Goal: Task Accomplishment & Management: Manage account settings

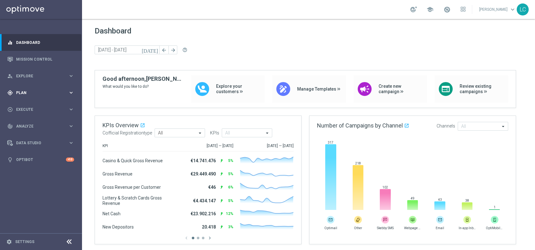
click at [43, 91] on span "Plan" at bounding box center [42, 93] width 52 height 4
click at [32, 123] on span "Templates" at bounding box center [39, 125] width 45 height 4
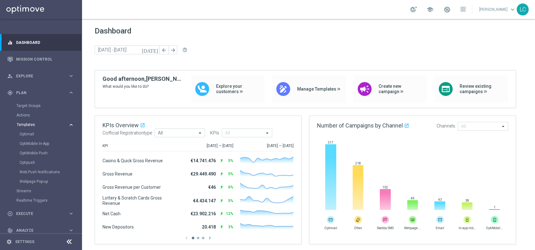
click at [32, 123] on span "Templates" at bounding box center [39, 125] width 45 height 4
click at [42, 159] on div "play_circle_outline Execute" at bounding box center [37, 157] width 61 height 6
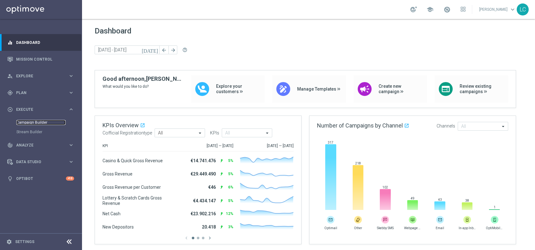
click at [32, 122] on link "Campaign Builder" at bounding box center [40, 122] width 49 height 5
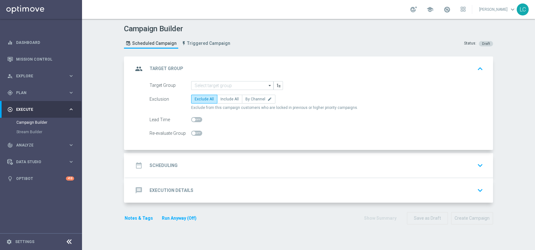
click at [299, 168] on div "date_range Scheduling keyboard_arrow_down" at bounding box center [309, 165] width 352 height 12
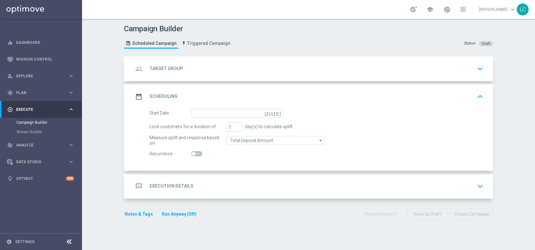
click at [245, 186] on div "message Execution Details keyboard_arrow_down" at bounding box center [309, 186] width 352 height 12
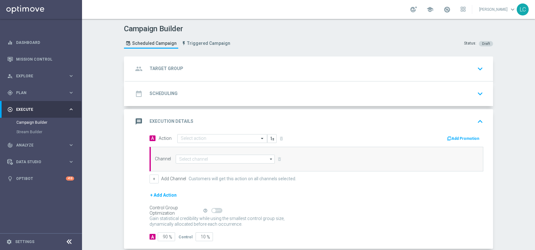
scroll to position [32, 0]
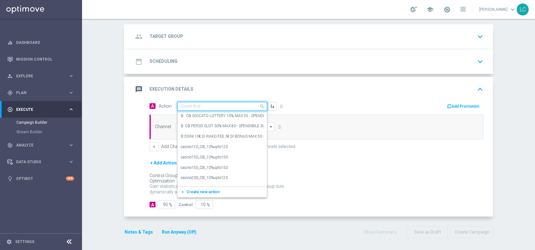
click at [216, 107] on input "text" at bounding box center [216, 106] width 70 height 5
click at [227, 96] on div "message Execution Details keyboard_arrow_up" at bounding box center [310, 89] width 368 height 25
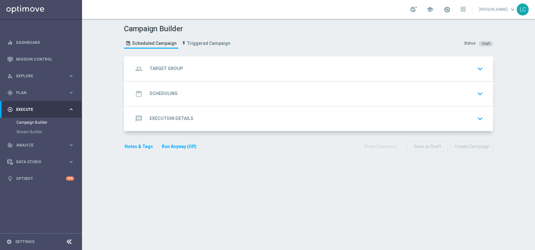
scroll to position [0, 0]
click at [211, 125] on div "message Execution Details keyboard_arrow_down" at bounding box center [310, 118] width 368 height 25
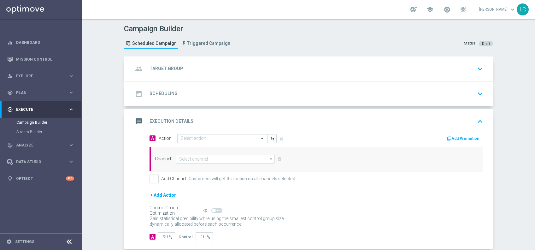
click at [464, 139] on button "Add Promotion" at bounding box center [463, 138] width 35 height 7
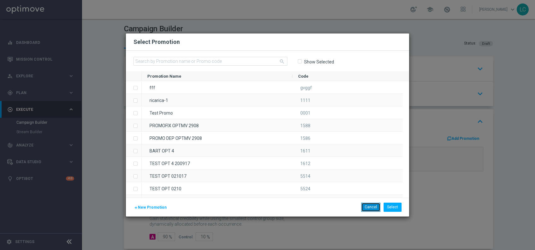
click at [371, 207] on button "Cancel" at bounding box center [370, 207] width 19 height 9
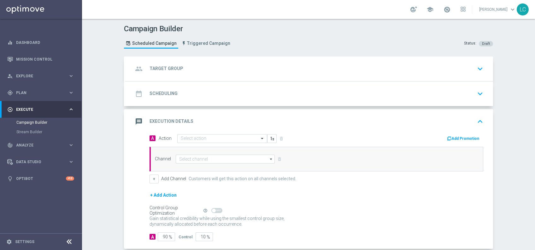
scroll to position [32, 0]
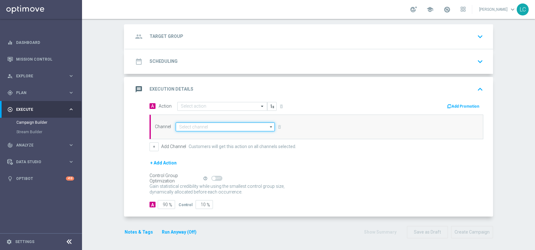
click at [221, 127] on input at bounding box center [225, 126] width 99 height 9
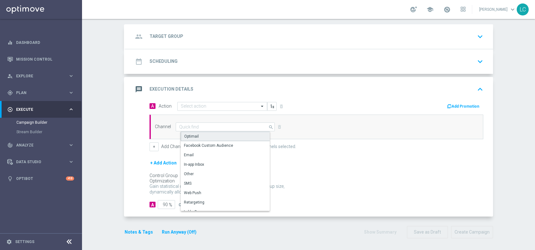
click at [219, 135] on div "Optimail" at bounding box center [228, 136] width 94 height 9
type input "Optimail"
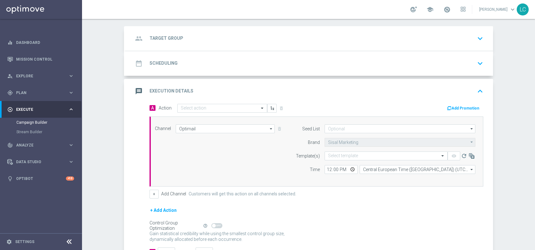
scroll to position [30, 0]
click at [210, 62] on div "date_range Scheduling keyboard_arrow_down" at bounding box center [309, 63] width 352 height 12
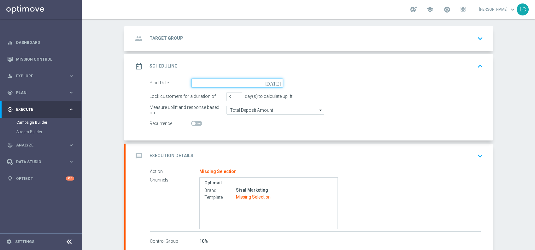
click at [231, 84] on input at bounding box center [237, 83] width 92 height 9
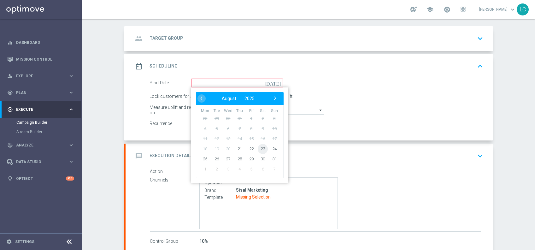
click at [258, 149] on span "23" at bounding box center [263, 149] width 10 height 10
type input "23 Aug 2025"
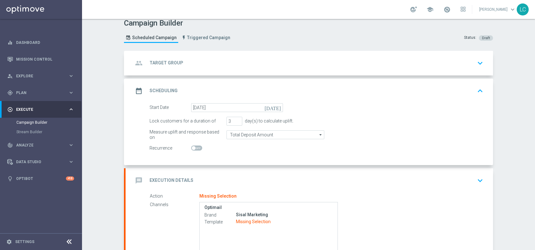
scroll to position [5, 0]
click at [243, 66] on div "group Target Group keyboard_arrow_down" at bounding box center [309, 64] width 352 height 12
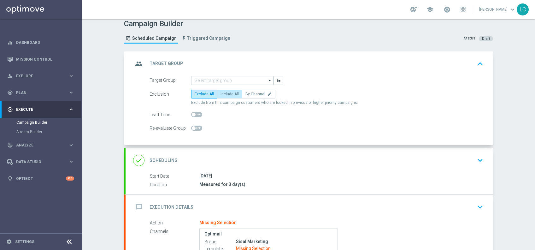
click at [221, 93] on span "Include All" at bounding box center [230, 94] width 18 height 4
click at [221, 93] on input "Include All" at bounding box center [223, 95] width 4 height 4
radio input "true"
click at [192, 113] on span at bounding box center [194, 115] width 4 height 4
click at [191, 112] on input "checkbox" at bounding box center [196, 114] width 11 height 5
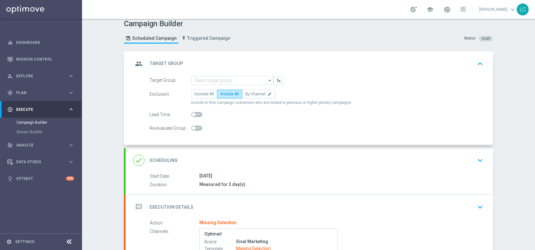
checkbox input "true"
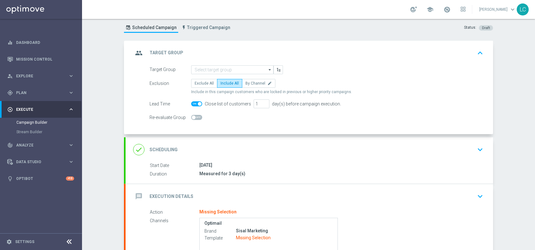
scroll to position [91, 0]
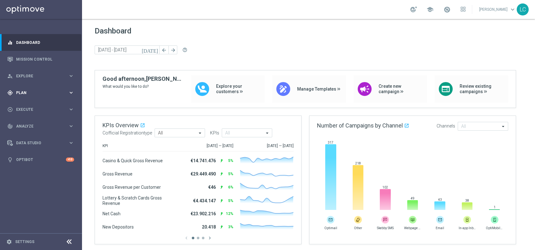
click at [26, 98] on div "gps_fixed Plan keyboard_arrow_right" at bounding box center [40, 92] width 81 height 17
click at [29, 104] on link "Target Groups" at bounding box center [40, 105] width 49 height 5
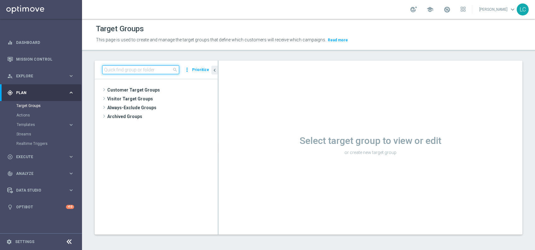
click at [138, 72] on input at bounding box center [140, 69] width 77 height 9
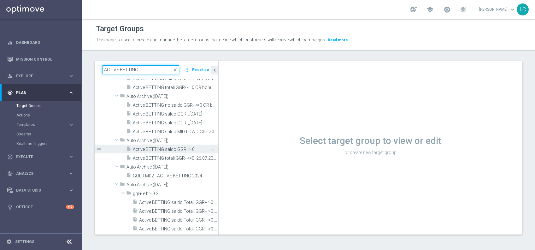
scroll to position [2951, 0]
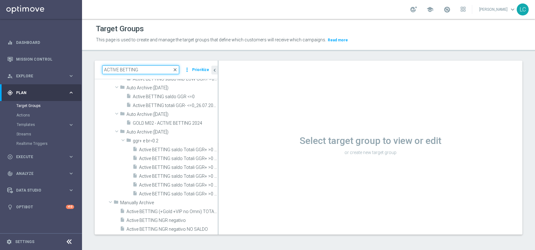
type input "ACTIVE BETTING"
click at [176, 68] on span "close" at bounding box center [175, 69] width 5 height 5
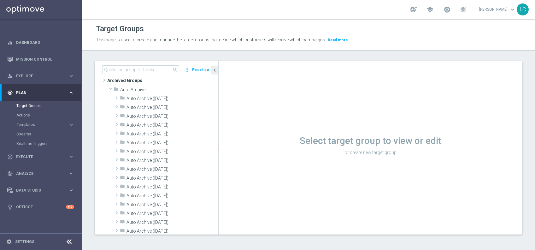
scroll to position [0, 0]
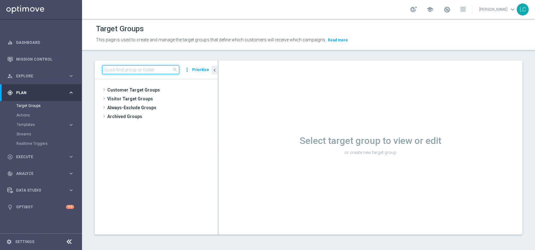
click at [162, 67] on input at bounding box center [140, 69] width 77 height 9
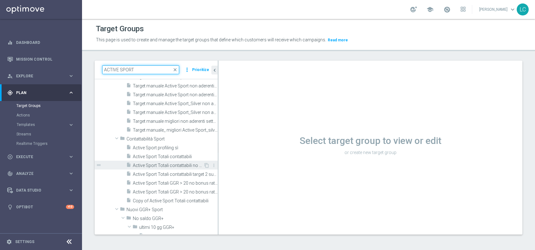
scroll to position [406, 0]
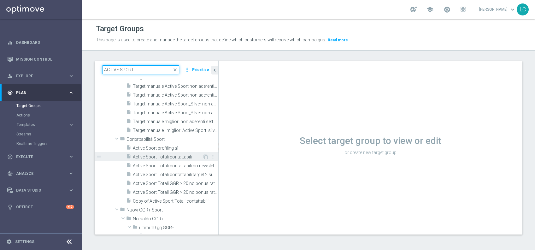
type input "ACTIVE SPORT"
click at [167, 159] on div "insert_drive_file Active Sport Totali contattabili" at bounding box center [164, 156] width 76 height 9
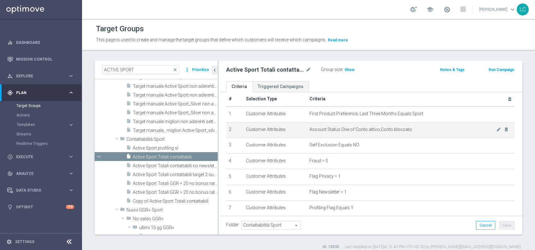
scroll to position [8, 0]
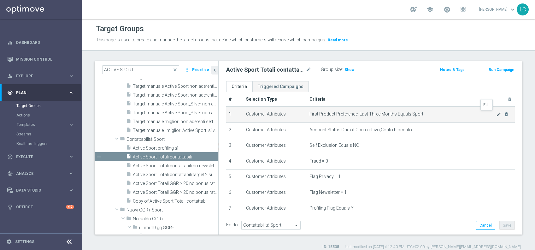
click at [496, 114] on icon "mode_edit" at bounding box center [498, 114] width 5 height 5
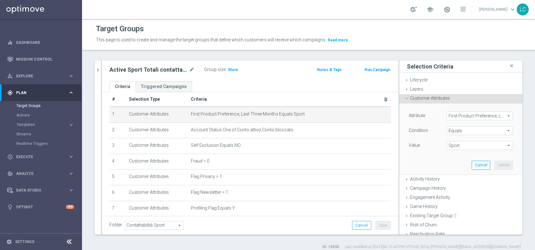
click at [467, 116] on span "First Product Preference, Last Three Months" at bounding box center [480, 116] width 66 height 8
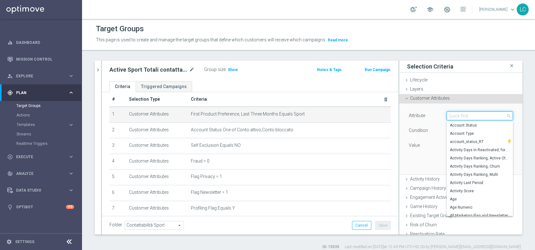
click at [457, 116] on input "search" at bounding box center [480, 115] width 66 height 9
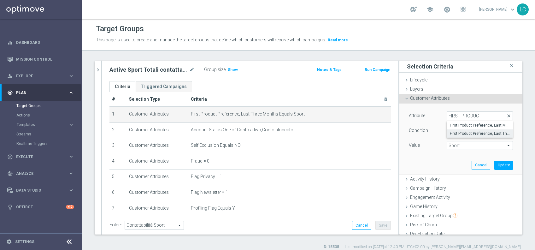
click at [506, 115] on span "close" at bounding box center [508, 115] width 5 height 5
click at [457, 112] on span "First Product Preference, Last Three Months" at bounding box center [480, 116] width 66 height 8
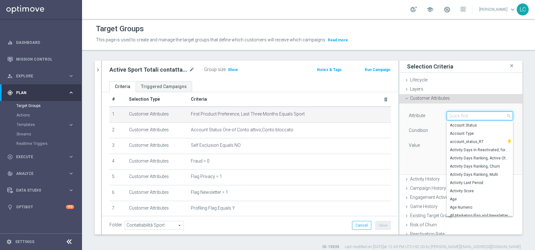
click at [457, 112] on input "search" at bounding box center [480, 115] width 66 height 9
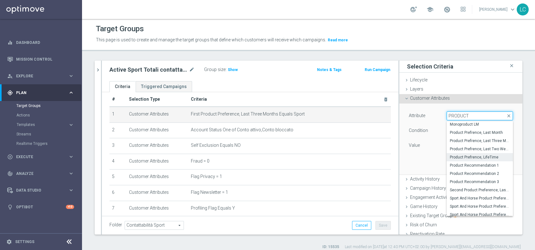
scroll to position [55, 0]
type input "PRODUCT"
click at [468, 158] on span "Product Prefrence, LifeTime" at bounding box center [480, 158] width 60 height 5
type input "Product Prefrence, LifeTime"
type input "Select"
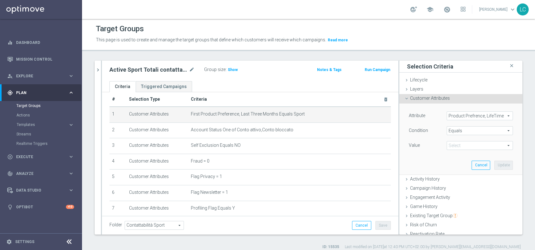
click at [452, 129] on span "Equals" at bounding box center [480, 131] width 66 height 8
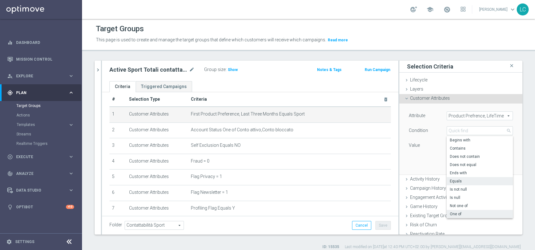
click at [451, 210] on label "One of" at bounding box center [480, 214] width 66 height 8
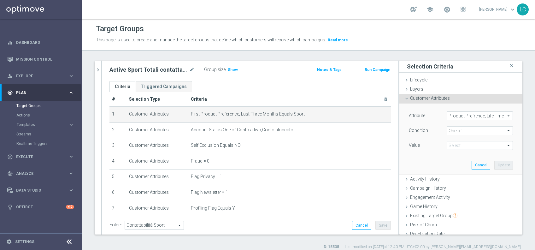
click at [464, 145] on span at bounding box center [480, 145] width 66 height 8
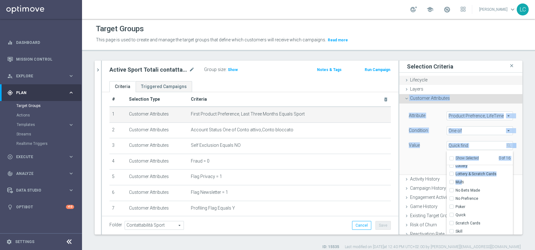
scroll to position [0, 0]
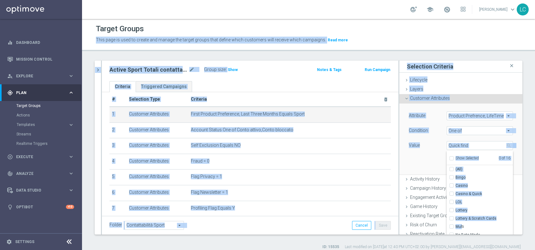
drag, startPoint x: 453, startPoint y: 185, endPoint x: 461, endPoint y: 30, distance: 155.1
click at [461, 30] on div "Target Groups This page is used to create and manage the target groups that def…" at bounding box center [308, 134] width 453 height 231
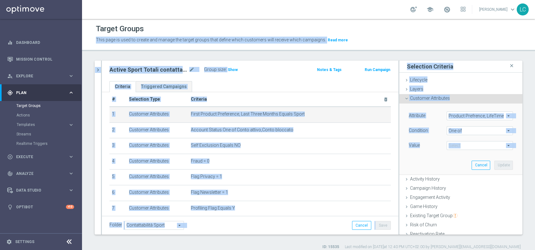
drag, startPoint x: 461, startPoint y: 30, endPoint x: 445, endPoint y: 55, distance: 30.0
click at [445, 55] on div "Target Groups This page is used to create and manage the target groups that def…" at bounding box center [308, 134] width 453 height 231
click at [424, 164] on div "Attribute Product Prefrence, LifeTime Product Prefrence, LifeTime arrow_drop_do…" at bounding box center [461, 138] width 114 height 71
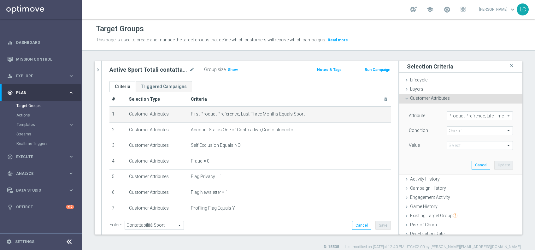
click at [457, 144] on span at bounding box center [480, 145] width 66 height 8
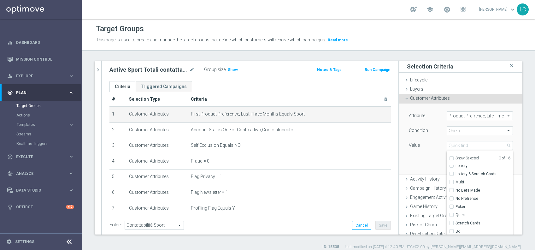
click at [468, 133] on span "One of" at bounding box center [480, 131] width 66 height 8
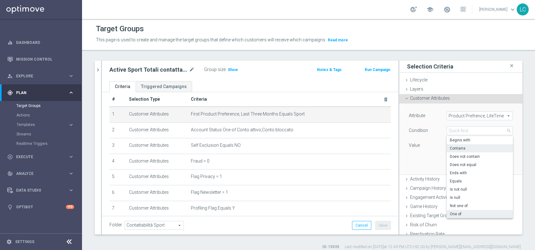
click at [465, 148] on span "Contains" at bounding box center [480, 148] width 60 height 5
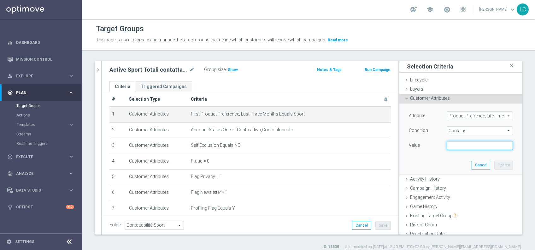
click at [465, 149] on input "text" at bounding box center [480, 145] width 66 height 9
click at [429, 141] on div "Value" at bounding box center [423, 146] width 38 height 10
click at [457, 132] on span "Contains" at bounding box center [480, 131] width 66 height 8
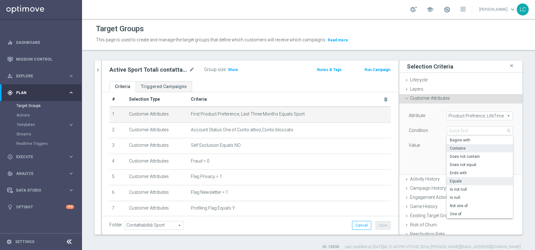
click at [457, 184] on label "Equals" at bounding box center [480, 181] width 66 height 8
type input "Equals"
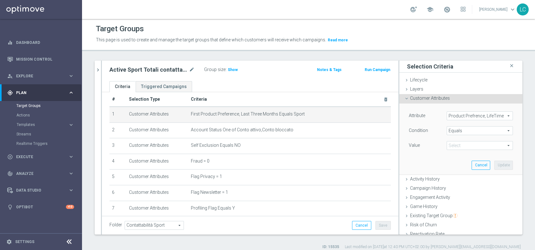
click at [460, 148] on span at bounding box center [480, 145] width 66 height 8
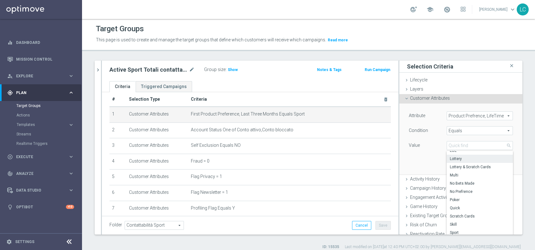
scroll to position [35, 0]
click at [457, 223] on span "Sport" at bounding box center [480, 224] width 60 height 5
type input "Sport"
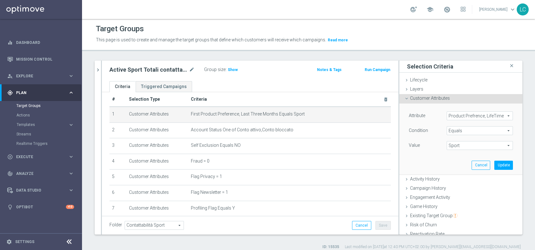
click at [467, 131] on span "Equals" at bounding box center [480, 131] width 66 height 8
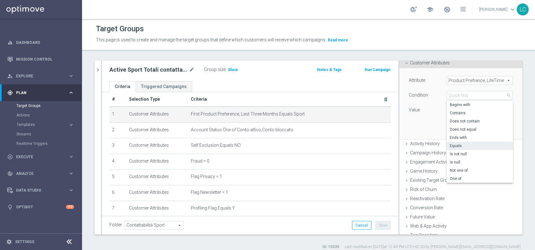
scroll to position [38, 0]
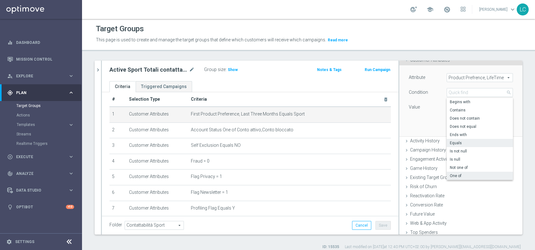
click at [450, 173] on span "One of" at bounding box center [480, 175] width 60 height 5
type input "One of"
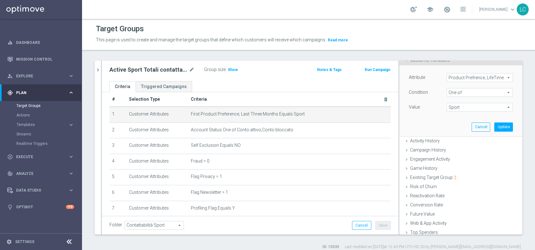
click at [462, 110] on span "Sport" at bounding box center [480, 107] width 66 height 8
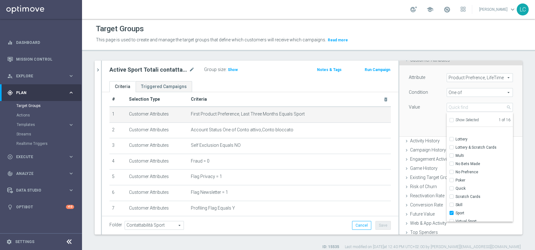
scroll to position [44, 0]
click at [425, 122] on div "Attribute Product Prefrence, LifeTime Product Prefrence, LifeTime arrow_drop_do…" at bounding box center [461, 100] width 114 height 71
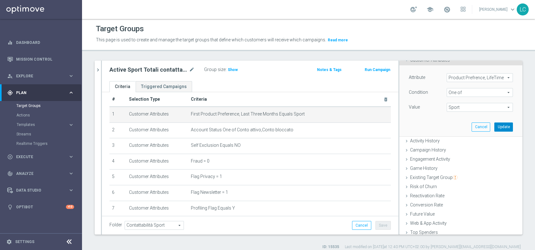
click at [494, 126] on button "Update" at bounding box center [503, 126] width 19 height 9
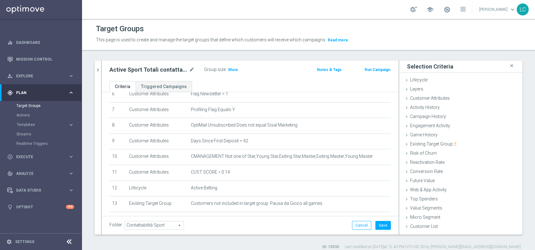
scroll to position [103, 0]
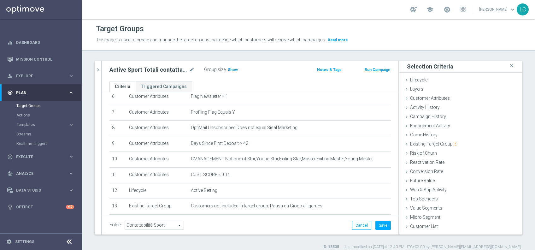
click at [235, 69] on h3 "Show" at bounding box center [232, 69] width 11 height 7
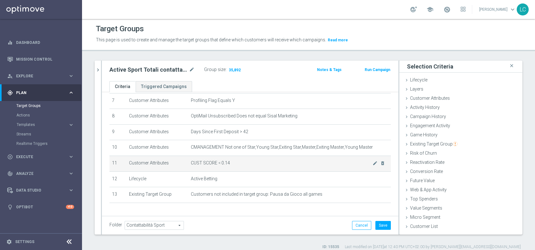
scroll to position [115, 0]
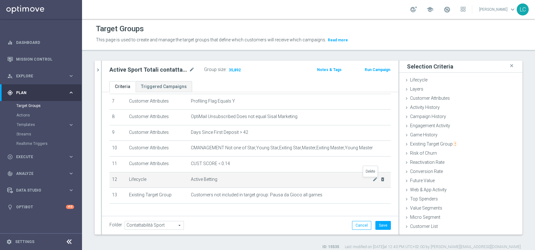
click at [380, 180] on icon "delete_forever" at bounding box center [382, 179] width 5 height 5
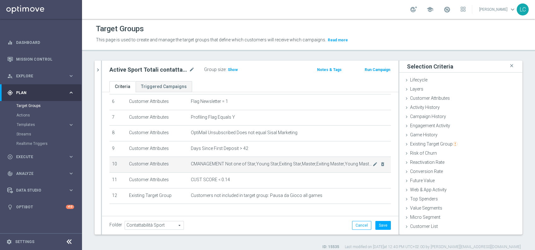
scroll to position [98, 0]
click at [380, 166] on icon "delete_forever" at bounding box center [382, 164] width 5 height 5
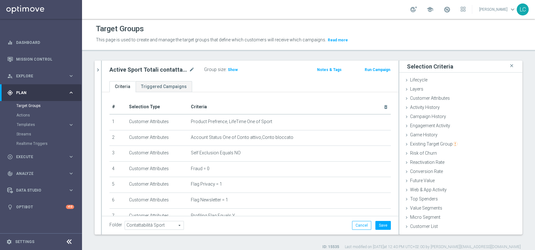
scroll to position [1, 0]
click at [227, 66] on h3 "Show" at bounding box center [232, 69] width 11 height 7
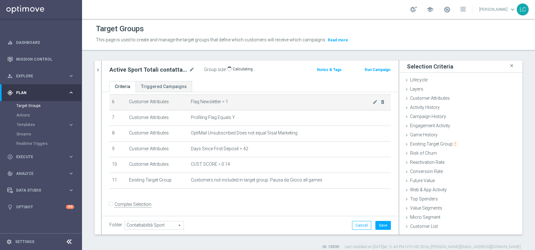
scroll to position [101, 0]
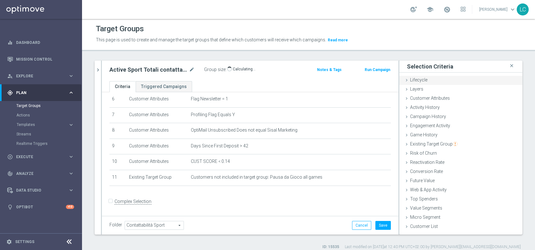
click at [414, 79] on span "Lifecycle" at bounding box center [418, 79] width 17 height 5
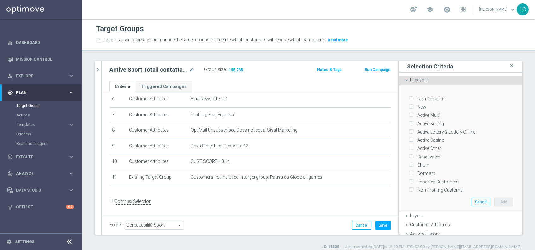
click at [409, 121] on input "Active Betting" at bounding box center [411, 123] width 4 height 4
checkbox input "true"
click at [494, 198] on button "Add" at bounding box center [503, 202] width 19 height 9
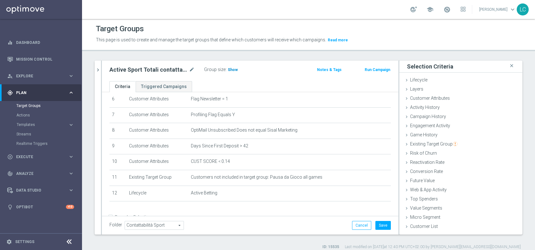
click at [229, 71] on span "Show" at bounding box center [233, 70] width 10 height 4
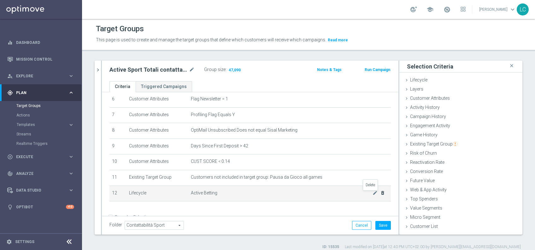
click at [380, 193] on icon "delete_forever" at bounding box center [382, 192] width 5 height 5
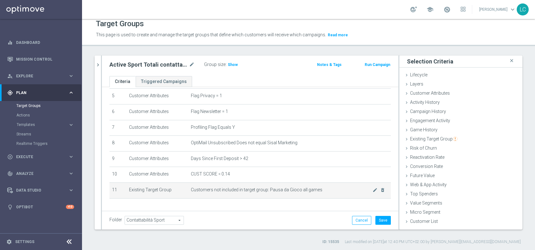
scroll to position [83, 0]
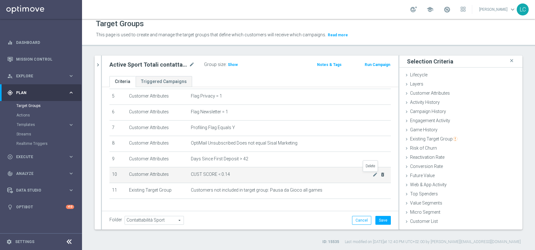
click at [380, 173] on icon "delete_forever" at bounding box center [382, 174] width 5 height 5
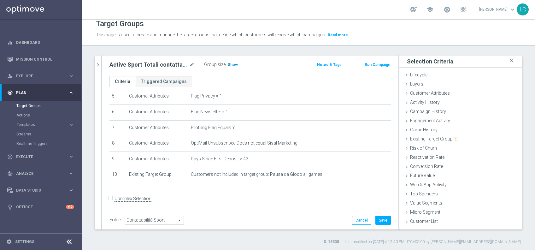
click at [229, 65] on span "Show" at bounding box center [233, 64] width 10 height 4
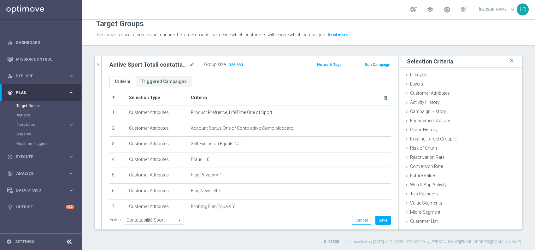
scroll to position [0, 0]
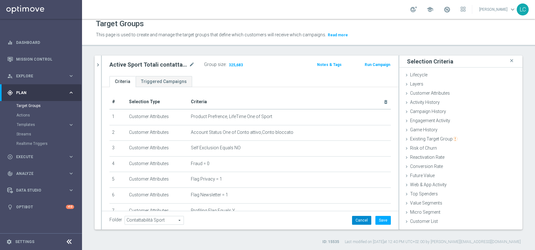
click at [352, 220] on button "Cancel" at bounding box center [361, 220] width 19 height 9
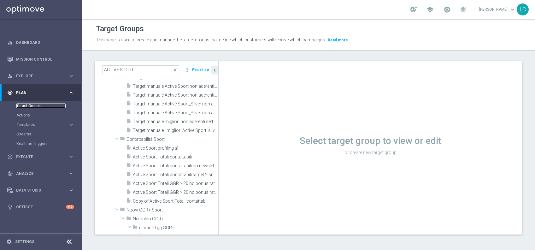
click at [28, 104] on link "Target Groups" at bounding box center [40, 105] width 49 height 5
click at [175, 69] on span "close" at bounding box center [175, 69] width 5 height 5
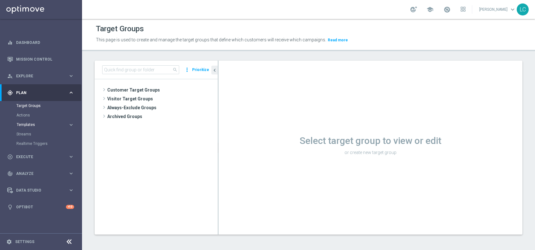
click at [23, 123] on span "Templates" at bounding box center [39, 125] width 45 height 4
click at [24, 132] on link "Optimail" at bounding box center [43, 134] width 46 height 5
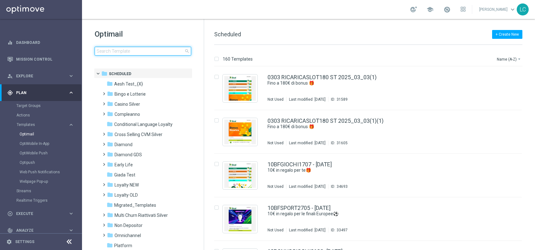
click at [144, 52] on input at bounding box center [143, 51] width 97 height 9
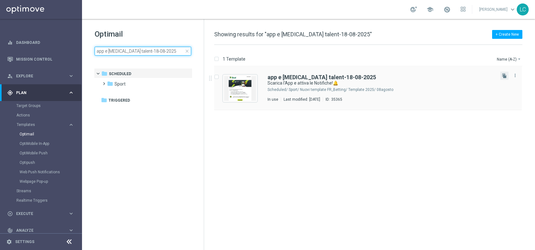
type input "app e consensi talent-18-08-2025"
click at [503, 72] on button "file_copy" at bounding box center [504, 76] width 8 height 8
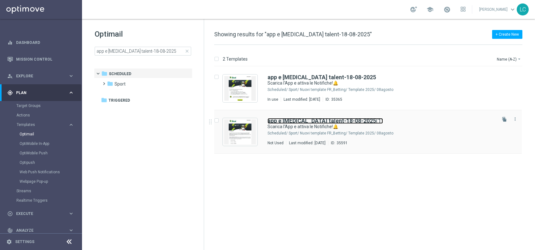
click at [336, 119] on b "app e consensi talent-18-08-2025" at bounding box center [322, 120] width 109 height 7
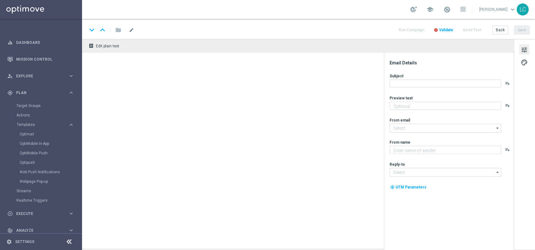
type input "app e consensi talent-18-08-2025(1)"
type textarea "2€ di bonus per te🎁"
type input "newsletter@comunicazioni.sisal.it"
type textarea "Sisal"
type input "info@sisal.it"
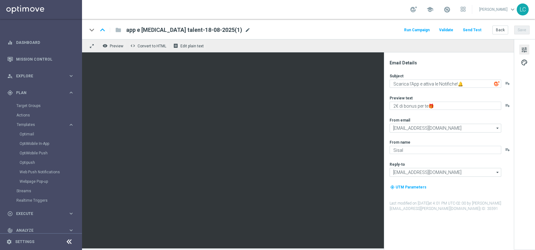
click at [245, 29] on span "mode_edit" at bounding box center [248, 30] width 6 height 6
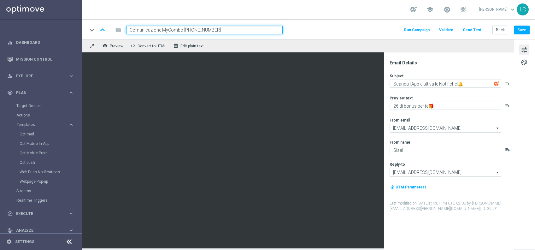
type input "Comunicazione MyCombo 23-08-2025"
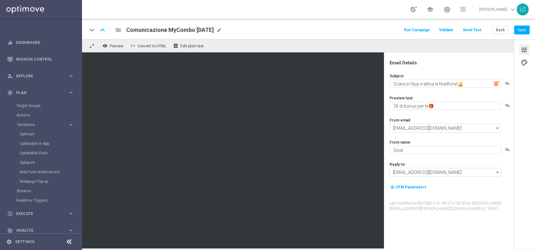
click at [280, 29] on div "keyboard_arrow_down keyboard_arrow_up folder Comunicazione MyCombo 23-08-2025 C…" at bounding box center [308, 30] width 443 height 8
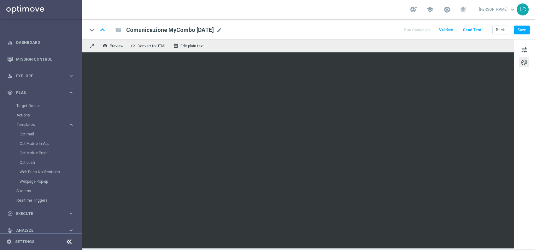
click at [523, 44] on div "tune palette" at bounding box center [524, 144] width 21 height 210
click at [527, 51] on span "tune" at bounding box center [524, 50] width 7 height 8
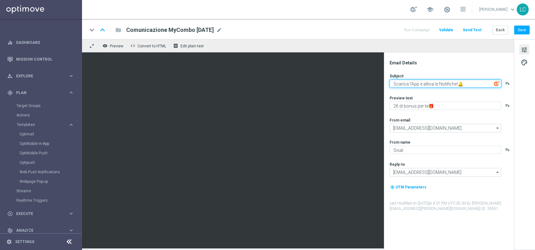
click at [446, 86] on textarea "Scarica l'App e attiva le Notifiche!🔔" at bounding box center [446, 84] width 112 height 8
click at [411, 85] on textarea "Arriva MyCOmbo!" at bounding box center [446, 84] width 112 height 8
click at [419, 83] on textarea "Arriva My COmbo!" at bounding box center [446, 84] width 112 height 8
type textarea "Arriva My Combo!"
click at [450, 69] on div "Email Details Subject Arriva My Combo! playlist_add Preview text 2€ di bonus pe…" at bounding box center [451, 155] width 126 height 190
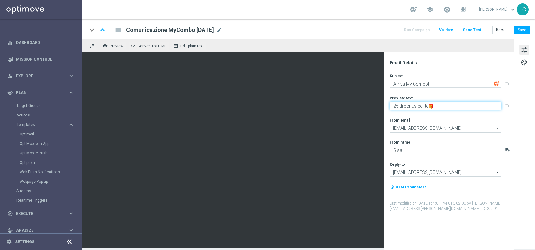
drag, startPoint x: 435, startPoint y: 108, endPoint x: 386, endPoint y: 111, distance: 48.7
click at [386, 111] on div "Email Details Subject Arriva My Combo! playlist_add Preview text 2€ di bonus pe…" at bounding box center [449, 151] width 130 height 198
click at [407, 102] on textarea at bounding box center [446, 106] width 112 height 8
paste textarea "Una partita, una combo infinita!"
type textarea "Una partita, una combo infinita!"
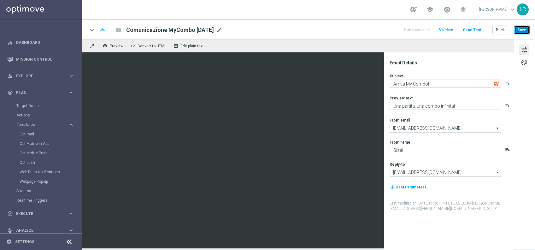
click at [522, 28] on button "Save" at bounding box center [521, 30] width 15 height 9
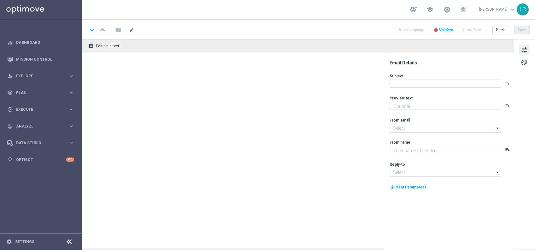
type textarea "Una partita, una combo infinita!"
type textarea "Sisal"
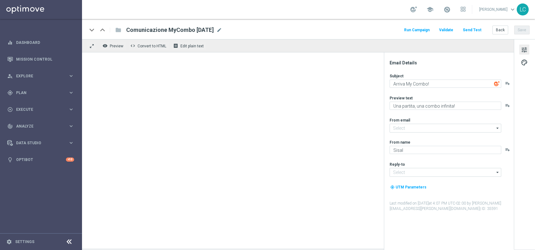
type input "[EMAIL_ADDRESS][DOMAIN_NAME]"
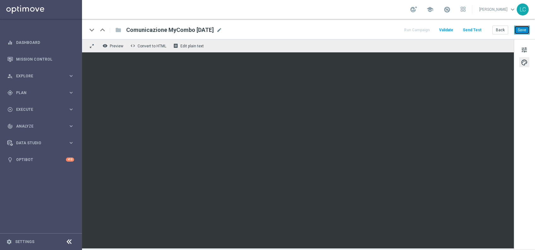
click at [528, 29] on button "Save" at bounding box center [521, 30] width 15 height 9
click at [520, 30] on button "Save" at bounding box center [521, 30] width 15 height 9
click at [522, 27] on button "Save" at bounding box center [521, 30] width 15 height 9
click at [177, 30] on span "Comunicazione MyCombo [DATE]" at bounding box center [170, 30] width 88 height 8
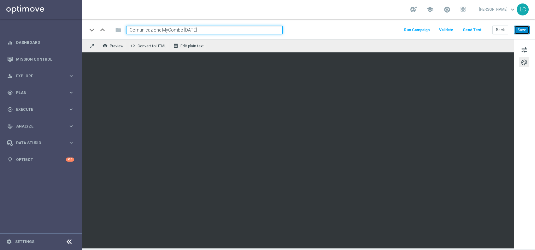
click at [523, 30] on button "Save" at bounding box center [521, 30] width 15 height 9
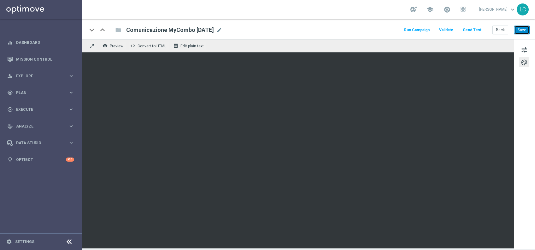
click at [525, 32] on button "Save" at bounding box center [521, 30] width 15 height 9
click at [522, 28] on button "Save" at bounding box center [521, 30] width 15 height 9
click at [526, 26] on button "Save" at bounding box center [521, 30] width 15 height 9
click at [25, 92] on span "Plan" at bounding box center [42, 93] width 52 height 4
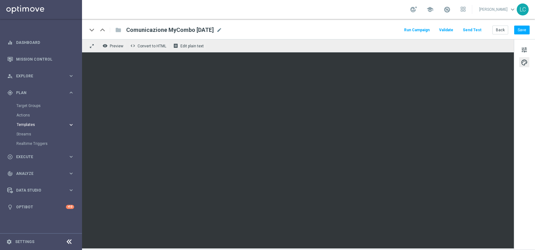
click at [30, 122] on button "Templates keyboard_arrow_right" at bounding box center [45, 124] width 58 height 5
click at [33, 132] on link "Optimail" at bounding box center [43, 134] width 46 height 5
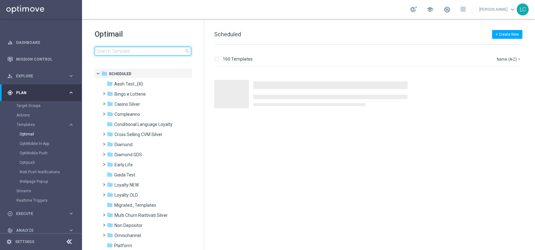
click at [136, 51] on input at bounding box center [143, 51] width 97 height 9
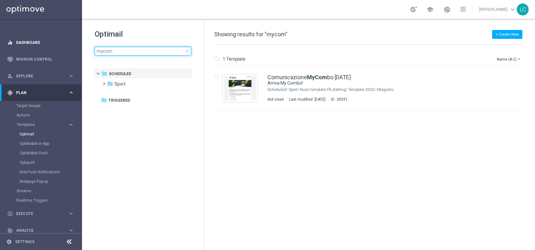
type input "mycom"
click at [38, 41] on link "Dashboard" at bounding box center [45, 42] width 58 height 17
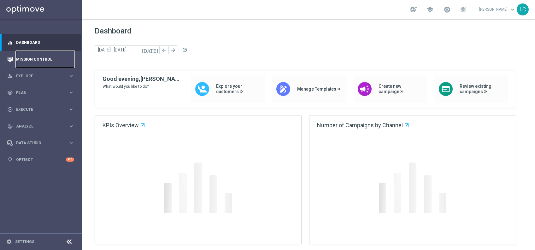
click at [39, 53] on link "Mission Control" at bounding box center [45, 59] width 58 height 17
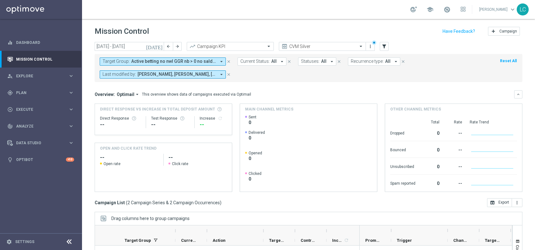
click at [229, 62] on icon "close" at bounding box center [229, 61] width 4 height 4
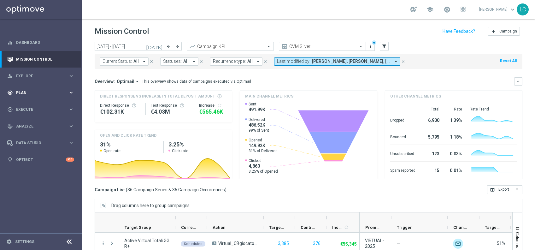
click at [30, 96] on div "gps_fixed Plan keyboard_arrow_right" at bounding box center [40, 92] width 81 height 17
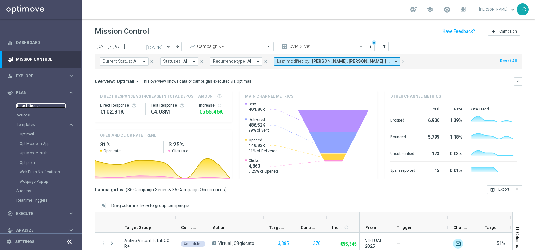
click at [44, 105] on link "Target Groups" at bounding box center [40, 105] width 49 height 5
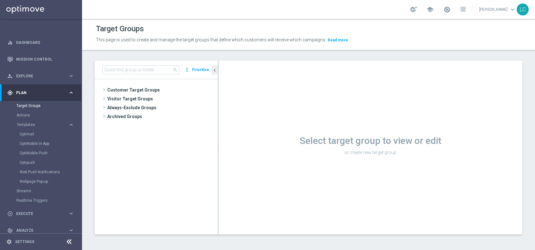
click at [138, 64] on div "search more_vert Prioritize" at bounding box center [156, 70] width 123 height 19
click at [138, 71] on input at bounding box center [140, 69] width 77 height 9
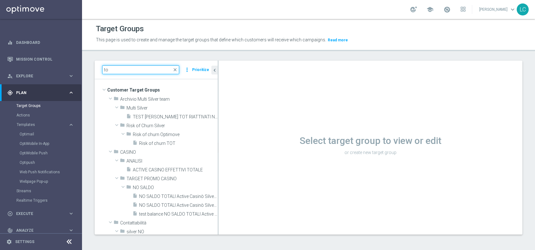
type input "t"
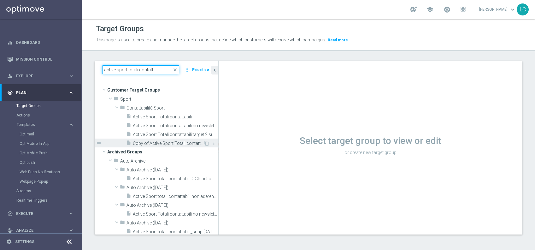
type input "active sport totali contatt"
click at [167, 141] on span "Copy of Active Sport Totali contattabili" at bounding box center [168, 143] width 71 height 5
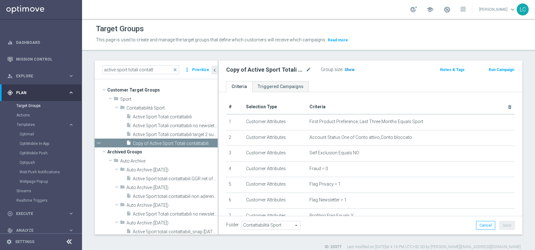
click at [345, 69] on span "Show" at bounding box center [350, 70] width 10 height 4
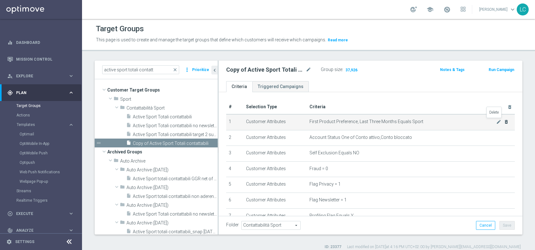
click at [504, 120] on icon "delete_forever" at bounding box center [506, 121] width 5 height 5
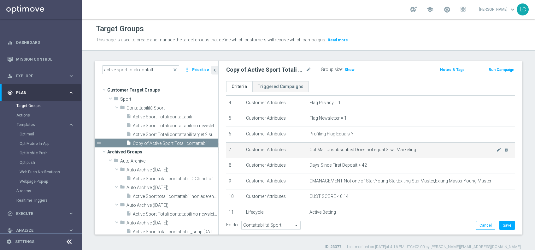
scroll to position [66, 0]
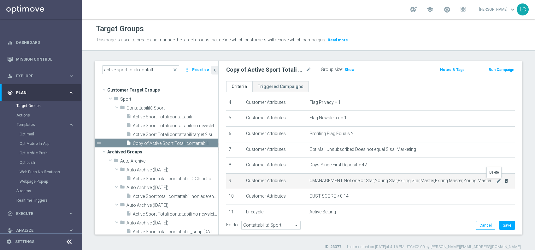
click at [504, 180] on icon "delete_forever" at bounding box center [506, 180] width 5 height 5
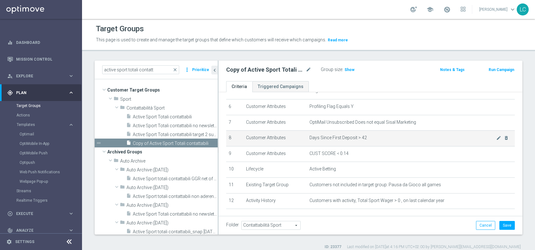
scroll to position [89, 0]
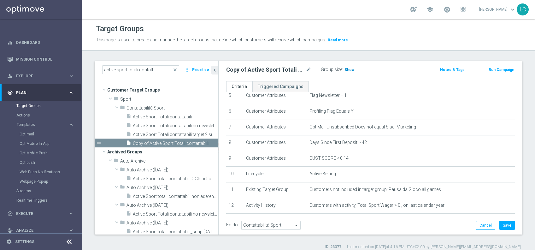
click at [348, 69] on span "Show" at bounding box center [350, 70] width 10 height 4
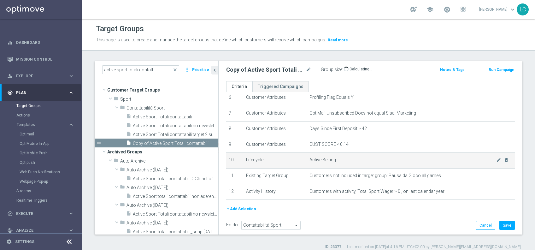
scroll to position [101, 0]
click at [504, 160] on icon "delete_forever" at bounding box center [506, 161] width 5 height 5
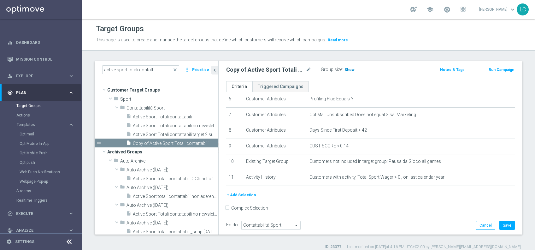
click at [350, 71] on span "Show" at bounding box center [350, 70] width 10 height 4
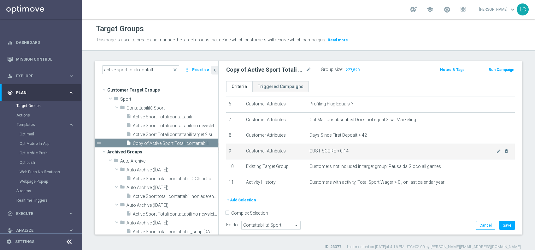
scroll to position [97, 0]
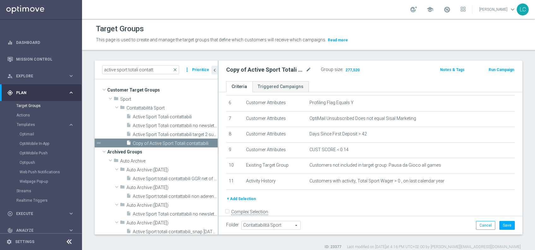
click at [248, 198] on button "+ Add Selection" at bounding box center [241, 198] width 30 height 7
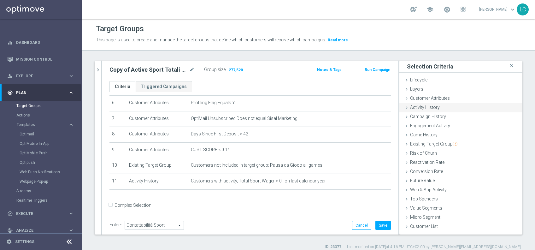
click at [423, 109] on span "Activity History" at bounding box center [425, 107] width 30 height 5
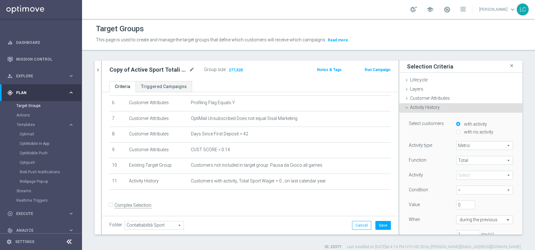
click at [410, 105] on span "Activity History" at bounding box center [425, 107] width 30 height 5
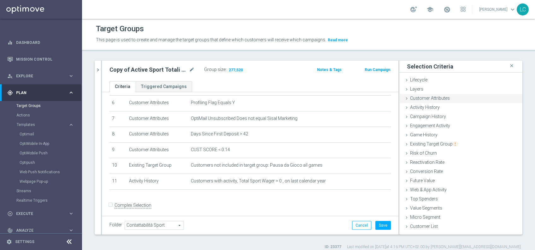
click at [414, 99] on span "Customer Attributes" at bounding box center [430, 98] width 40 height 5
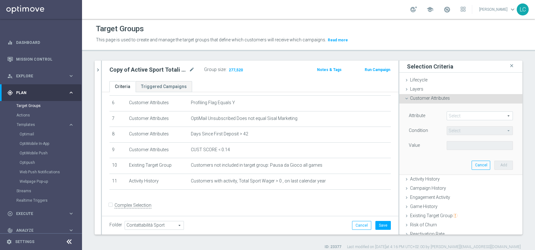
click at [449, 119] on span at bounding box center [480, 116] width 66 height 8
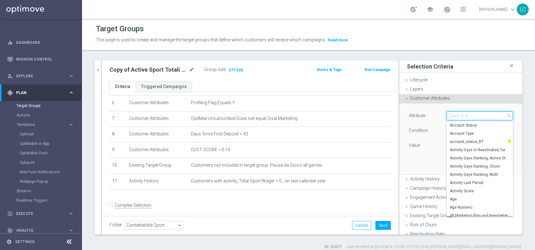
click at [449, 118] on input "search" at bounding box center [480, 115] width 66 height 9
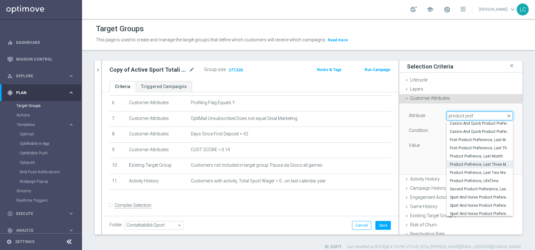
scroll to position [11, 0]
type input "product pref"
click at [461, 178] on span "Product Prefrence, LifeTime" at bounding box center [480, 179] width 60 height 5
type input "Product Prefrence, LifeTime"
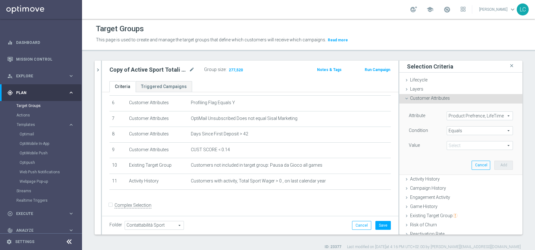
click at [463, 129] on span "Equals" at bounding box center [480, 131] width 66 height 8
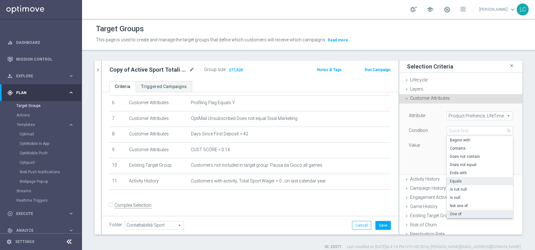
click at [453, 215] on span "One of" at bounding box center [480, 213] width 60 height 5
type input "One of"
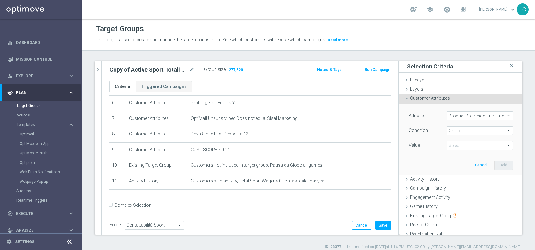
click at [465, 146] on span at bounding box center [480, 145] width 66 height 8
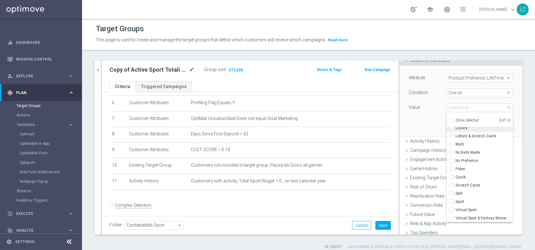
scroll to position [39, 0]
click at [456, 199] on span "Sport" at bounding box center [484, 200] width 57 height 5
click at [455, 199] on input "Sport" at bounding box center [453, 200] width 4 height 4
checkbox input "true"
type input "Sport"
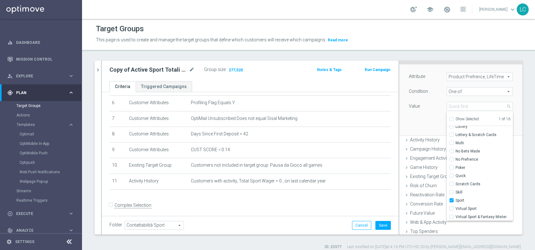
click at [429, 109] on div "Value" at bounding box center [423, 107] width 38 height 10
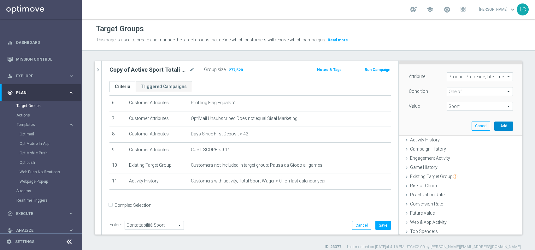
click at [494, 124] on button "Add" at bounding box center [503, 125] width 19 height 9
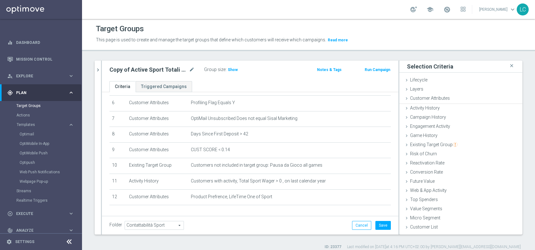
scroll to position [0, 0]
click at [234, 67] on h3 "Show" at bounding box center [232, 69] width 11 height 7
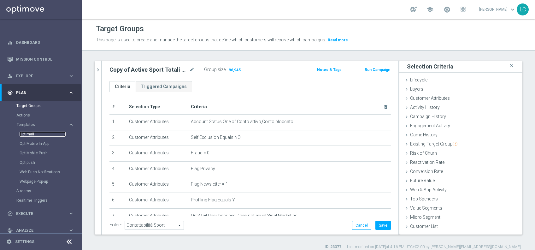
click at [33, 134] on link "Optimail" at bounding box center [43, 134] width 46 height 5
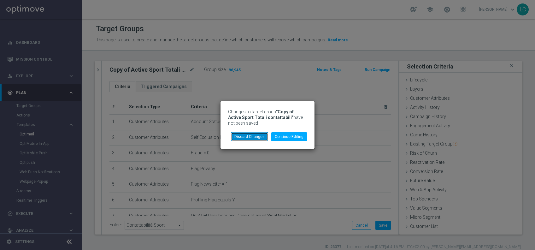
click at [255, 139] on button "Discard Changes" at bounding box center [249, 136] width 37 height 9
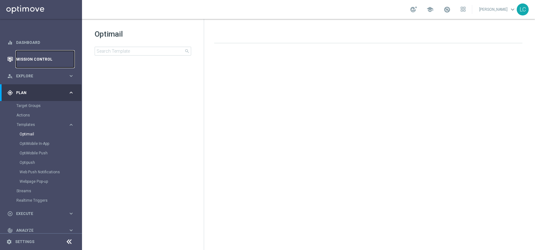
click at [27, 56] on link "Mission Control" at bounding box center [45, 59] width 58 height 17
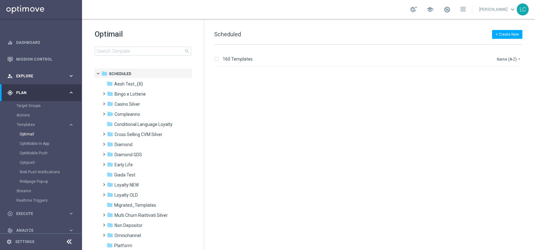
click at [26, 73] on div "person_search Explore" at bounding box center [37, 76] width 61 height 6
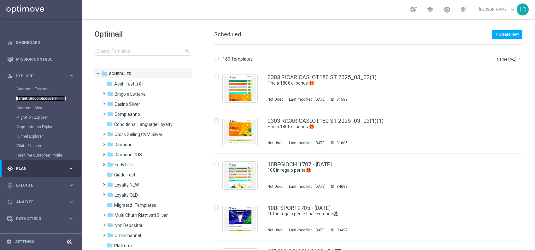
click at [34, 98] on link "Target Group Discovery" at bounding box center [40, 98] width 49 height 5
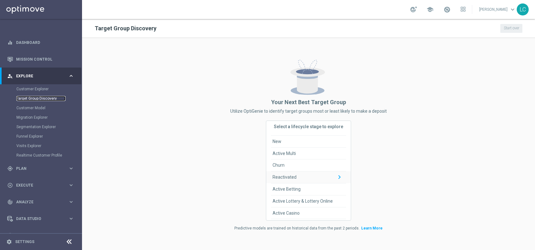
scroll to position [10, 0]
click at [295, 190] on span "Active Betting" at bounding box center [287, 188] width 28 height 12
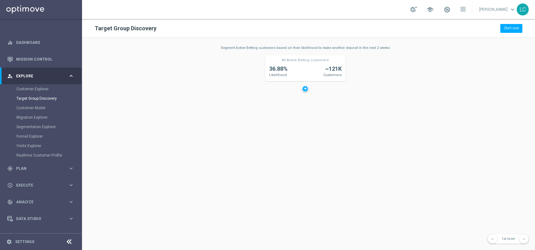
click at [305, 88] on div at bounding box center [305, 89] width 7 height 7
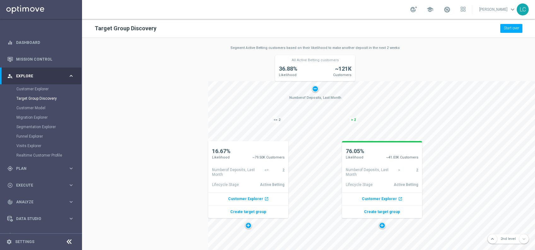
scroll to position [50, 3]
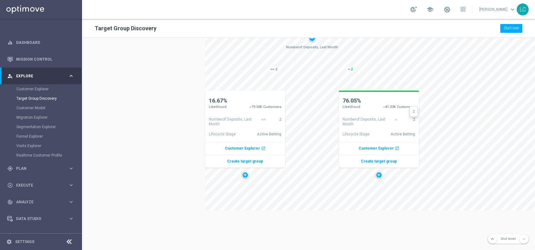
click at [411, 119] on div "2 2" at bounding box center [407, 119] width 15 height 5
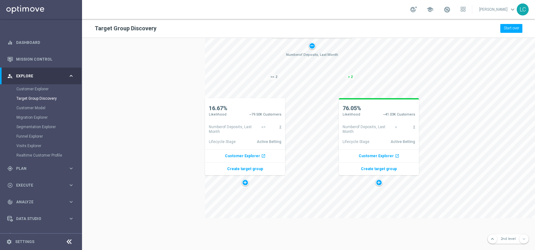
scroll to position [45, 3]
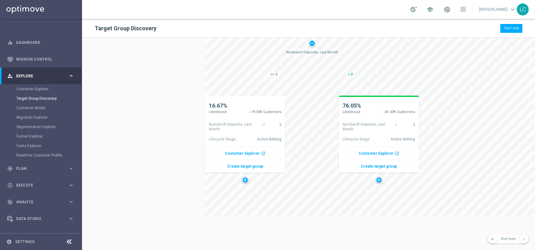
click at [247, 166] on p "Create target group" at bounding box center [245, 166] width 80 height 13
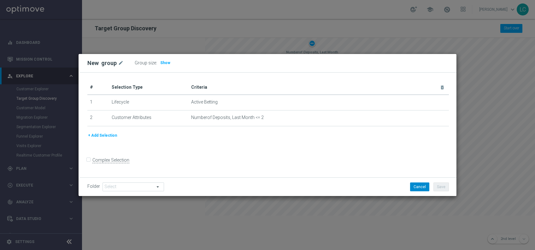
click at [422, 185] on button "Cancel" at bounding box center [419, 186] width 19 height 9
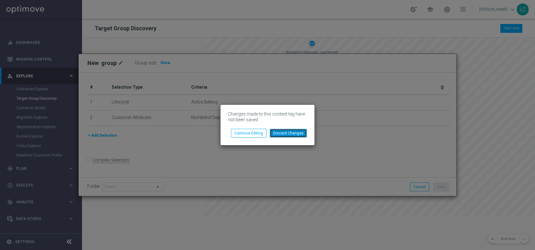
click at [281, 133] on button "Discard Changes" at bounding box center [288, 133] width 37 height 9
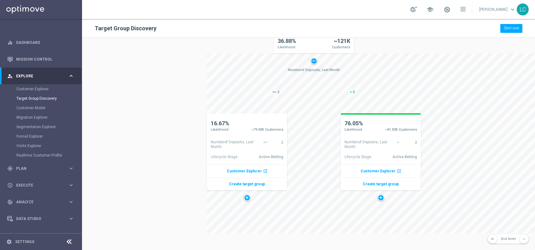
scroll to position [25, 1]
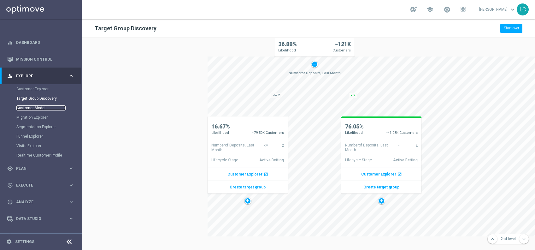
click at [43, 106] on link "Customer Model" at bounding box center [40, 107] width 49 height 5
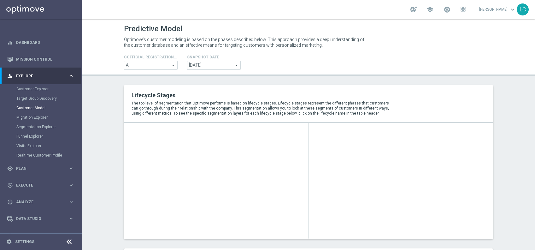
click at [139, 66] on span "All" at bounding box center [150, 65] width 53 height 8
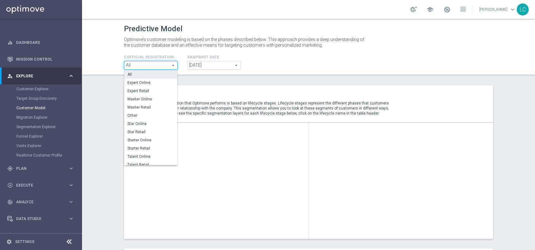
click at [157, 61] on div "Cofficial Registrationtype Filter All All arrow_drop_down search All Expert Onl…" at bounding box center [150, 61] width 63 height 16
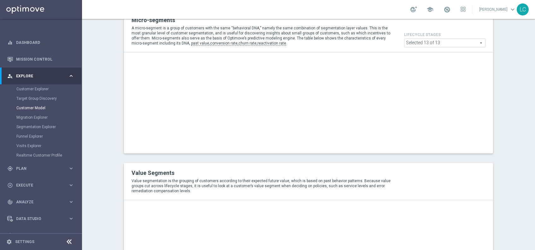
scroll to position [430, 0]
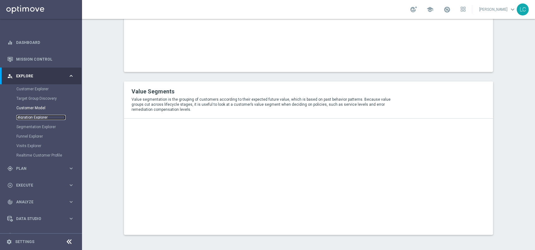
click at [39, 116] on link "Migration Explorer" at bounding box center [40, 117] width 49 height 5
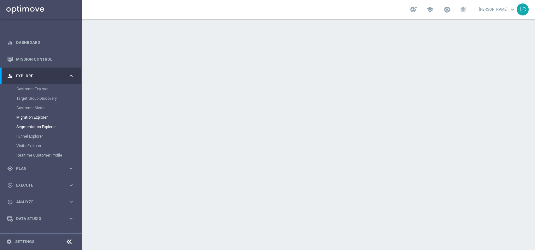
click at [35, 127] on link "Segmentation Explorer" at bounding box center [40, 126] width 49 height 5
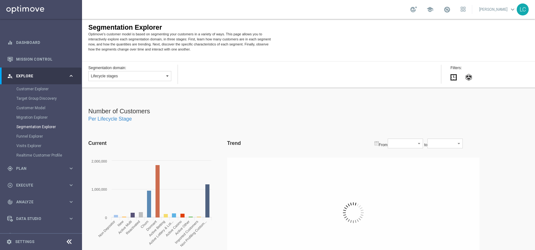
click at [151, 75] on button "Lifecycle stages" at bounding box center [129, 76] width 83 height 10
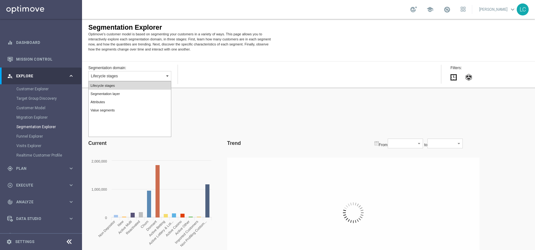
click at [151, 75] on button "Lifecycle stages" at bounding box center [129, 76] width 83 height 10
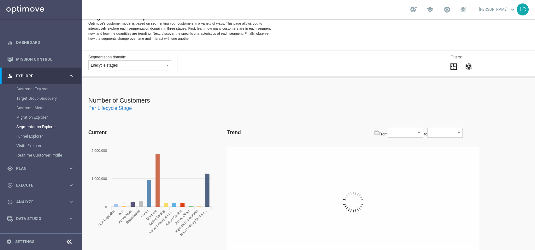
scroll to position [10, 0]
click at [407, 134] on button "button" at bounding box center [406, 133] width 36 height 10
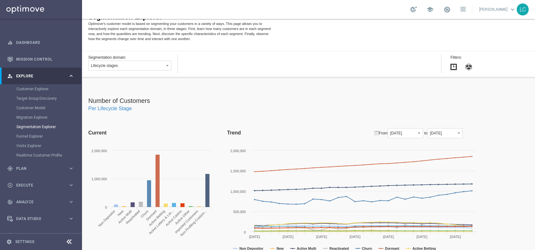
click at [394, 98] on div "Number of Customers Per Lifecycle Stage" at bounding box center [311, 104] width 447 height 15
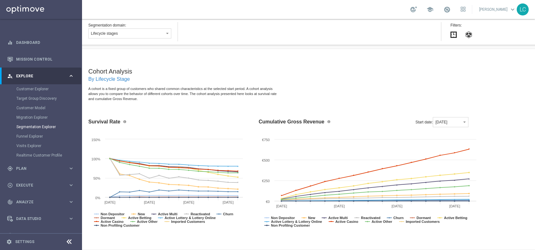
scroll to position [619, 0]
click at [41, 134] on link "Funnel Explorer" at bounding box center [40, 136] width 49 height 5
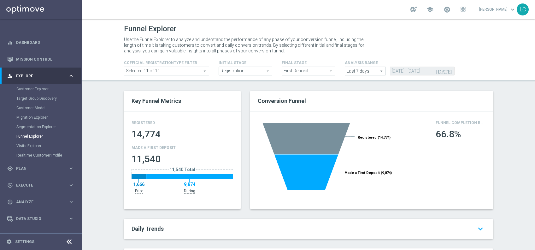
drag, startPoint x: 221, startPoint y: 71, endPoint x: 205, endPoint y: 54, distance: 23.9
click at [205, 54] on div "Use the Funnel Explorer to analyze and understand the performance of any phase …" at bounding box center [245, 45] width 252 height 20
click at [245, 68] on span "Registration" at bounding box center [245, 71] width 53 height 8
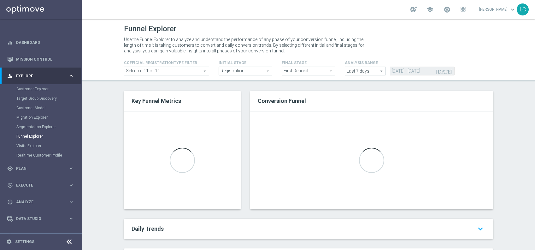
click at [298, 71] on span "First Deposit" at bounding box center [308, 71] width 53 height 8
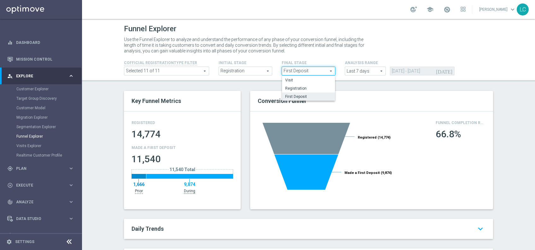
click at [298, 71] on span "First Deposit" at bounding box center [308, 71] width 53 height 8
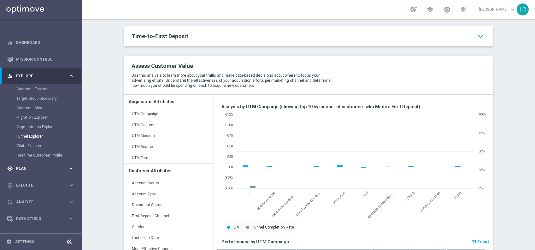
scroll to position [359, 0]
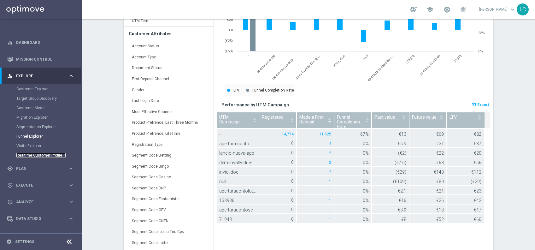
click at [33, 156] on link "Realtime Customer Profile" at bounding box center [40, 155] width 49 height 5
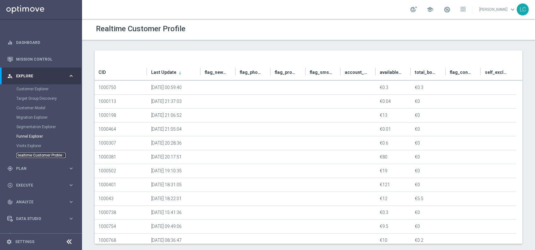
scroll to position [12, 0]
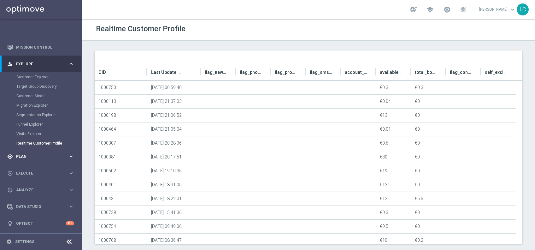
click at [27, 157] on span "Plan" at bounding box center [42, 157] width 52 height 4
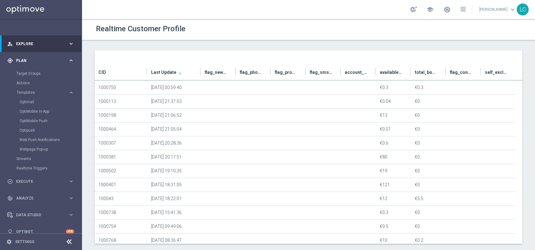
scroll to position [40, 0]
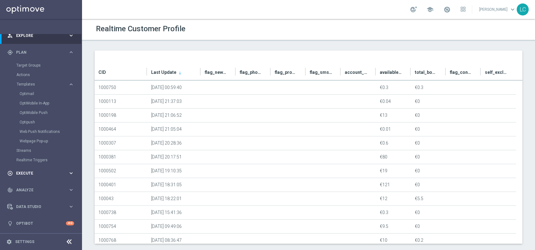
click at [28, 174] on span "Execute" at bounding box center [42, 173] width 52 height 4
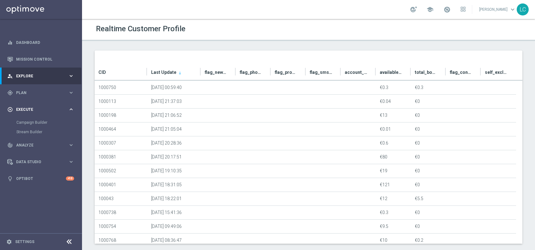
scroll to position [0, 0]
click at [34, 145] on span "Analyze" at bounding box center [42, 145] width 52 height 4
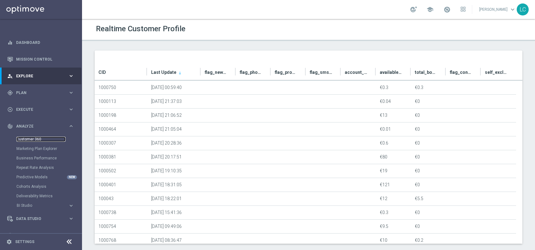
click at [33, 140] on link "Customer 360" at bounding box center [40, 139] width 49 height 5
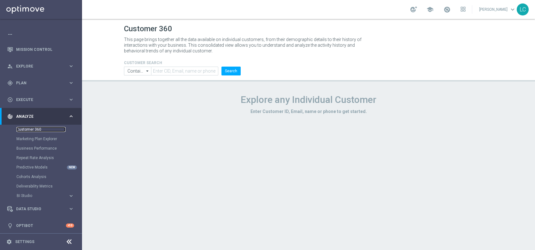
scroll to position [12, 0]
click at [33, 204] on div "Data Studio" at bounding box center [37, 207] width 61 height 6
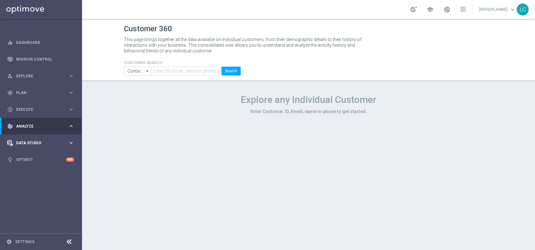
scroll to position [0, 0]
click at [27, 155] on link "Attributes" at bounding box center [40, 155] width 49 height 5
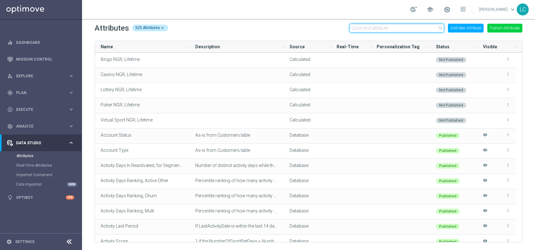
click at [381, 25] on input "text" at bounding box center [397, 28] width 95 height 9
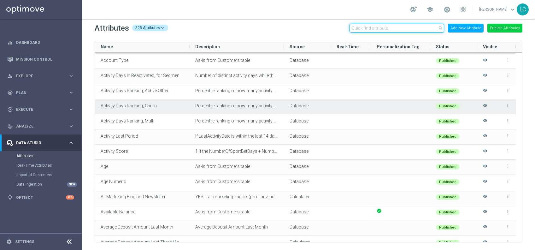
scroll to position [91, 0]
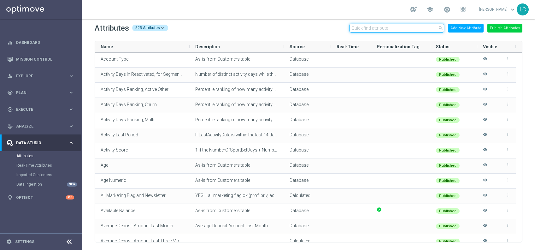
click at [406, 28] on input "text" at bounding box center [397, 28] width 95 height 9
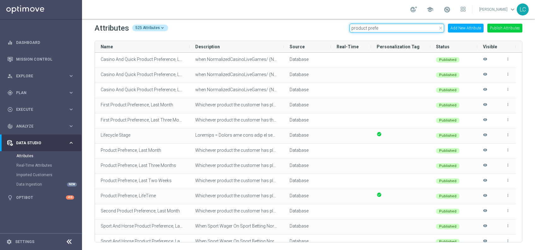
scroll to position [0, 0]
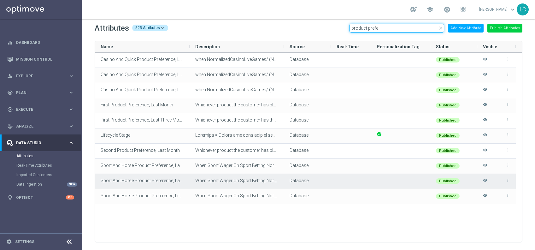
type input "product prefe"
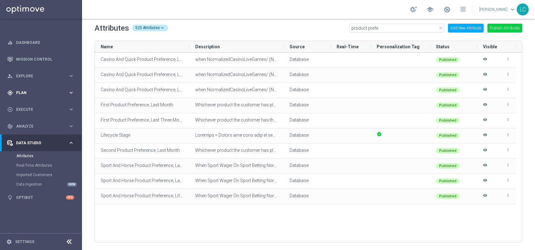
drag, startPoint x: 122, startPoint y: 185, endPoint x: 23, endPoint y: 96, distance: 132.7
click at [23, 96] on main "equalizer Dashboard Mission Control" at bounding box center [267, 125] width 535 height 250
click at [22, 43] on link "Dashboard" at bounding box center [45, 42] width 58 height 17
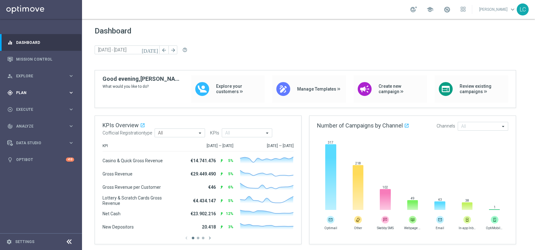
click at [34, 91] on span "Plan" at bounding box center [42, 93] width 52 height 4
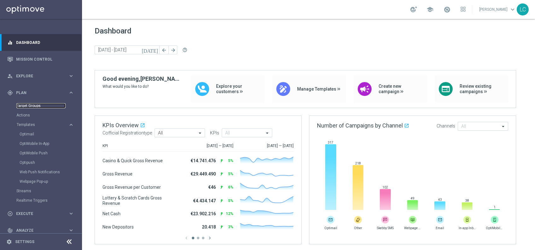
click at [27, 104] on link "Target Groups" at bounding box center [40, 105] width 49 height 5
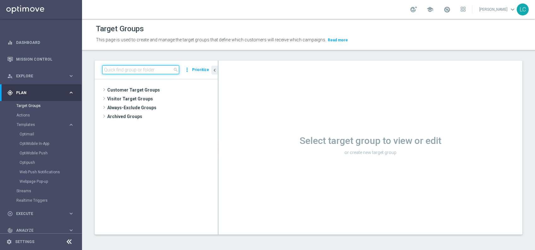
click at [146, 66] on input at bounding box center [140, 69] width 77 height 9
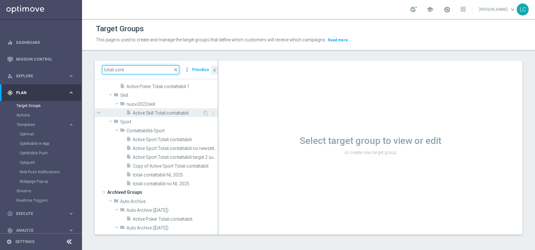
scroll to position [22, 0]
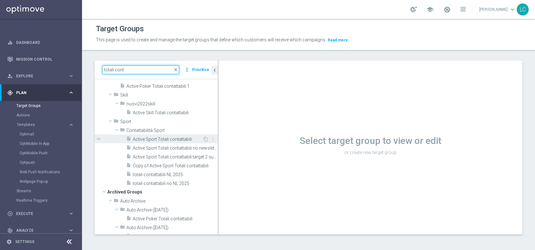
type input "totali cont"
click at [137, 137] on span "Active Sport Totali contattabili" at bounding box center [168, 139] width 70 height 5
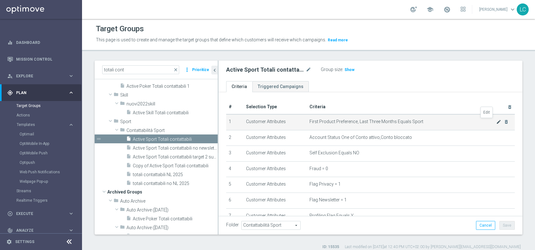
click at [496, 122] on icon "mode_edit" at bounding box center [498, 121] width 5 height 5
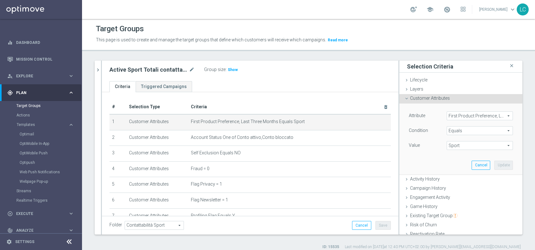
click at [462, 114] on span "First Product Preference, Last Three Months" at bounding box center [480, 116] width 66 height 8
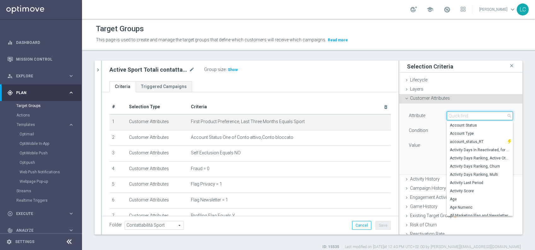
click at [462, 114] on input "search" at bounding box center [480, 115] width 66 height 9
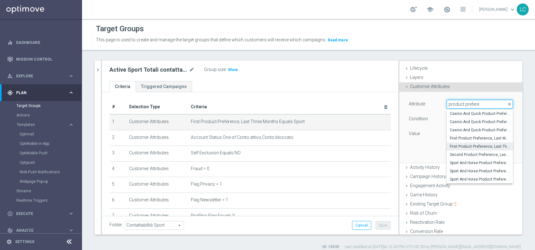
scroll to position [8, 0]
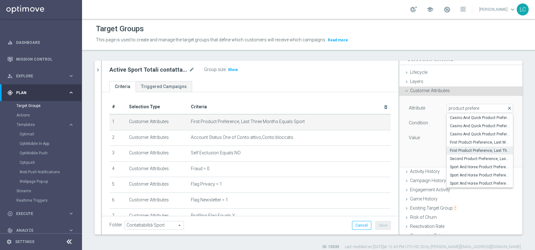
click at [507, 107] on span "close" at bounding box center [509, 108] width 5 height 5
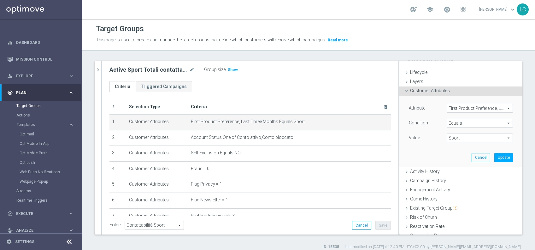
click at [467, 105] on span "First Product Preference, Last Three Months" at bounding box center [480, 108] width 66 height 8
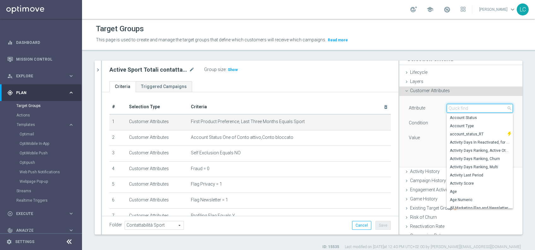
click at [467, 105] on input "search" at bounding box center [480, 108] width 66 height 9
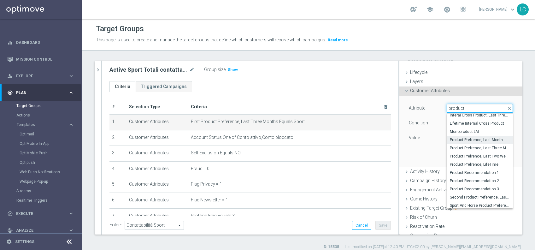
scroll to position [44, 0]
type input "product"
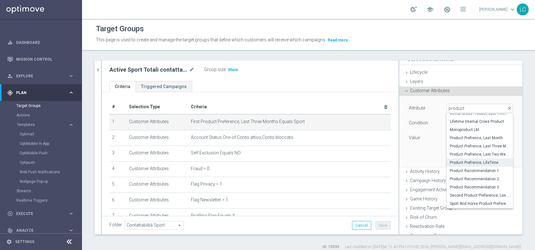
click at [459, 160] on span "Product Prefrence, LifeTime" at bounding box center [480, 162] width 60 height 5
type input "Product Prefrence, LifeTime"
type input "Select"
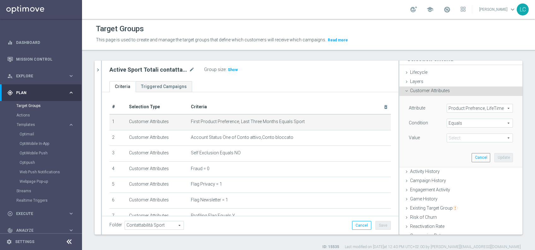
click at [457, 126] on span "Equals" at bounding box center [480, 123] width 66 height 8
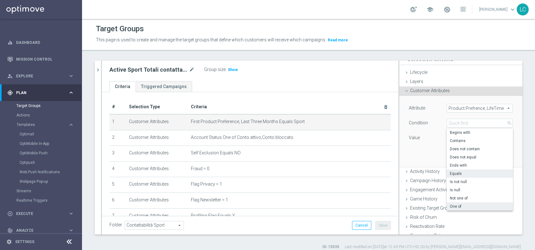
click at [456, 204] on span "One of" at bounding box center [480, 206] width 60 height 5
type input "One of"
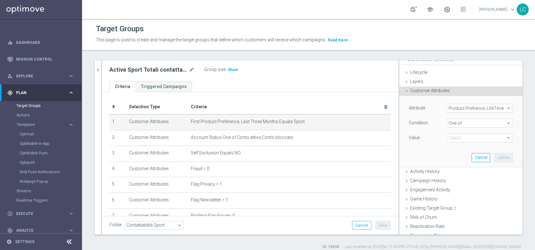
click at [458, 137] on span at bounding box center [480, 138] width 66 height 8
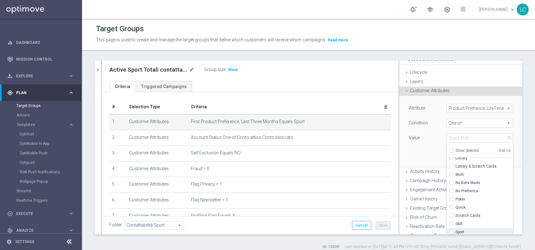
click at [451, 233] on input "Sport" at bounding box center [453, 232] width 4 height 4
checkbox input "true"
type input "Sport"
click at [410, 144] on div "Attribute Product Prefrence, LifeTime Product Prefrence, LifeTime arrow_drop_do…" at bounding box center [461, 131] width 114 height 71
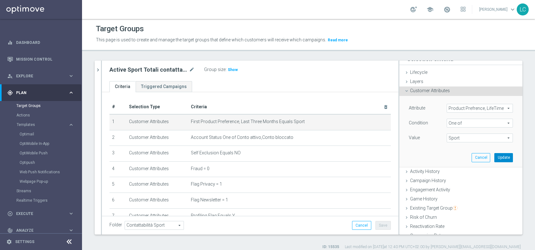
click at [494, 156] on button "Update" at bounding box center [503, 157] width 19 height 9
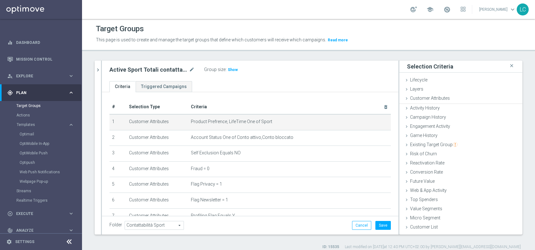
scroll to position [0, 0]
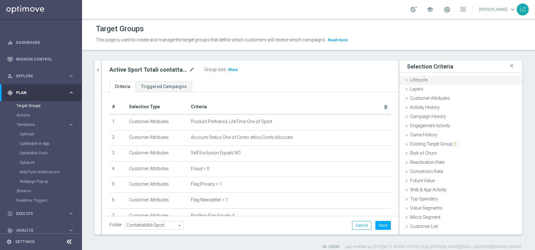
click at [414, 77] on span "Lifecycle" at bounding box center [418, 79] width 17 height 5
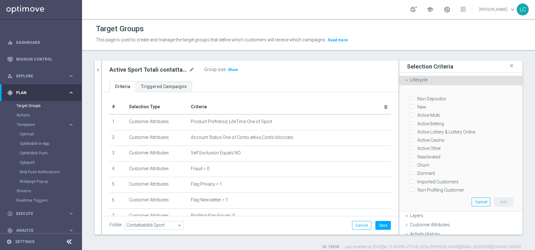
click at [409, 114] on input "Active Multi" at bounding box center [411, 115] width 4 height 4
checkbox input "true"
click at [409, 123] on input "Active Betting" at bounding box center [411, 123] width 4 height 4
checkbox input "true"
click at [415, 129] on label "Active Lottery & Lottery Online" at bounding box center [445, 132] width 60 height 6
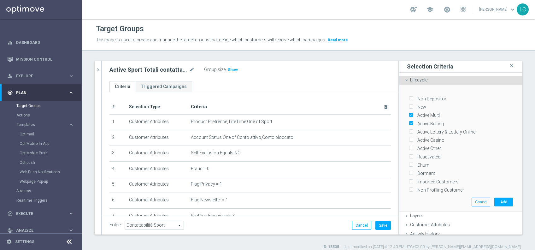
click at [409, 130] on input "Active Lottery & Lottery Online" at bounding box center [411, 132] width 4 height 4
checkbox input "true"
click at [409, 139] on input "Active Casino" at bounding box center [411, 140] width 4 height 4
checkbox input "true"
click at [409, 146] on input "Active Other" at bounding box center [411, 148] width 4 height 4
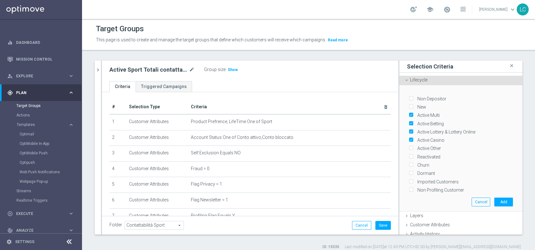
checkbox input "true"
click at [415, 154] on label "Reactivated" at bounding box center [427, 157] width 25 height 6
click at [409, 155] on input "Reactivated" at bounding box center [411, 157] width 4 height 4
checkbox input "true"
click at [409, 163] on input "Churn" at bounding box center [411, 165] width 4 height 4
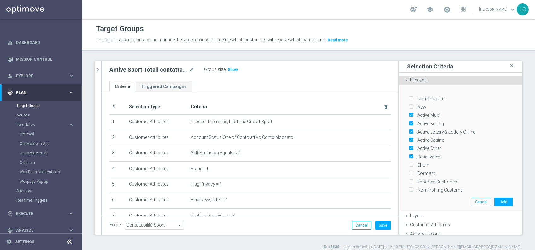
checkbox input "true"
click at [494, 198] on button "Add" at bounding box center [503, 202] width 19 height 9
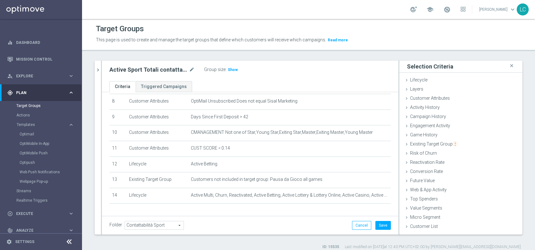
scroll to position [132, 0]
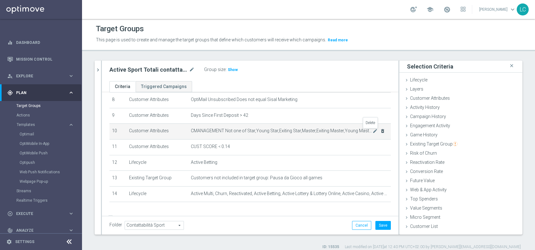
click at [380, 131] on icon "delete_forever" at bounding box center [382, 130] width 5 height 5
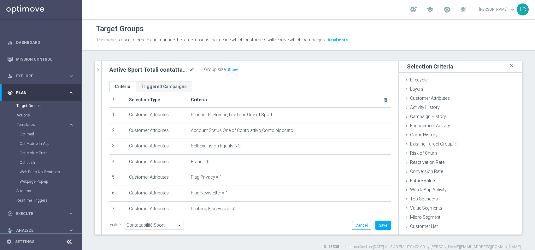
scroll to position [0, 0]
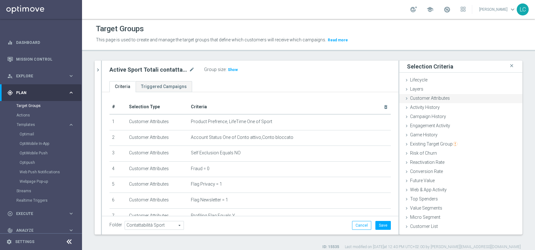
click at [426, 99] on span "Customer Attributes" at bounding box center [430, 98] width 40 height 5
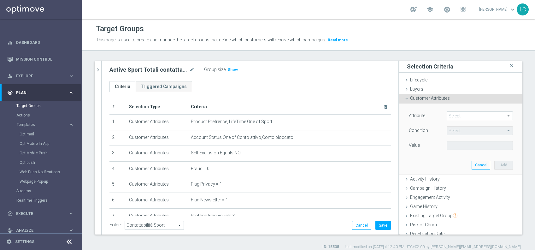
click at [449, 115] on span at bounding box center [480, 116] width 66 height 8
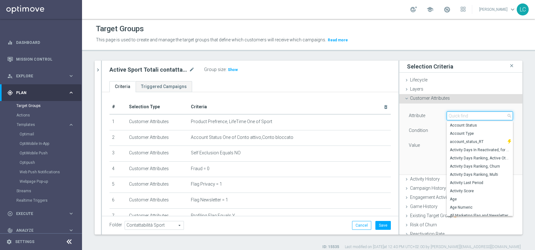
click at [449, 115] on input "search" at bounding box center [480, 115] width 66 height 9
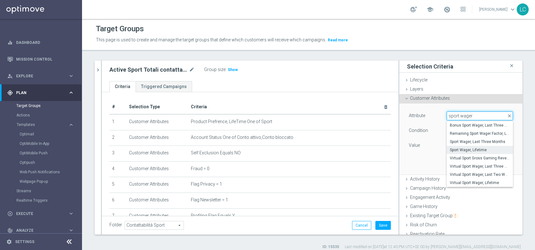
type input "sport wager"
click at [463, 148] on span "Sport Wager, Lifetime" at bounding box center [480, 149] width 60 height 5
type input "Sport Wager, Lifetime"
type input "="
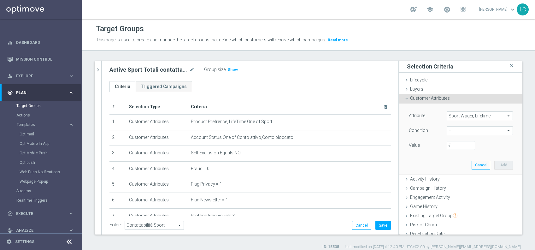
click at [466, 112] on span "Sport Wager, Lifetime" at bounding box center [480, 116] width 66 height 8
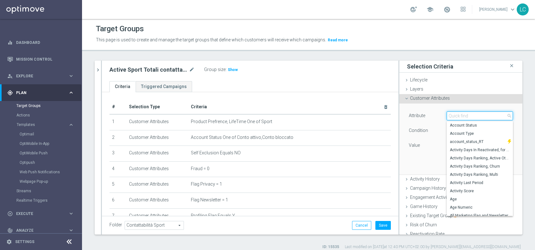
click at [467, 114] on input "search" at bounding box center [480, 115] width 66 height 9
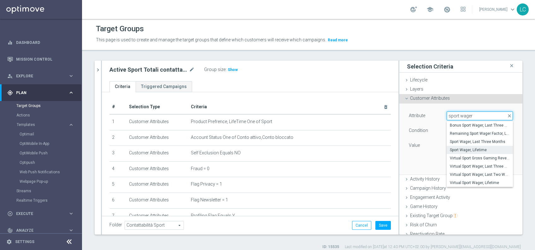
type input "sport wager"
click at [417, 165] on div "Attribute Sport Wager, Lifetime Sport Wager, Lifetime arrow_drop_down sport wag…" at bounding box center [461, 138] width 114 height 71
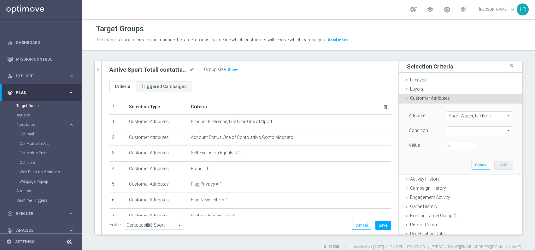
click at [454, 130] on span "=" at bounding box center [480, 131] width 66 height 8
click at [452, 173] on span ">" at bounding box center [480, 172] width 60 height 5
type input ">"
click at [450, 143] on input "€" at bounding box center [461, 145] width 28 height 9
type input "0"
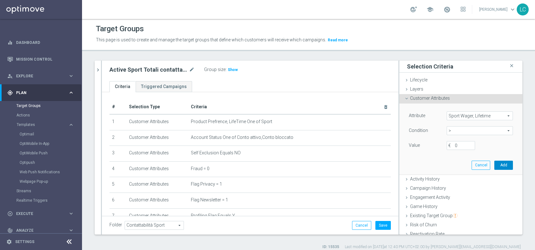
click at [494, 165] on button "Add" at bounding box center [503, 165] width 19 height 9
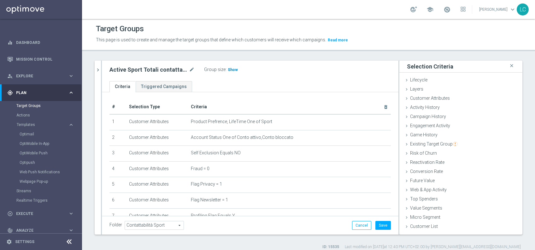
click at [228, 71] on span "Show" at bounding box center [233, 70] width 10 height 4
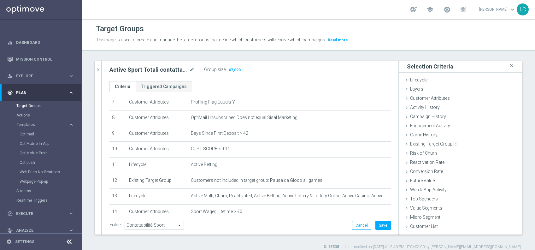
scroll to position [114, 0]
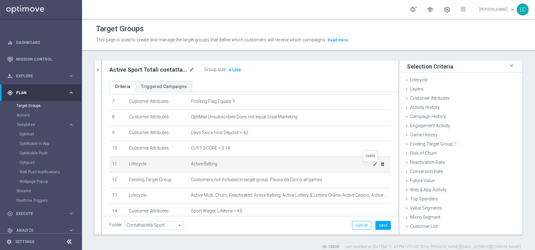
click at [380, 163] on icon "delete_forever" at bounding box center [382, 164] width 5 height 5
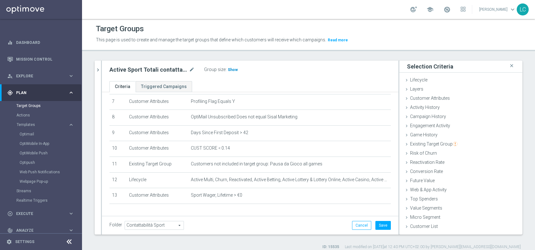
click at [232, 68] on span "Show" at bounding box center [233, 70] width 10 height 4
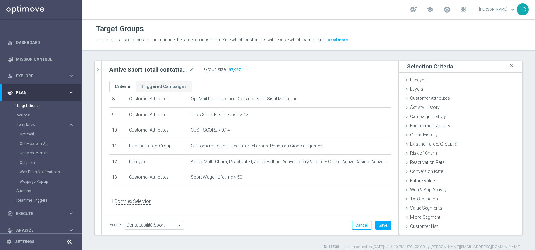
scroll to position [0, 0]
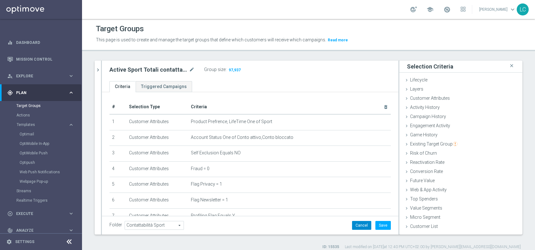
click at [352, 227] on button "Cancel" at bounding box center [361, 225] width 19 height 9
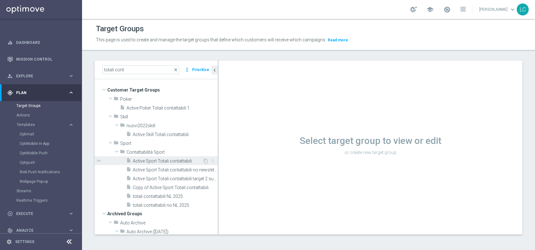
click at [154, 160] on span "Active Sport Totali contattabili" at bounding box center [168, 160] width 70 height 5
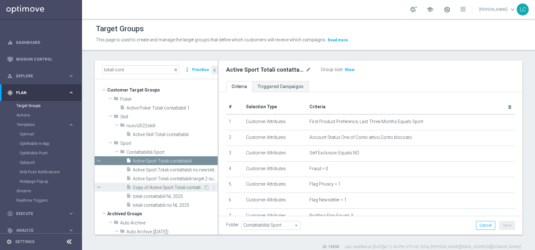
click at [152, 187] on span "Copy of Active Sport Totali contattabili" at bounding box center [168, 187] width 71 height 5
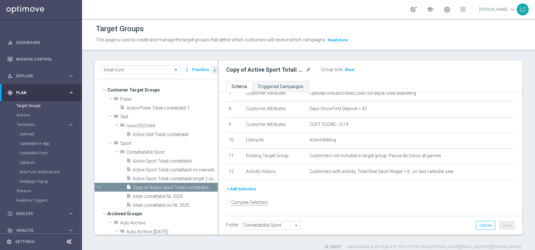
scroll to position [122, 0]
click at [345, 69] on span "Show" at bounding box center [350, 70] width 10 height 4
click at [245, 189] on button "+ Add Selection" at bounding box center [241, 189] width 30 height 7
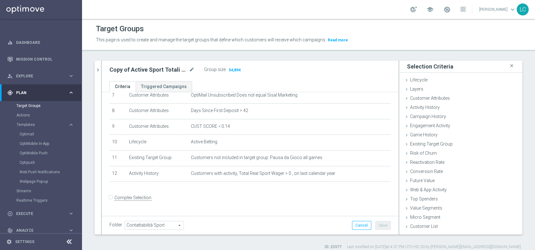
scroll to position [116, 0]
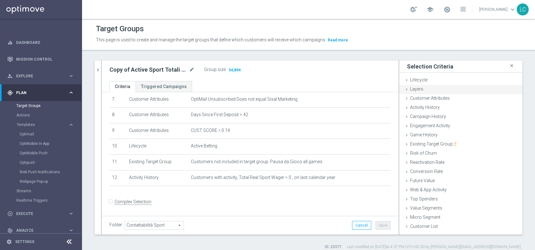
click at [411, 89] on span "Layers" at bounding box center [416, 88] width 13 height 5
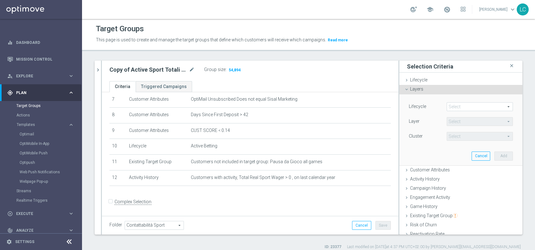
click at [467, 105] on span at bounding box center [480, 107] width 66 height 8
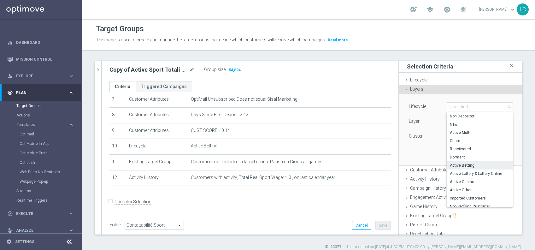
click at [456, 164] on span "Active Betting" at bounding box center [480, 165] width 60 height 5
type input "Active Betting"
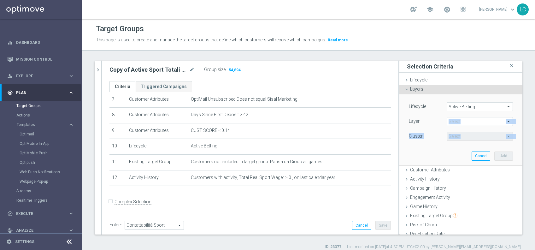
drag, startPoint x: 456, startPoint y: 164, endPoint x: 455, endPoint y: 121, distance: 42.9
click at [455, 121] on div "Lifecycle Active Betting Active Betting arrow_drop_down search Layer Select arr…" at bounding box center [461, 129] width 114 height 71
click at [455, 121] on span at bounding box center [480, 121] width 66 height 8
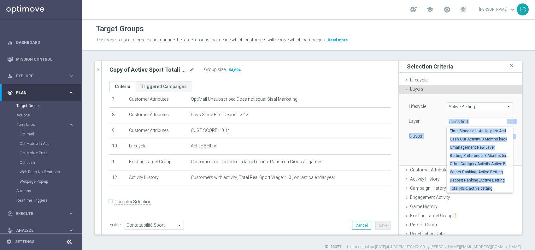
click at [442, 119] on div "Select arrow_drop_down search Time Since Last Activity, for Active Segmentation…" at bounding box center [480, 121] width 76 height 9
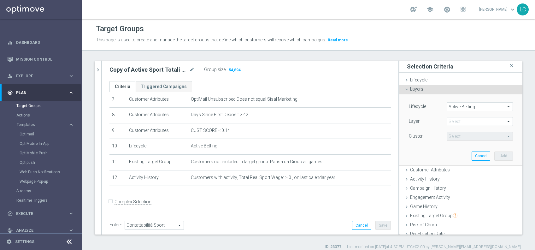
click at [442, 119] on div "Select arrow_drop_down search" at bounding box center [480, 121] width 76 height 9
click at [450, 120] on span at bounding box center [480, 121] width 66 height 8
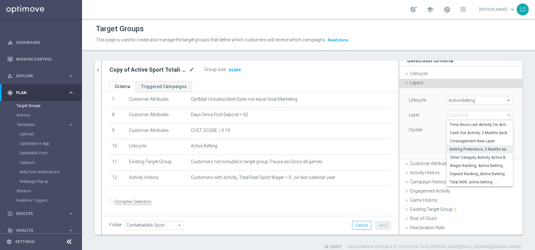
scroll to position [6, 0]
click at [459, 140] on span "Cmanagement New Layer" at bounding box center [480, 141] width 60 height 5
type input "Cmanagement New Layer"
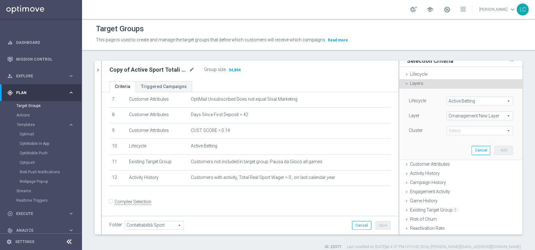
click at [457, 129] on span at bounding box center [480, 131] width 66 height 8
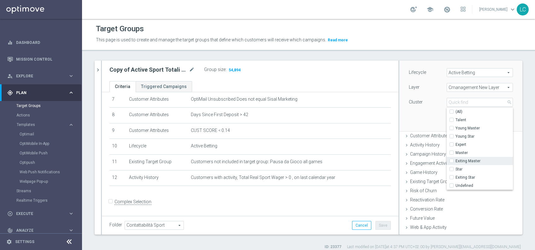
scroll to position [8, 0]
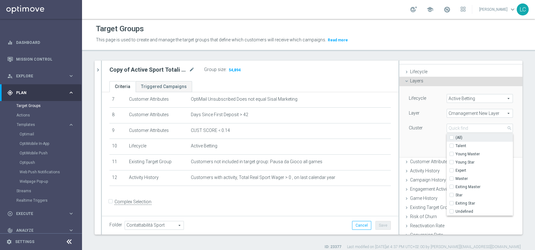
click at [456, 137] on label "(All)" at bounding box center [484, 137] width 57 height 8
click at [451, 137] on input "(All)" at bounding box center [453, 138] width 4 height 4
checkbox input "true"
type input "Selected 9 of 9"
checkbox input "true"
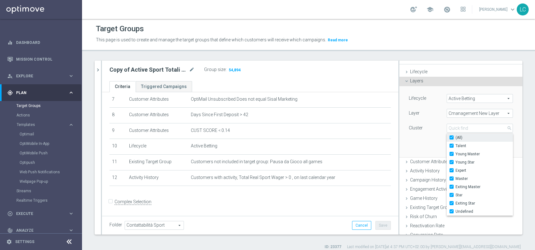
checkbox input "true"
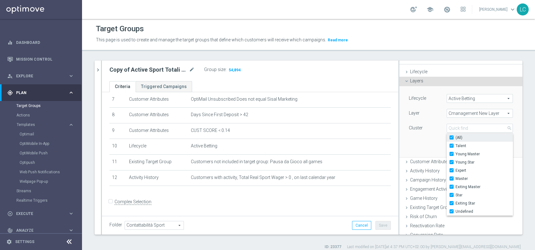
checkbox input "true"
click at [453, 111] on span "Cmanagement New Layer" at bounding box center [480, 113] width 66 height 8
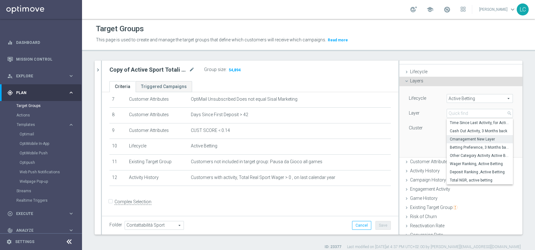
click at [427, 135] on div "Lifecycle Active Betting Active Betting arrow_drop_down search Layer Cmanagemen…" at bounding box center [461, 121] width 114 height 71
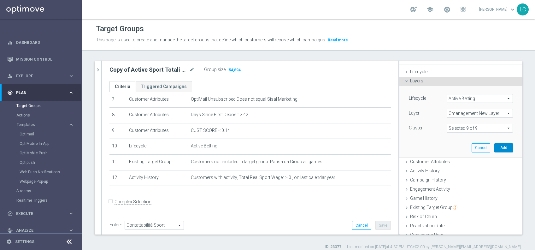
click at [497, 146] on button "Add" at bounding box center [503, 147] width 19 height 9
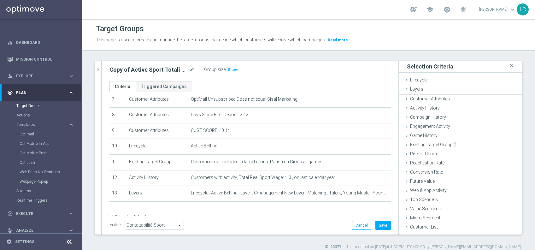
scroll to position [0, 0]
click at [231, 72] on h3 "Show" at bounding box center [232, 69] width 11 height 7
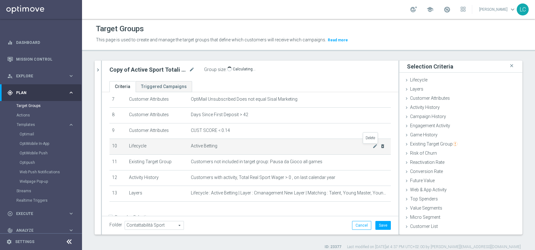
click at [380, 148] on icon "delete_forever" at bounding box center [382, 146] width 5 height 5
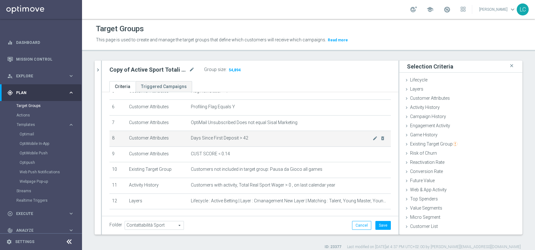
scroll to position [91, 0]
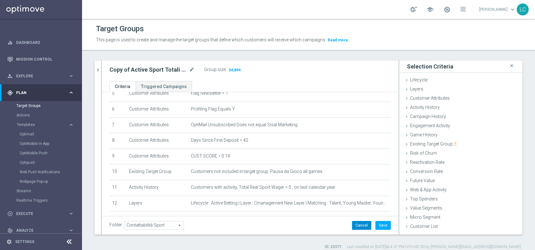
click at [356, 227] on button "Cancel" at bounding box center [361, 225] width 19 height 9
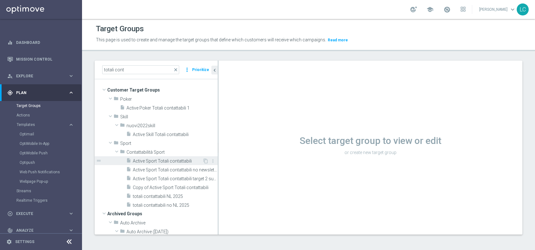
click at [153, 159] on span "Active Sport Totali contattabili" at bounding box center [168, 160] width 70 height 5
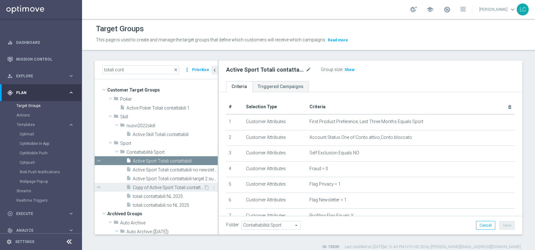
click at [158, 186] on span "Copy of Active Sport Totali contattabili" at bounding box center [168, 187] width 71 height 5
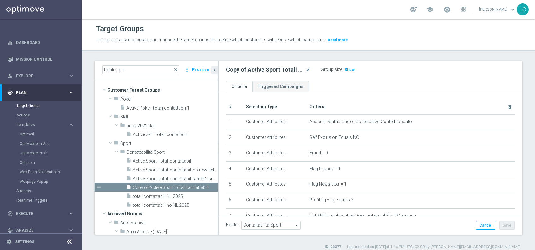
click at [345, 65] on div "Group size : Show" at bounding box center [352, 69] width 63 height 8
click at [349, 70] on span "Show" at bounding box center [350, 70] width 10 height 4
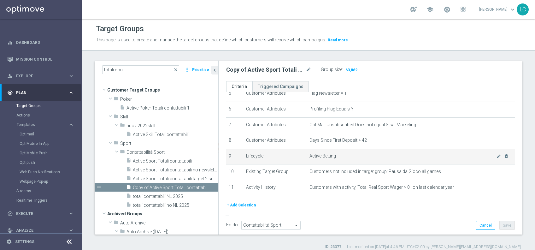
scroll to position [108, 0]
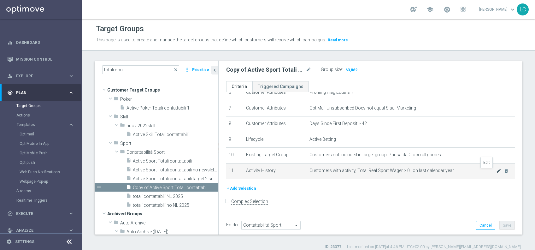
click at [496, 171] on icon "mode_edit" at bounding box center [498, 170] width 5 height 5
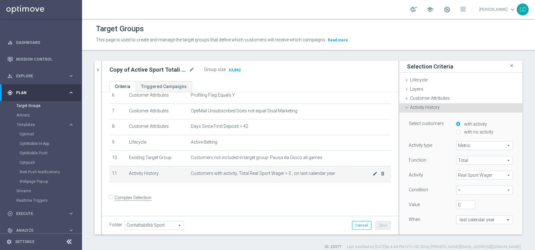
scroll to position [101, 0]
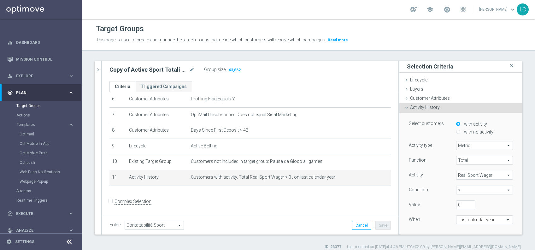
click at [469, 174] on span "Real Sport Wager" at bounding box center [485, 175] width 56 height 8
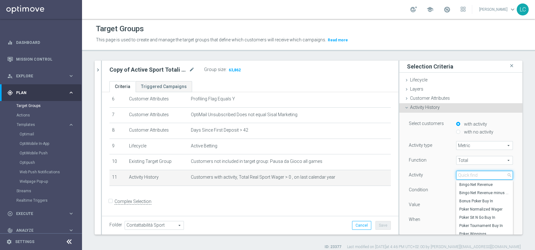
click at [467, 174] on input "search" at bounding box center [484, 175] width 57 height 9
type input "sport wager"
click at [459, 210] on span "Sport Wager" at bounding box center [484, 209] width 50 height 5
type input "Sport Wager"
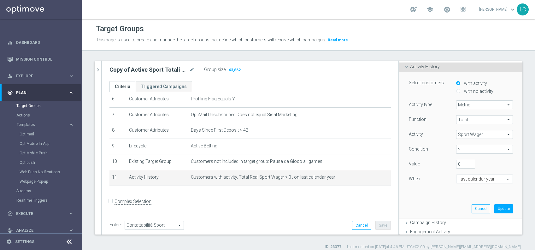
scroll to position [44, 0]
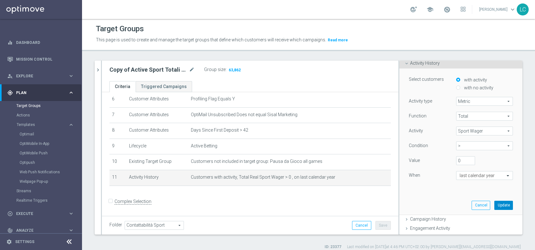
click at [494, 202] on button "Update" at bounding box center [503, 205] width 19 height 9
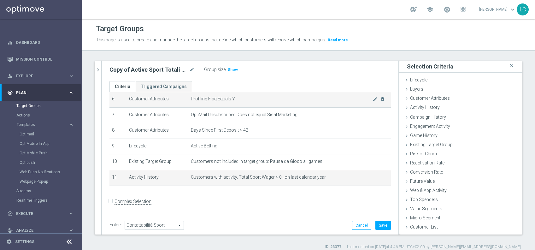
scroll to position [0, 0]
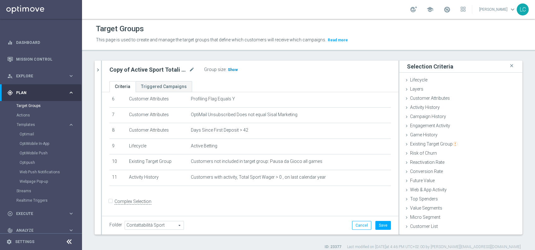
click at [233, 66] on h3 "Show" at bounding box center [232, 69] width 11 height 7
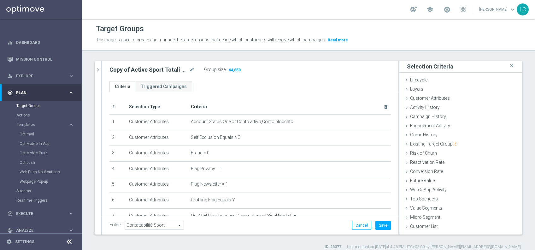
scroll to position [101, 0]
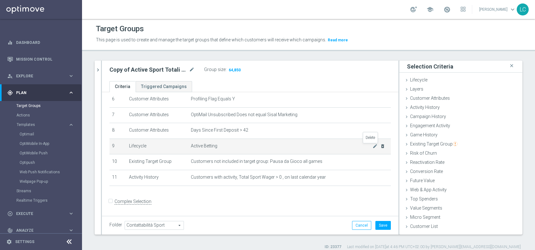
click at [380, 146] on icon "delete_forever" at bounding box center [382, 146] width 5 height 5
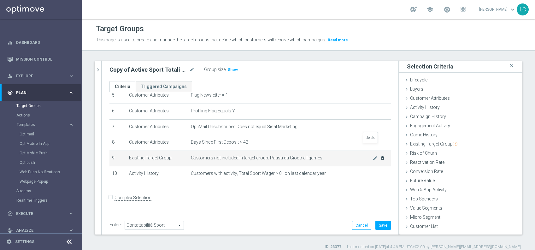
scroll to position [85, 0]
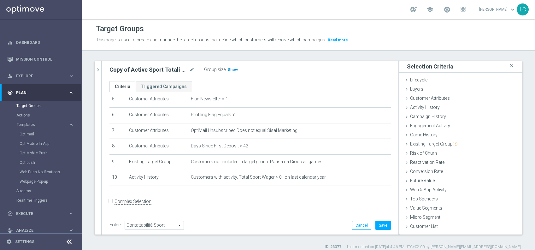
click at [228, 68] on span "Show" at bounding box center [233, 70] width 10 height 4
click at [352, 225] on button "Cancel" at bounding box center [361, 225] width 19 height 9
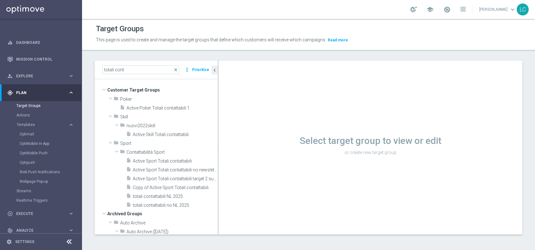
scroll to position [40, 0]
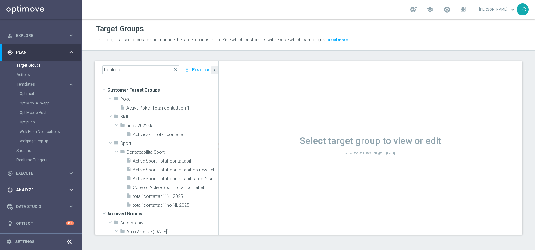
click at [35, 191] on span "Analyze" at bounding box center [42, 190] width 52 height 4
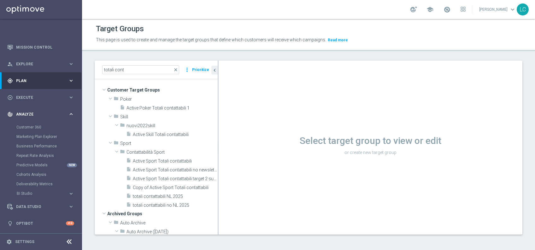
scroll to position [12, 0]
click at [32, 198] on div "Data Studio keyboard_arrow_right" at bounding box center [40, 206] width 81 height 17
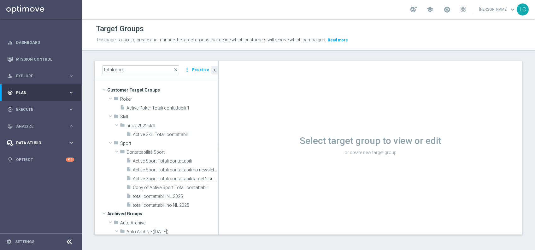
scroll to position [0, 0]
click at [32, 156] on link "Attributes" at bounding box center [40, 155] width 49 height 5
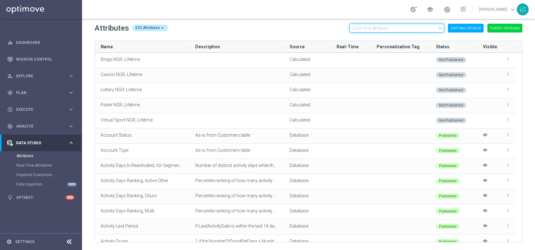
click at [380, 27] on input "text" at bounding box center [397, 28] width 95 height 9
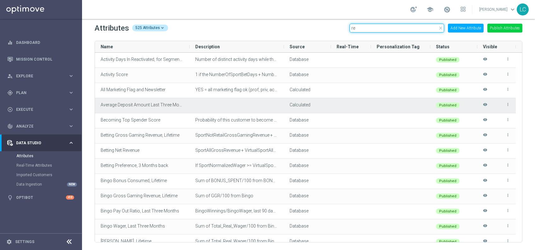
type input "r"
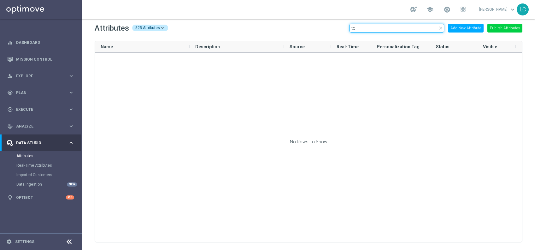
type input "t"
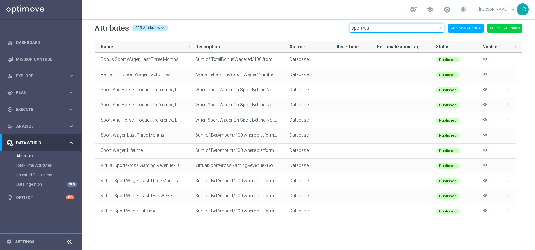
click at [360, 25] on input "sport wa" at bounding box center [397, 28] width 95 height 9
drag, startPoint x: 360, startPoint y: 25, endPoint x: 374, endPoint y: 29, distance: 14.7
click at [374, 29] on input "sport wa" at bounding box center [397, 28] width 95 height 9
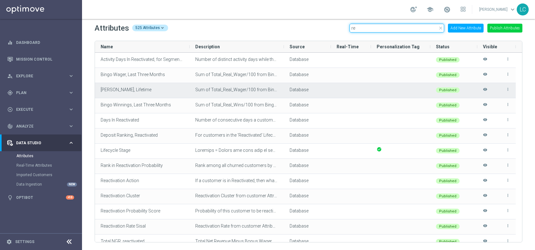
type input "r"
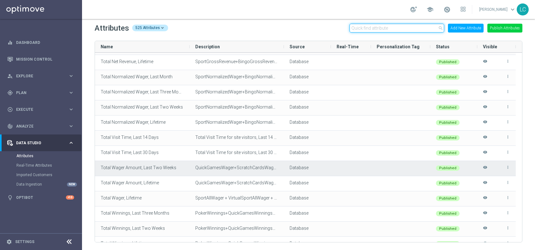
scroll to position [6945, 0]
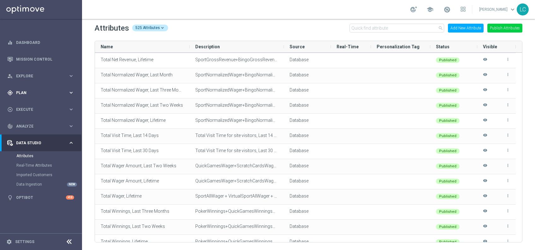
click at [29, 88] on div "gps_fixed Plan keyboard_arrow_right" at bounding box center [40, 92] width 81 height 17
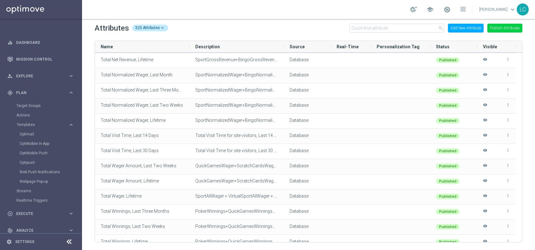
click at [29, 103] on div "Target Groups" at bounding box center [48, 105] width 65 height 9
click at [32, 106] on link "Target Groups" at bounding box center [40, 105] width 49 height 5
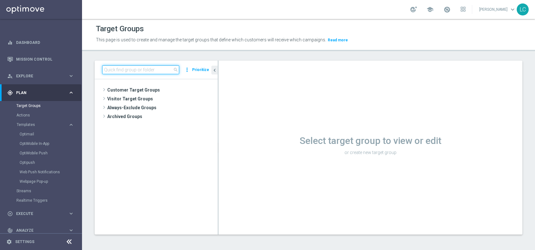
click at [135, 71] on input at bounding box center [140, 69] width 77 height 9
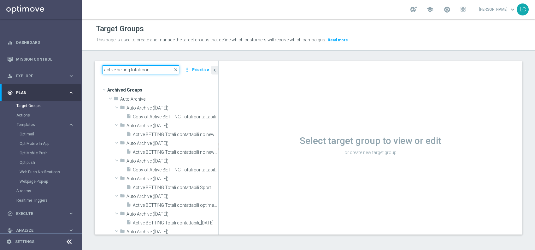
click at [121, 69] on input "active betting totali cont" at bounding box center [140, 69] width 77 height 9
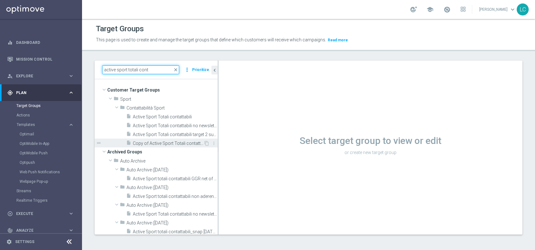
type input "active sport totali cont"
click at [163, 142] on span "Copy of Active Sport Totali contattabili" at bounding box center [168, 143] width 71 height 5
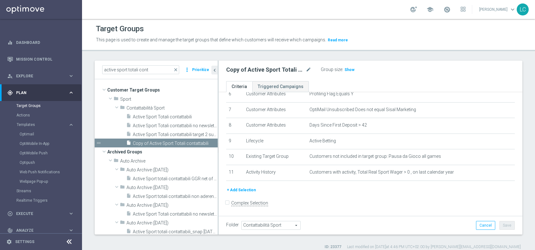
scroll to position [107, 0]
click at [247, 190] on button "+ Add Selection" at bounding box center [241, 189] width 30 height 7
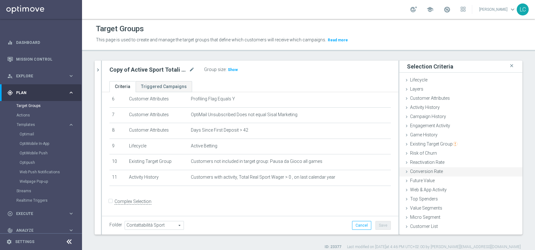
scroll to position [5, 0]
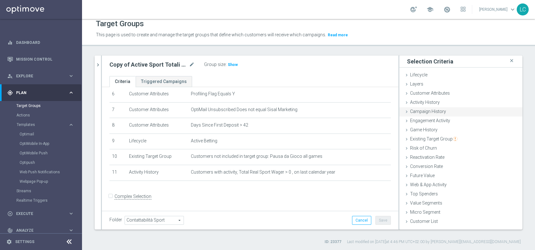
click at [419, 113] on span "Campaign History" at bounding box center [428, 111] width 36 height 5
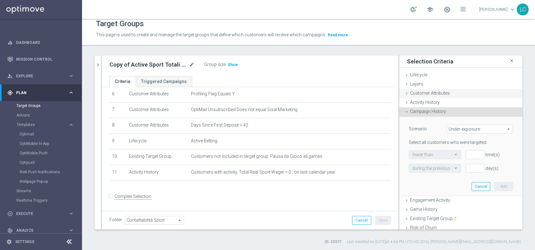
click at [418, 92] on span "Customer Attributes" at bounding box center [430, 93] width 40 height 5
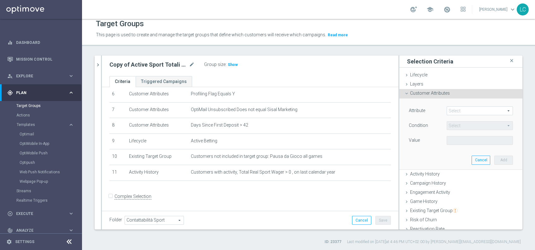
click at [447, 109] on span at bounding box center [480, 111] width 66 height 8
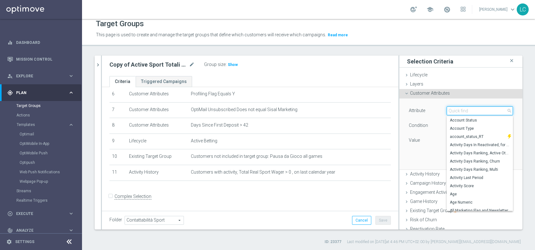
click at [447, 109] on input "search" at bounding box center [480, 110] width 66 height 9
type input "k"
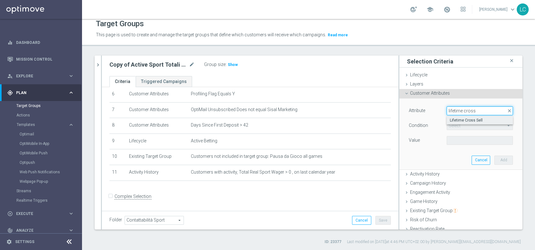
type input "lifetime cross"
click at [458, 120] on span "Lifetime Cross Sell" at bounding box center [480, 120] width 60 height 5
type input "Lifetime Cross Sell"
type input "="
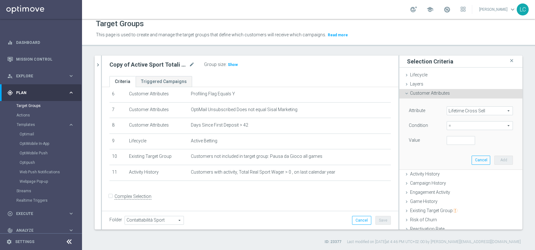
click at [455, 125] on span "=" at bounding box center [480, 125] width 66 height 8
click at [453, 157] on span "=" at bounding box center [480, 159] width 60 height 5
click at [451, 138] on input "number" at bounding box center [461, 140] width 28 height 9
click at [441, 80] on div "Layers done" at bounding box center [460, 84] width 123 height 9
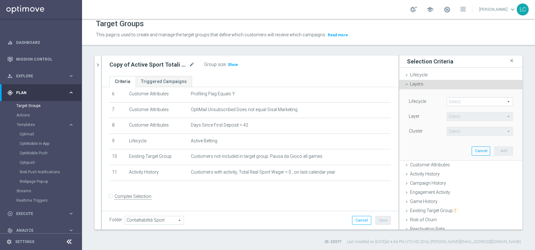
click at [452, 103] on span at bounding box center [480, 101] width 66 height 8
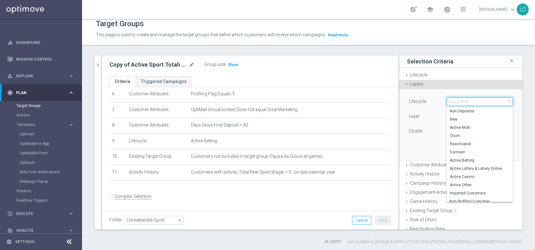
click at [452, 103] on input "search" at bounding box center [480, 101] width 66 height 9
click at [450, 160] on span "Active Betting" at bounding box center [480, 160] width 60 height 5
type input "Active Betting"
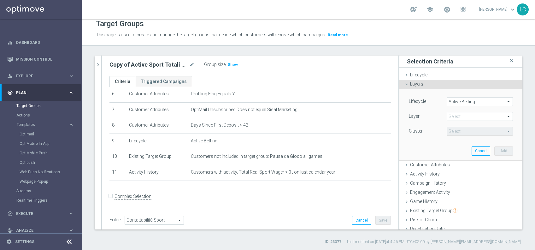
click at [456, 114] on span at bounding box center [480, 116] width 66 height 8
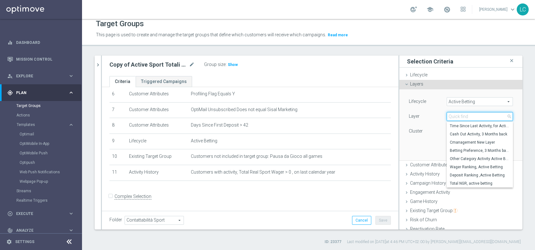
click at [456, 114] on input "search" at bounding box center [480, 116] width 66 height 9
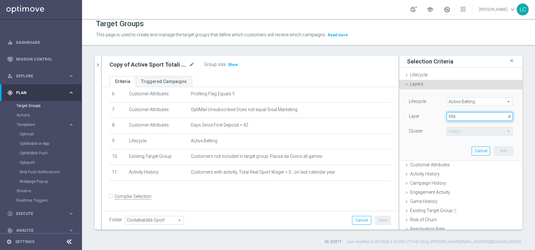
type input "lifeti"
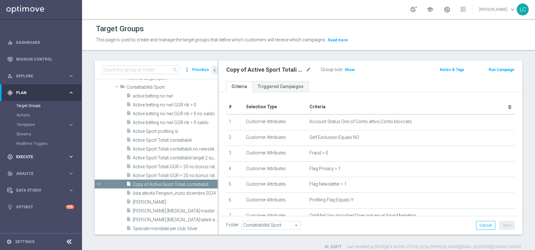
click at [34, 156] on span "Execute" at bounding box center [42, 157] width 52 height 4
click at [31, 159] on div "Data Studio" at bounding box center [37, 162] width 61 height 6
click at [30, 156] on link "Attributes" at bounding box center [40, 155] width 49 height 5
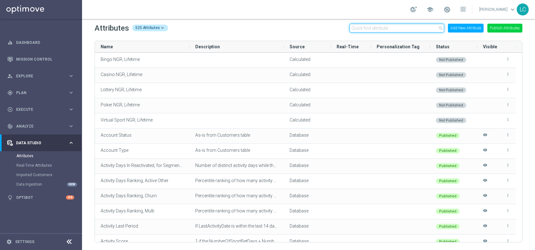
click at [401, 27] on input "text" at bounding box center [397, 28] width 95 height 9
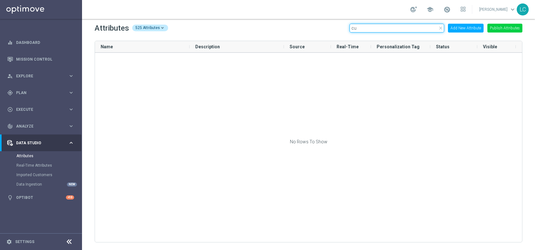
type input "c"
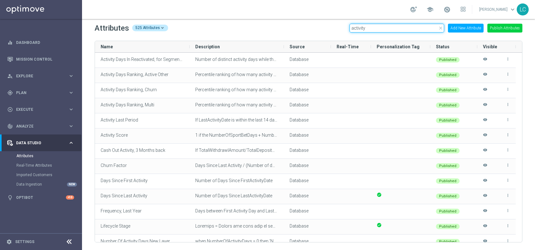
click at [361, 29] on input "activity" at bounding box center [397, 28] width 95 height 9
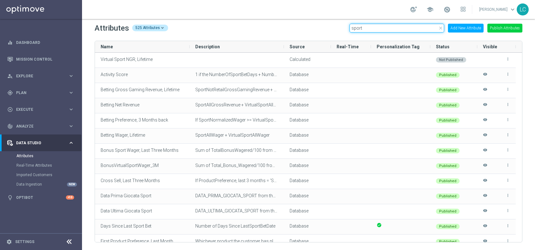
type input "sport"
click at [324, 27] on div "Attributes 525 Attributes close sport Add New Attribute Publish Attributes" at bounding box center [309, 28] width 428 height 10
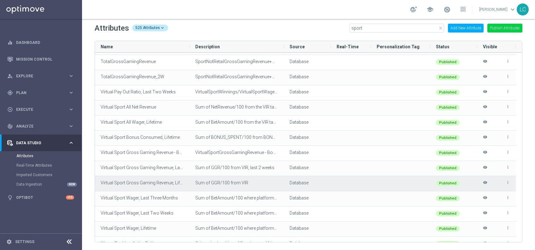
scroll to position [1310, 0]
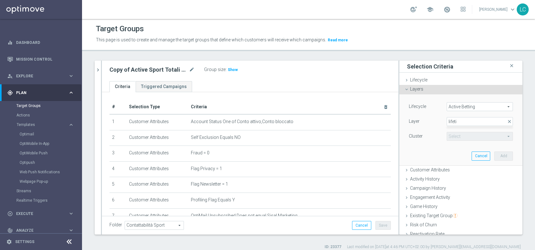
scroll to position [101, 0]
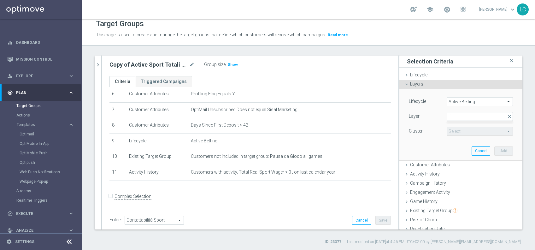
type input "l"
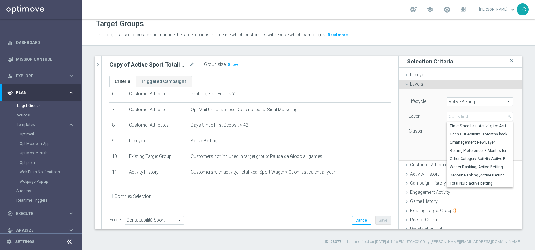
click at [447, 98] on span "Active Betting" at bounding box center [480, 101] width 66 height 8
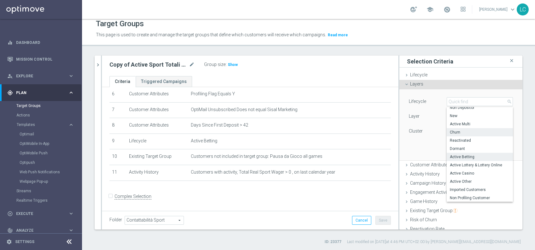
scroll to position [0, 0]
click at [421, 91] on div "Lifecycle Active Betting Active Betting arrow_drop_down search Non Depositor Ne…" at bounding box center [461, 124] width 114 height 71
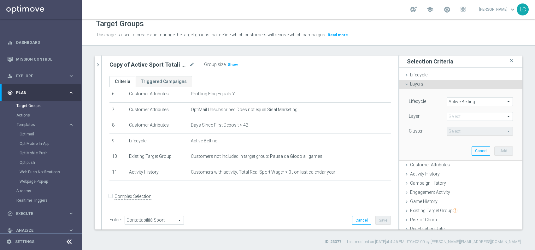
click at [452, 98] on span "Active Betting" at bounding box center [480, 101] width 66 height 8
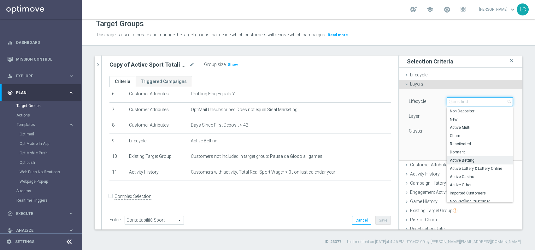
click at [447, 98] on input "search" at bounding box center [480, 101] width 66 height 9
click at [432, 96] on div "Lifecycle Active Betting Active Betting arrow_drop_down search Non Depositor Ne…" at bounding box center [461, 124] width 114 height 71
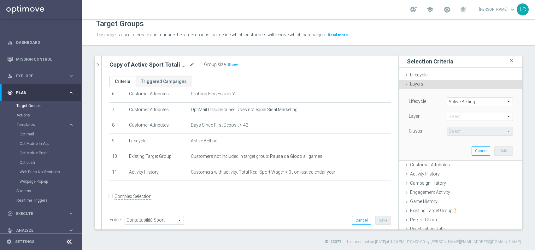
click at [450, 116] on span at bounding box center [480, 116] width 66 height 8
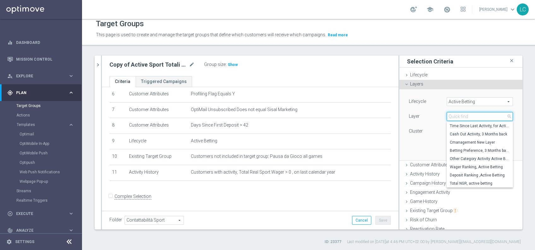
click at [450, 116] on input "search" at bounding box center [480, 116] width 66 height 9
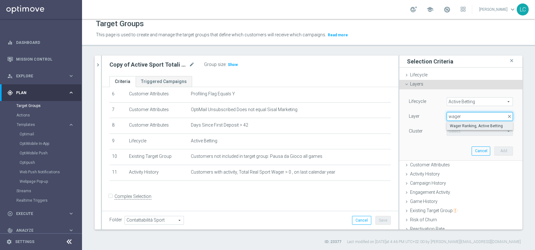
type input "wager"
click at [452, 124] on span "Wager Ranking, Active Betting" at bounding box center [480, 125] width 60 height 5
type input "Wager Ranking, Active Betting"
drag, startPoint x: 452, startPoint y: 124, endPoint x: 453, endPoint y: 130, distance: 5.8
click at [453, 130] on div "Lifecycle Active Betting Active Betting arrow_drop_down search Layer Wager Rank…" at bounding box center [461, 117] width 104 height 40
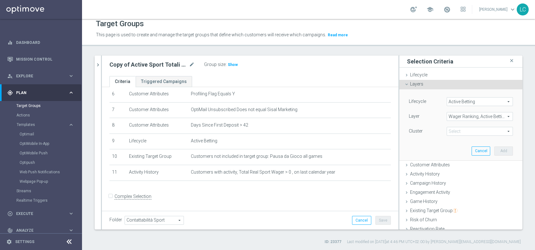
click at [453, 130] on span at bounding box center [480, 131] width 66 height 8
click at [429, 113] on div "Layer" at bounding box center [423, 117] width 38 height 10
click at [472, 149] on button "Cancel" at bounding box center [481, 150] width 19 height 9
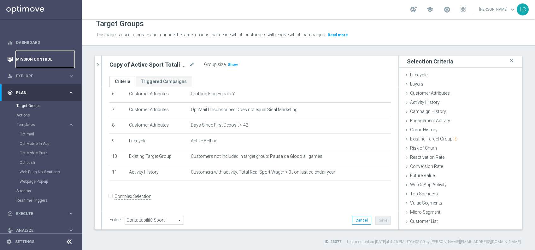
click at [36, 56] on link "Mission Control" at bounding box center [45, 59] width 58 height 17
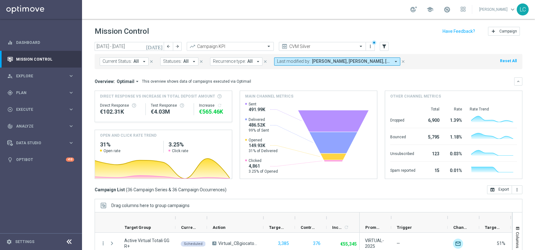
click at [139, 61] on button "Current Status: All arrow_drop_down" at bounding box center [124, 61] width 49 height 8
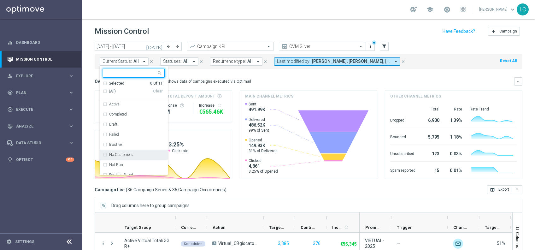
paste input "Active BETTING nosaldo GGR <= 0 L3M"
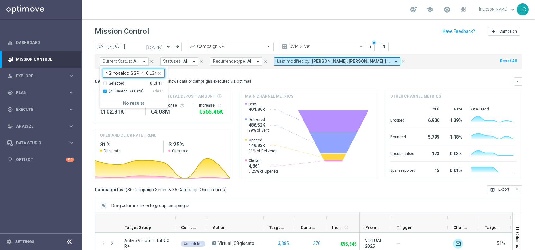
type input "Active BETTING nosaldo GGR <= 0 L3M"
click at [105, 79] on ng-select "Active BETTING nosaldo GGR <= 0 L3M Selected 0 Of 11 (All Search Results) Clear…" at bounding box center [134, 88] width 68 height 39
click at [104, 84] on div "Selected 0 Of 11" at bounding box center [133, 83] width 60 height 5
click at [103, 89] on div "(All Search Results)" at bounding box center [128, 91] width 50 height 5
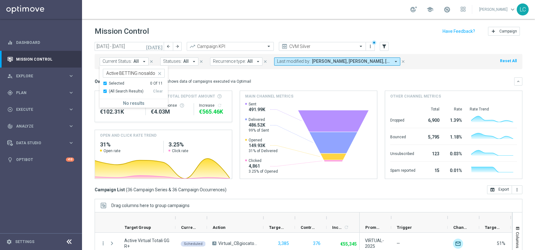
click at [103, 82] on div "Selected 0 Of 11" at bounding box center [133, 83] width 60 height 5
click at [176, 45] on icon "arrow_forward" at bounding box center [177, 46] width 4 height 4
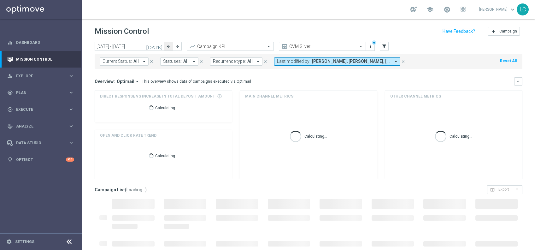
click at [166, 45] on icon "arrow_back" at bounding box center [168, 46] width 4 height 4
type input "11 Aug 2025 - 17 Aug 2025"
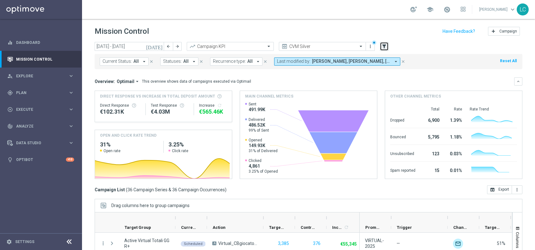
click at [385, 46] on icon "filter_alt" at bounding box center [384, 47] width 6 height 6
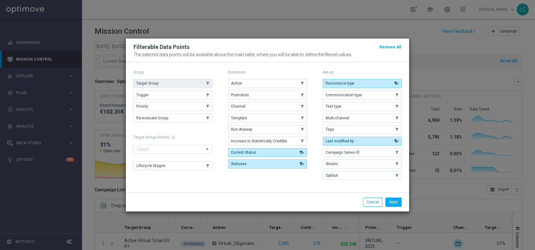
click at [178, 84] on button "Target Group" at bounding box center [172, 83] width 79 height 9
click at [400, 178] on button "Optibot" at bounding box center [362, 175] width 79 height 9
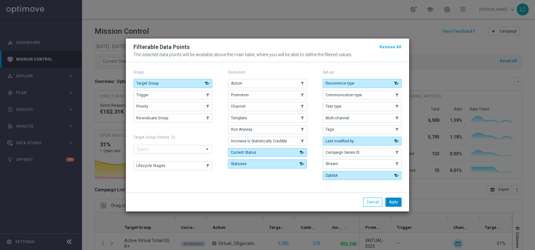
click at [397, 204] on button "Apply" at bounding box center [394, 202] width 16 height 9
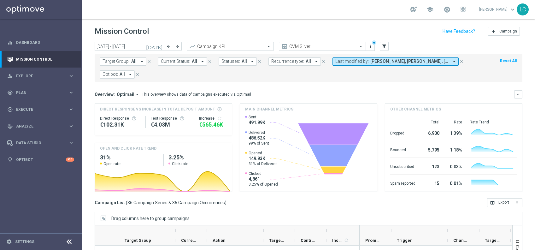
click at [124, 64] on button "Target Group: All arrow_drop_down" at bounding box center [123, 61] width 47 height 8
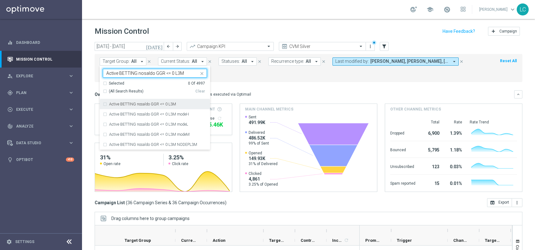
click at [123, 104] on label "Active BETTING nosaldo GGR <= 0 L3M" at bounding box center [142, 104] width 67 height 4
type input "Active BETTING nosaldo GGR <= 0 L3M"
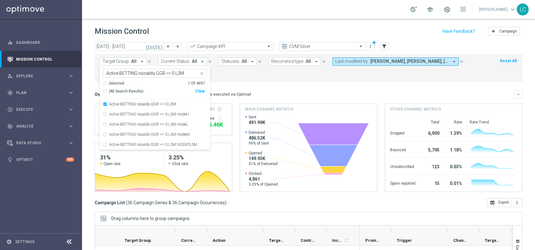
click at [203, 73] on icon "close" at bounding box center [201, 73] width 5 height 5
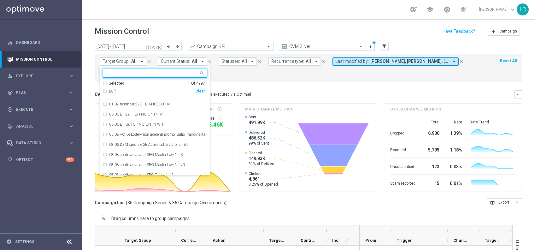
click at [187, 71] on input "text" at bounding box center [152, 73] width 92 height 5
paste input "Active BETTING Master low no saldo GGRnb>0"
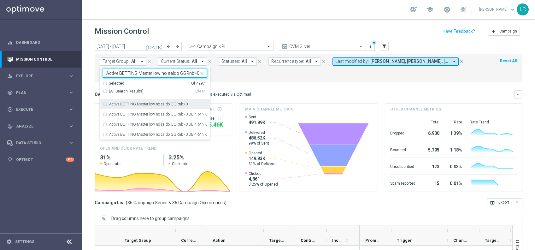
click at [103, 103] on div "Active BETTING Master low no saldo GGRnb>0" at bounding box center [155, 104] width 104 height 10
type input "Active BETTING Master low no saldo GGRnb>0"
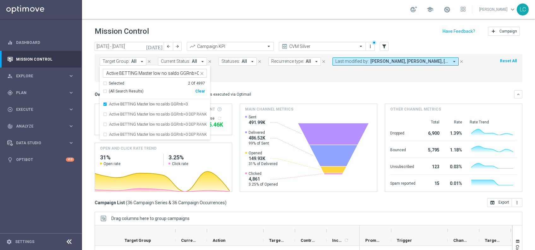
click at [202, 72] on icon "close" at bounding box center [201, 73] width 5 height 5
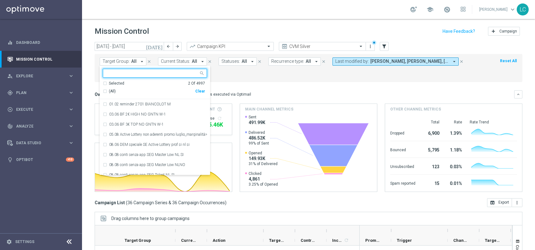
click at [182, 76] on div at bounding box center [151, 74] width 93 height 6
paste input "Active BETTING Master low no saldo GGRnb<=0"
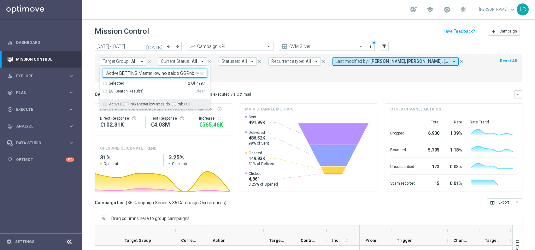
click at [153, 100] on div "Active BETTING Master low no saldo GGRnb<=0" at bounding box center [155, 104] width 104 height 10
type input "Active BETTING Master low no saldo GGRnb<=0"
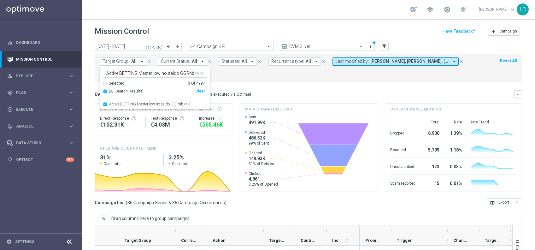
click at [274, 80] on div "Target Group: All arrow_drop_down Selected 3 of 4997 Active BETTING Master low …" at bounding box center [309, 68] width 428 height 28
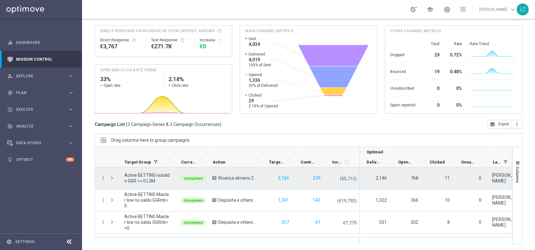
scroll to position [0, 244]
click at [103, 177] on icon "more_vert" at bounding box center [103, 178] width 6 height 6
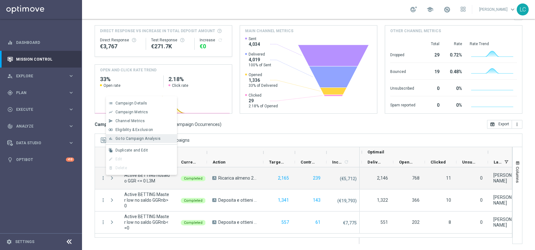
click at [139, 137] on span "Go to Campaign Analysis" at bounding box center [137, 138] width 45 height 4
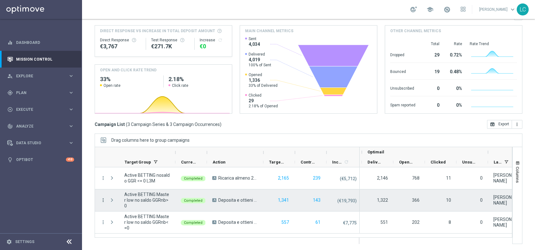
click at [102, 202] on icon "more_vert" at bounding box center [103, 200] width 6 height 6
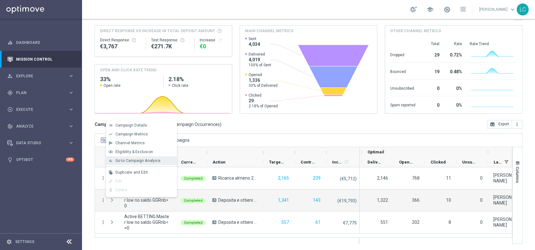
click at [147, 158] on span "Go to Campaign Analysis" at bounding box center [137, 160] width 45 height 4
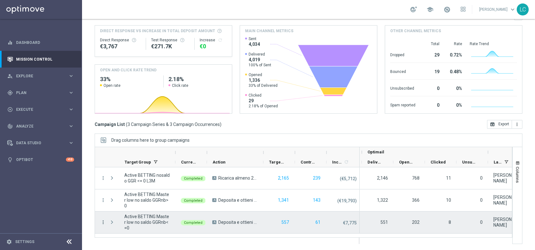
click at [103, 220] on icon "more_vert" at bounding box center [103, 222] width 6 height 6
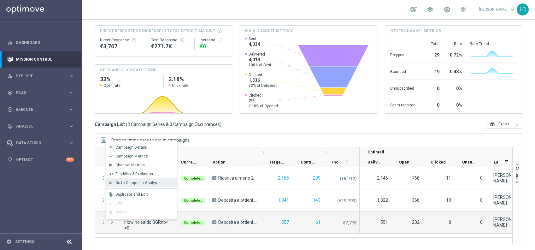
click at [131, 182] on span "Go to Campaign Analysis" at bounding box center [137, 182] width 45 height 4
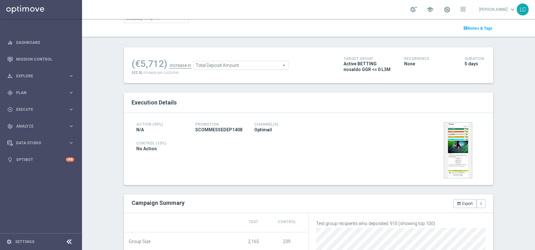
scroll to position [56, 0]
click at [227, 63] on span "Total Deposit Amount" at bounding box center [241, 66] width 94 height 8
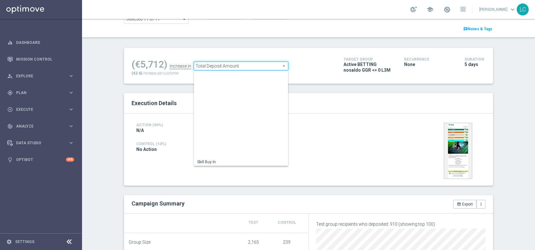
scroll to position [90, 0]
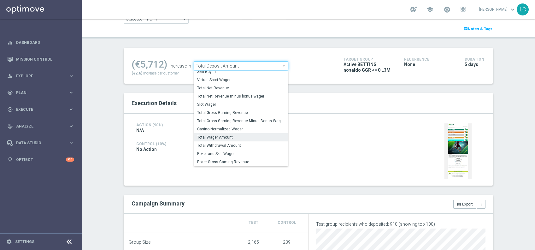
click at [228, 135] on span "Total Wager Amount" at bounding box center [241, 137] width 88 height 5
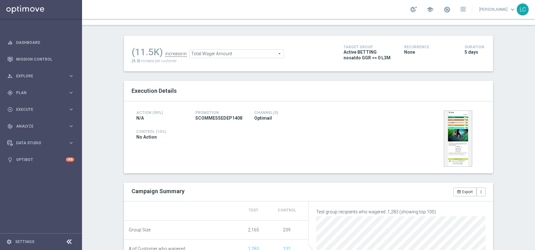
scroll to position [42, 0]
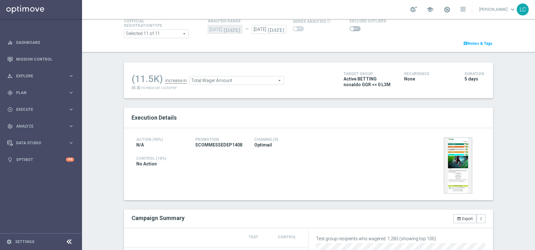
click at [247, 85] on div "(11.5K) increase in Total Wager Amount Total Wager Amount arrow_drop_down searc…" at bounding box center [233, 80] width 203 height 21
click at [249, 81] on span "Total Wager Amount" at bounding box center [237, 80] width 94 height 8
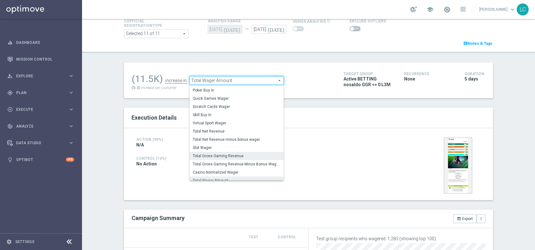
scroll to position [63, 0]
click at [228, 152] on label "Total Gross Gaming Revenue" at bounding box center [237, 155] width 94 height 8
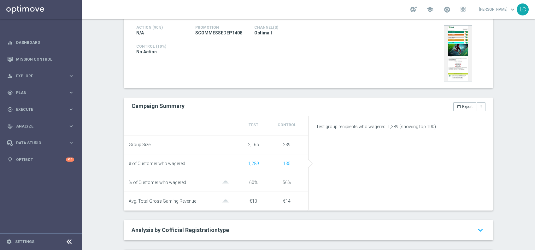
scroll to position [29, 0]
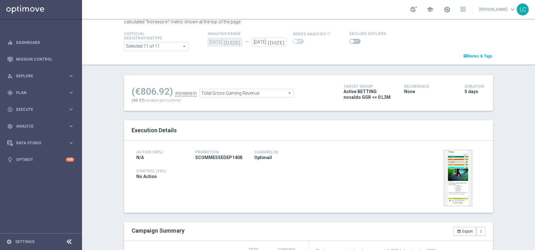
click at [231, 91] on span "Total Gross Gaming Revenue" at bounding box center [247, 93] width 94 height 8
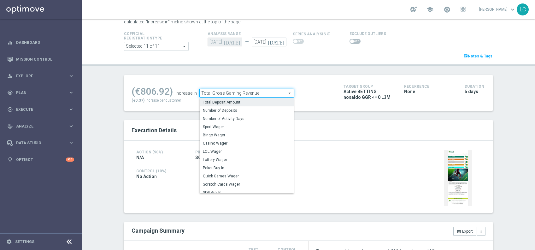
click at [234, 102] on span "Total Deposit Amount" at bounding box center [247, 102] width 88 height 5
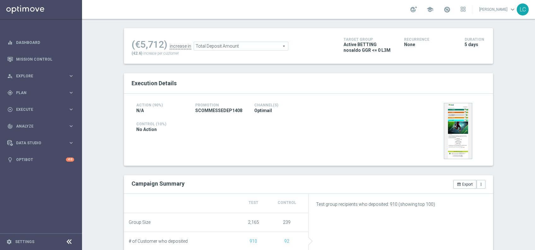
scroll to position [75, 0]
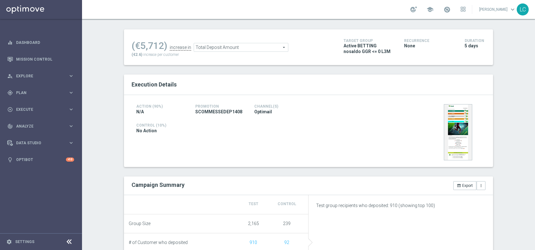
click at [250, 50] on span "Total Deposit Amount" at bounding box center [241, 47] width 94 height 8
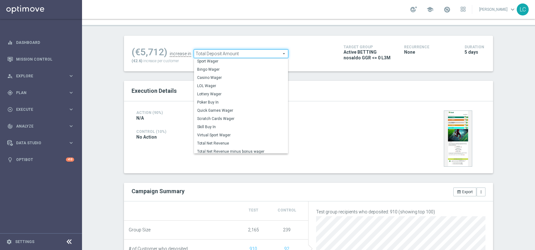
scroll to position [0, 0]
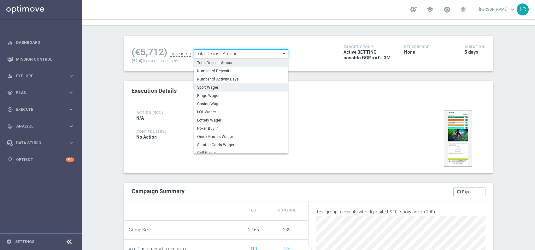
click at [206, 86] on span "Sport Wager" at bounding box center [241, 87] width 88 height 5
type input "Sport Wager"
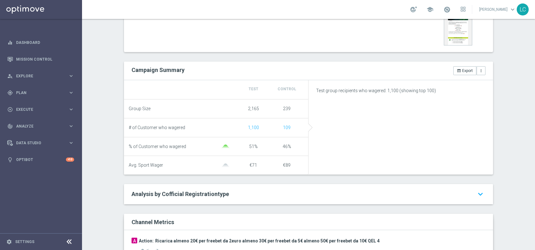
scroll to position [174, 0]
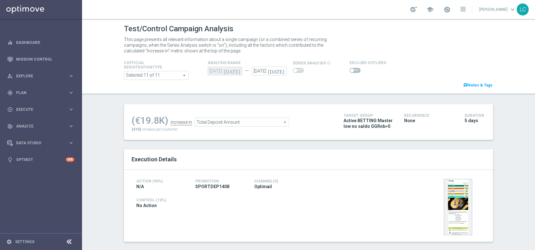
scroll to position [48, 0]
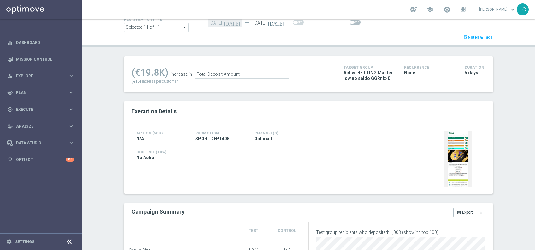
click at [260, 76] on span "Total Deposit Amount" at bounding box center [242, 74] width 94 height 8
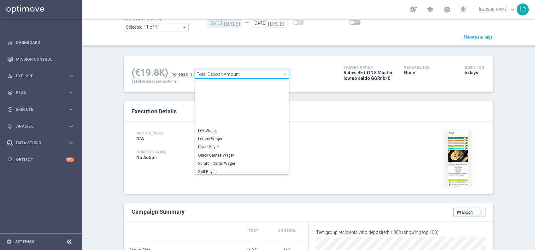
scroll to position [90, 0]
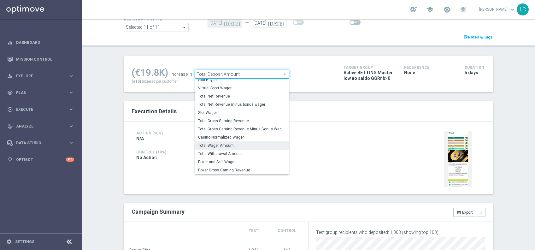
click at [229, 143] on span "Total Wager Amount" at bounding box center [242, 145] width 88 height 5
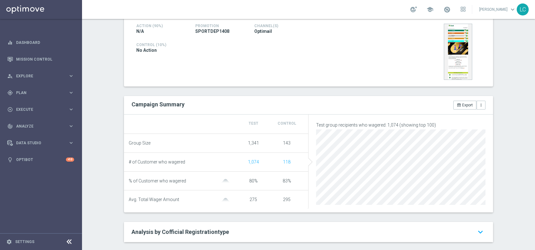
scroll to position [63, 0]
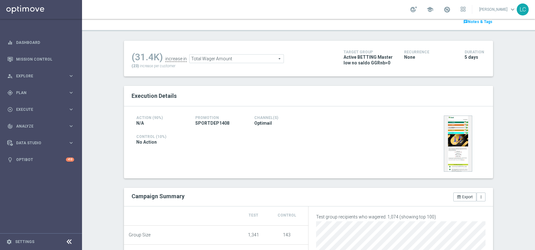
click at [248, 61] on span "Total Wager Amount" at bounding box center [237, 59] width 94 height 8
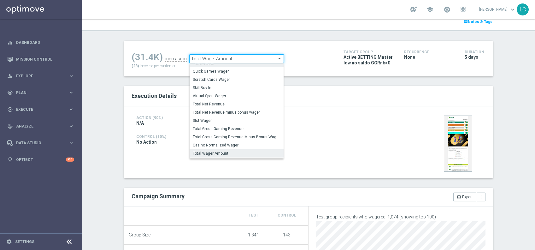
scroll to position [66, 0]
click at [240, 130] on span "Total Gross Gaming Revenue" at bounding box center [237, 130] width 88 height 5
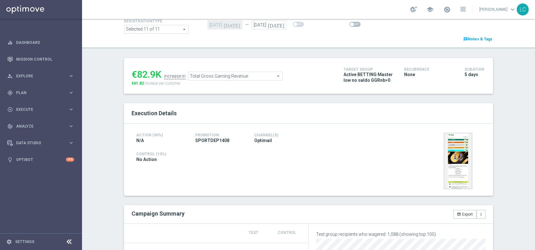
scroll to position [41, 0]
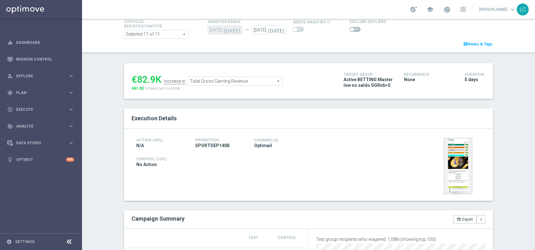
click at [250, 81] on span "Total Gross Gaming Revenue" at bounding box center [235, 81] width 94 height 8
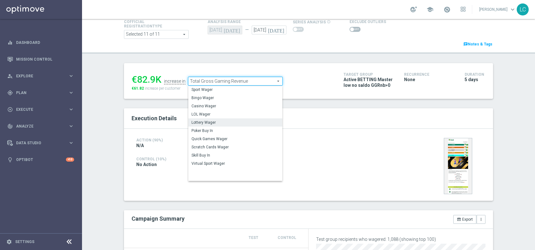
scroll to position [0, 0]
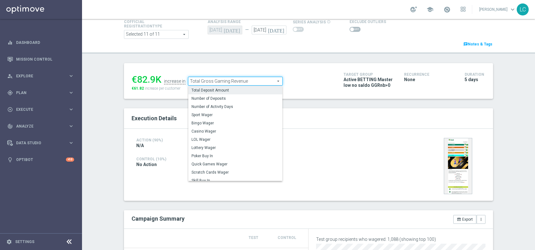
click at [234, 89] on span "Total Deposit Amount" at bounding box center [236, 90] width 88 height 5
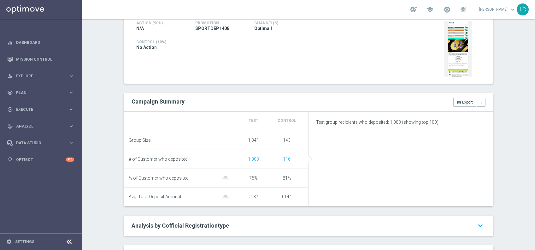
scroll to position [34, 0]
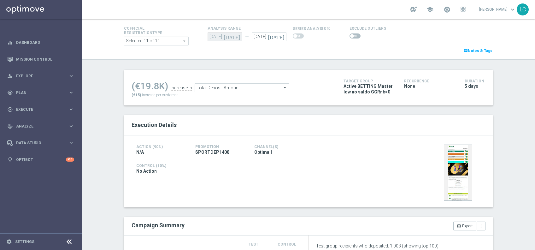
click at [252, 87] on span "Total Deposit Amount" at bounding box center [242, 88] width 94 height 8
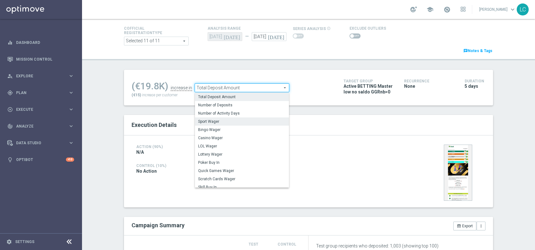
click at [204, 122] on span "Sport Wager" at bounding box center [242, 121] width 88 height 5
type input "Sport Wager"
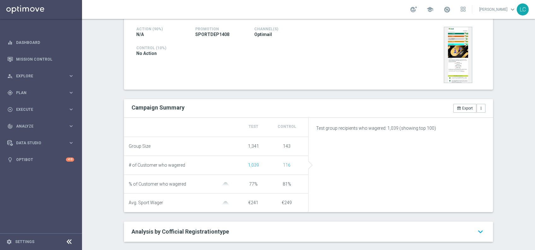
scroll to position [42, 0]
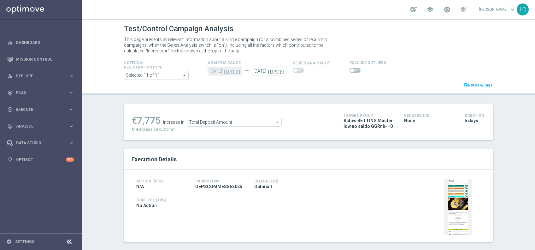
scroll to position [23, 0]
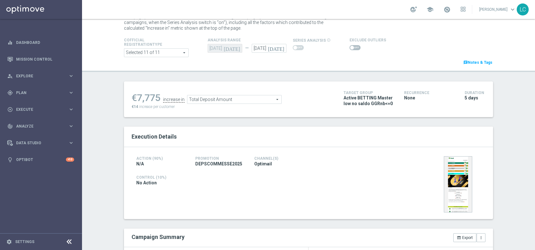
click at [260, 98] on span "Total Deposit Amount" at bounding box center [234, 99] width 94 height 8
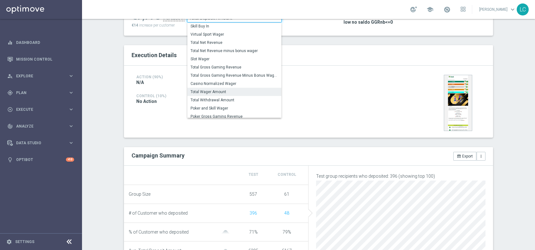
scroll to position [88, 0]
click at [220, 95] on label "Total Wager Amount" at bounding box center [234, 91] width 94 height 8
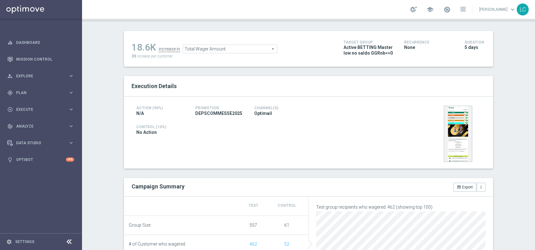
scroll to position [68, 0]
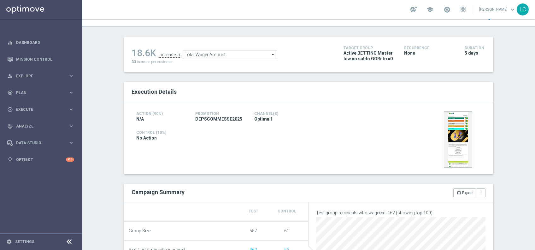
click at [242, 56] on span "Total Wager Amount" at bounding box center [230, 54] width 94 height 8
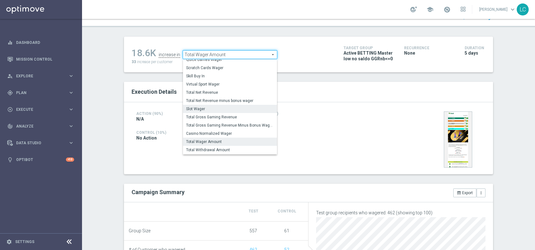
scroll to position [76, 0]
click at [220, 119] on label "Total Gross Gaming Revenue" at bounding box center [230, 116] width 94 height 8
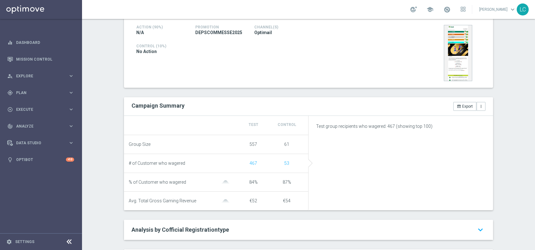
scroll to position [68, 0]
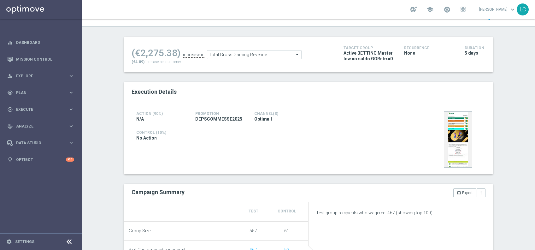
click at [236, 59] on div "(€2,275.38) increase in Total Gross Gaming Revenue Total Gross Gaming Revenue a…" at bounding box center [233, 54] width 203 height 21
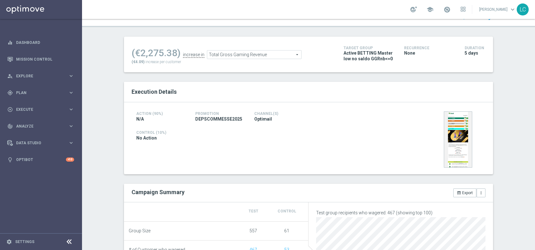
click at [239, 51] on span "Total Gross Gaming Revenue" at bounding box center [254, 54] width 94 height 8
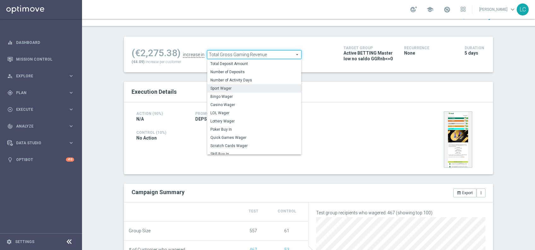
scroll to position [0, 0]
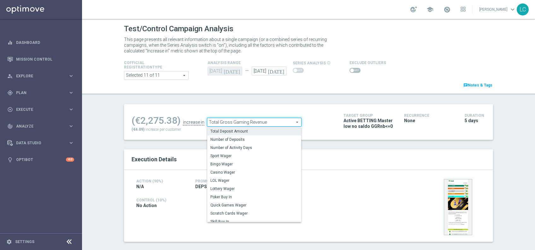
click at [235, 127] on div "Total Deposit Amount Number of Deposits Number of Activity Days Sport Wager Bin…" at bounding box center [254, 174] width 94 height 95
click at [251, 129] on span "Total Deposit Amount" at bounding box center [254, 131] width 88 height 5
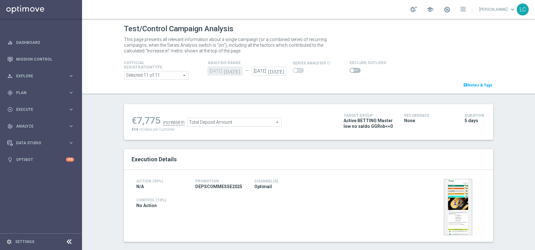
scroll to position [169, 0]
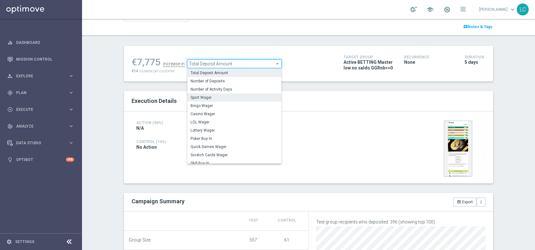
click at [222, 95] on span "Sport Wager" at bounding box center [235, 97] width 88 height 5
type input "Sport Wager"
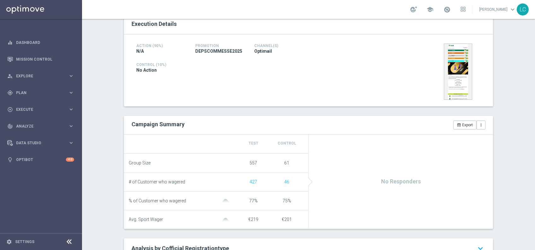
scroll to position [182, 0]
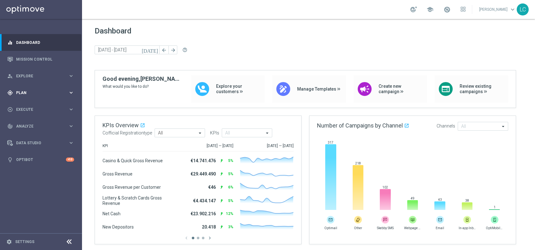
click at [33, 87] on div "gps_fixed Plan keyboard_arrow_right" at bounding box center [40, 92] width 81 height 17
click at [31, 106] on link "Target Groups" at bounding box center [40, 105] width 49 height 5
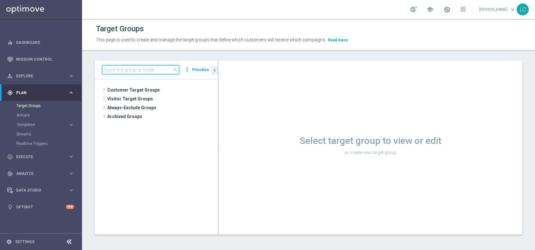
click at [150, 66] on input at bounding box center [140, 69] width 77 height 9
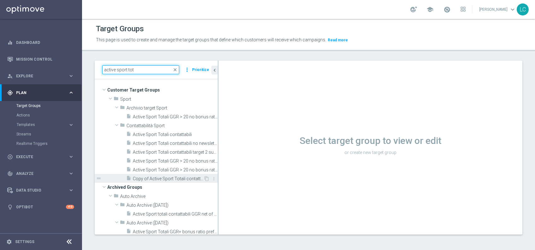
type input "active sport tot"
click at [175, 177] on span "Copy of Active Sport Totali contattabili" at bounding box center [168, 178] width 71 height 5
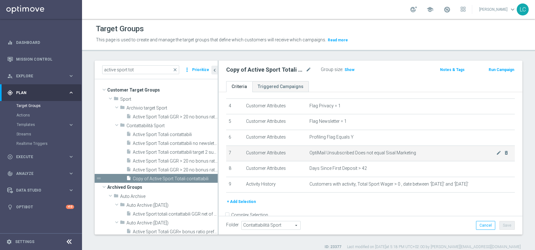
scroll to position [64, 0]
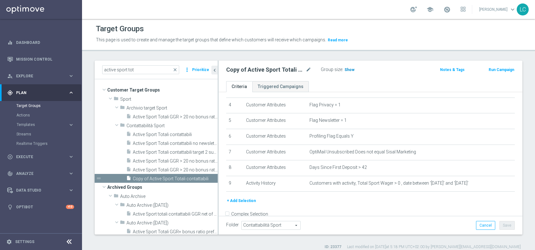
click at [345, 66] on h3 "Show" at bounding box center [349, 69] width 11 height 7
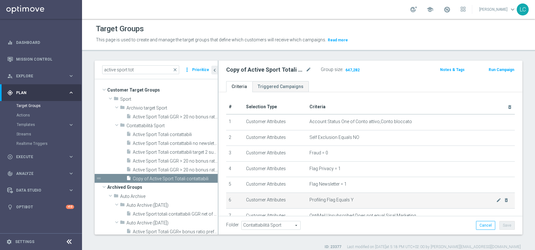
scroll to position [76, 0]
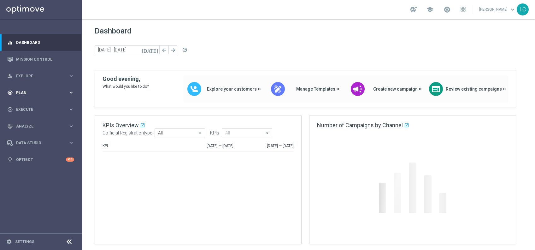
click at [31, 93] on span "Plan" at bounding box center [42, 93] width 52 height 4
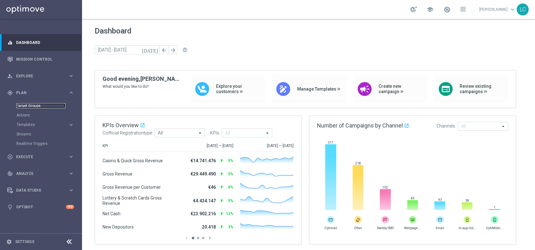
click at [26, 107] on link "Target Groups" at bounding box center [40, 105] width 49 height 5
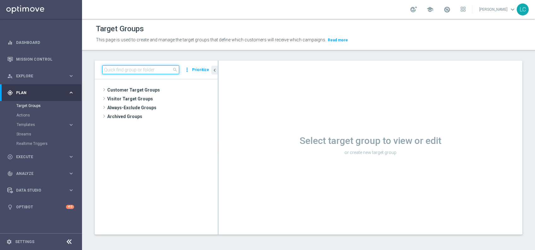
click at [157, 71] on input at bounding box center [140, 69] width 77 height 9
paste input "Active BETTING saldo GGR <= 0 L3M"
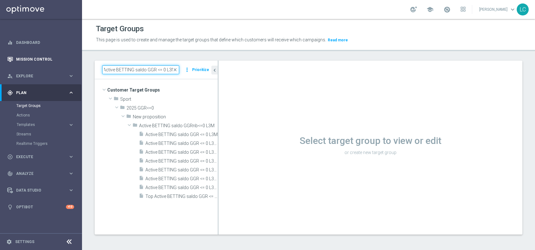
type input "Active BETTING saldo GGR <= 0 L3M"
click at [23, 54] on link "Mission Control" at bounding box center [45, 59] width 58 height 17
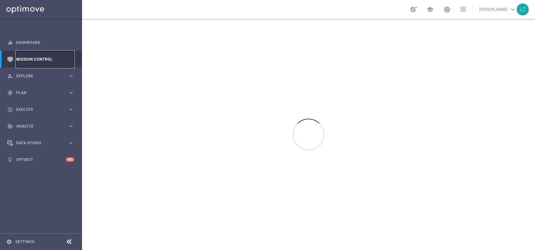
click at [23, 54] on link "Mission Control" at bounding box center [45, 59] width 58 height 17
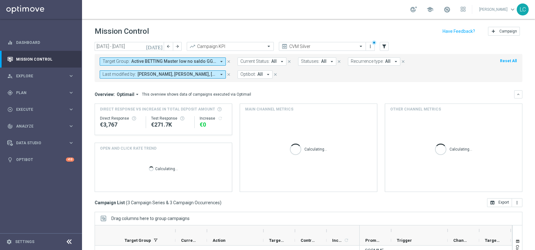
click at [189, 59] on span "Active BETTING Master low no saldo GGRnb<=0, Active BETTING Master low no saldo…" at bounding box center [173, 61] width 85 height 5
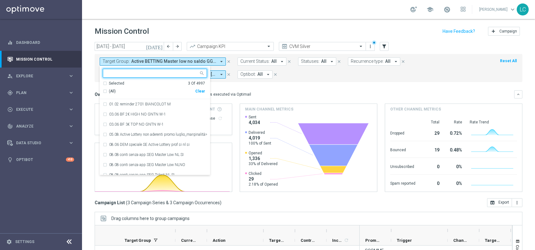
click at [106, 83] on div "Selected 3 Of 4997" at bounding box center [154, 83] width 102 height 5
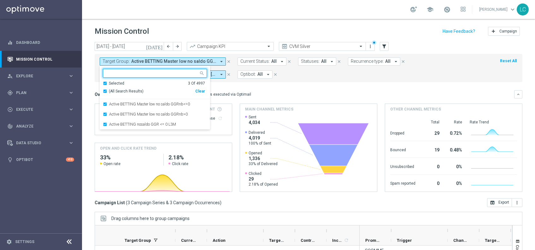
click at [0, 0] on div "Clear" at bounding box center [0, 0] width 0 height 0
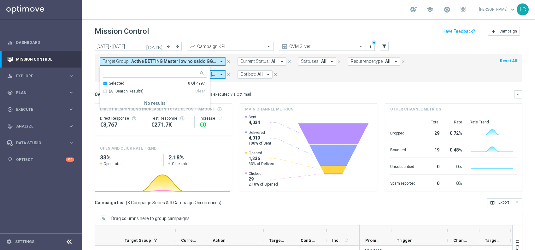
click at [101, 84] on div "Selected 0 Of 4997 (All Search Results) Clear" at bounding box center [155, 90] width 110 height 19
click at [105, 82] on div "Selected 0 Of 4997" at bounding box center [154, 83] width 102 height 5
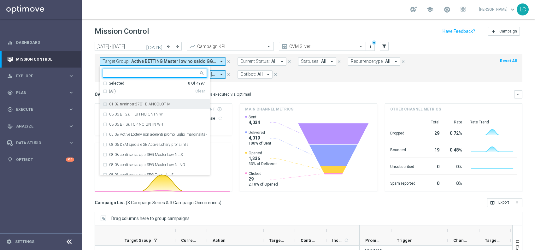
click at [125, 72] on input "text" at bounding box center [152, 73] width 92 height 5
paste input "Active BETTING saldo GGR <= 0 L3M"
click at [155, 105] on label "Active BETTING saldo GGR <= 0 L3M" at bounding box center [140, 104] width 63 height 4
type input "Active BETTING saldo GGR <= 0 L3M"
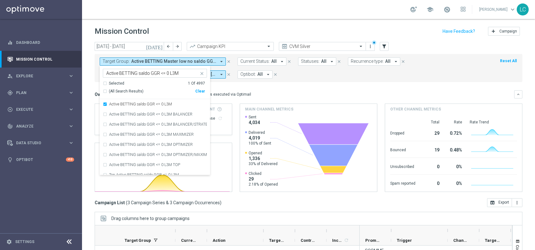
click at [258, 92] on div "Overview: Optimail arrow_drop_down This overview shows data of campaigns execut…" at bounding box center [305, 94] width 420 height 6
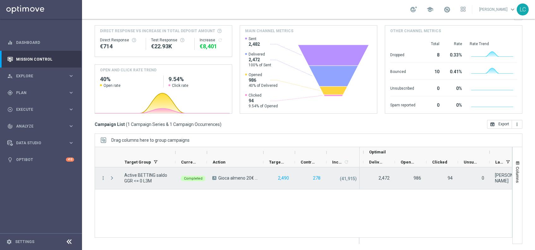
scroll to position [0, 242]
drag, startPoint x: 422, startPoint y: 174, endPoint x: 285, endPoint y: 32, distance: 197.5
click at [285, 32] on div "today 11 Aug 2025 - 17 Aug 2025 arrow_back arrow_forward Campaign KPI trending_…" at bounding box center [308, 65] width 453 height 202
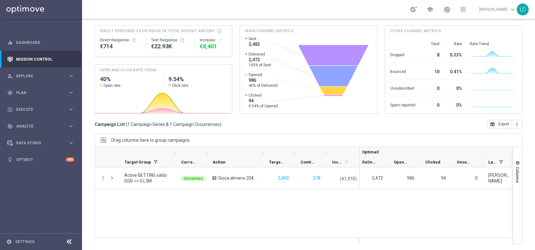
scroll to position [0, 0]
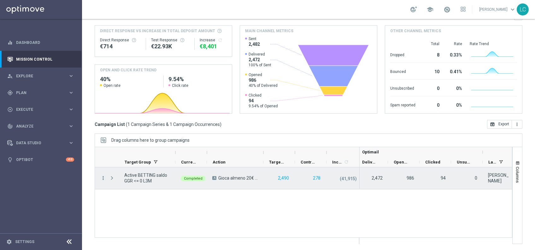
click at [103, 176] on icon "more_vert" at bounding box center [103, 178] width 6 height 6
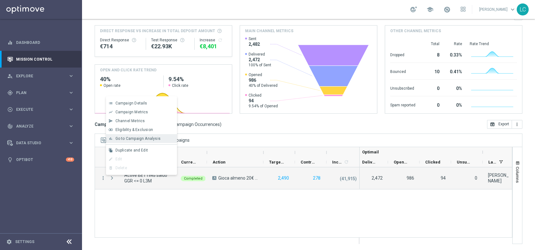
click at [136, 134] on div "bar_chart Go to Campaign Analysis" at bounding box center [141, 138] width 71 height 9
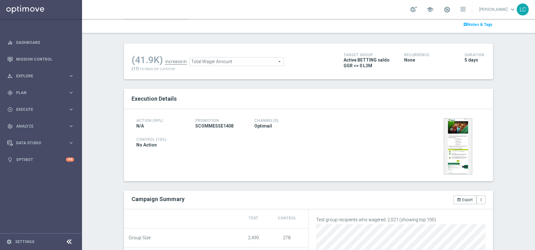
scroll to position [41, 0]
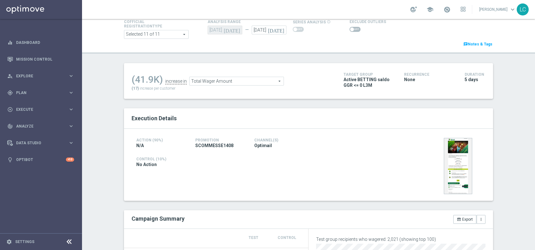
click at [237, 80] on span "Total Wager Amount" at bounding box center [237, 81] width 94 height 8
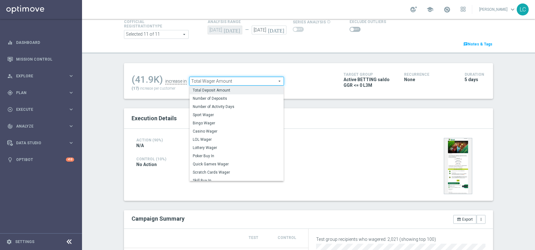
click at [229, 90] on span "Total Deposit Amount" at bounding box center [237, 90] width 88 height 5
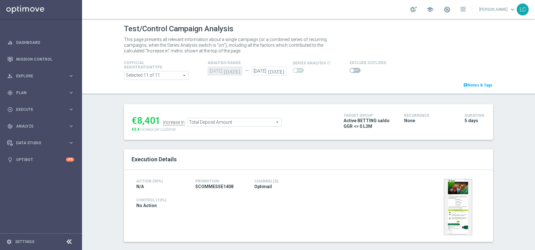
click at [216, 125] on span "Total Deposit Amount" at bounding box center [234, 122] width 94 height 8
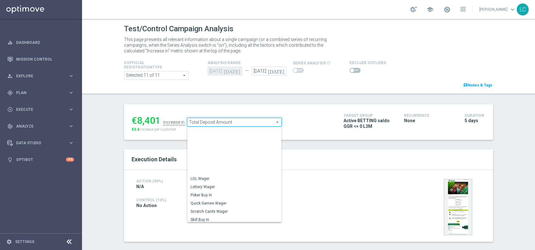
scroll to position [90, 0]
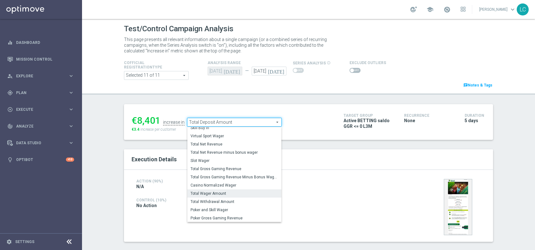
click at [215, 193] on span "Total Wager Amount" at bounding box center [235, 193] width 88 height 5
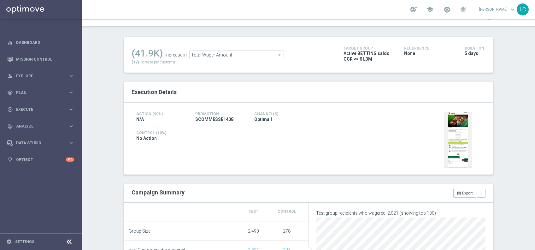
scroll to position [29, 0]
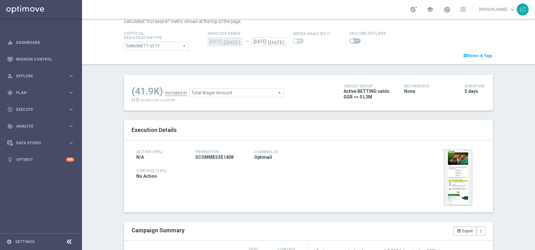
click at [245, 90] on span "Total Wager Amount" at bounding box center [237, 93] width 94 height 8
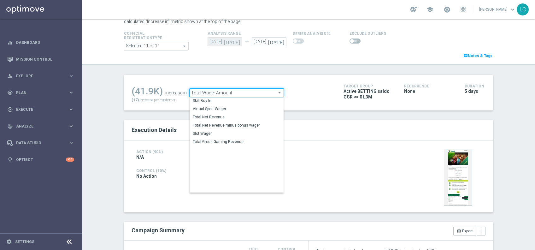
scroll to position [0, 0]
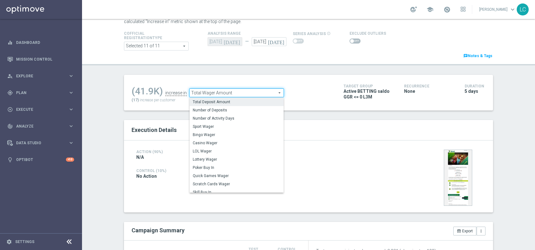
click at [240, 98] on label "Total Deposit Amount" at bounding box center [237, 102] width 94 height 8
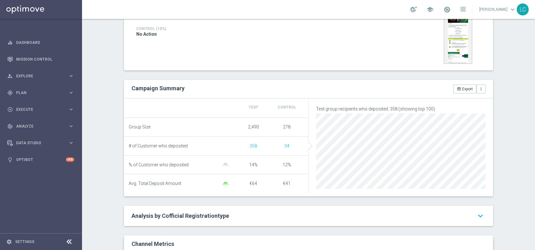
scroll to position [91, 0]
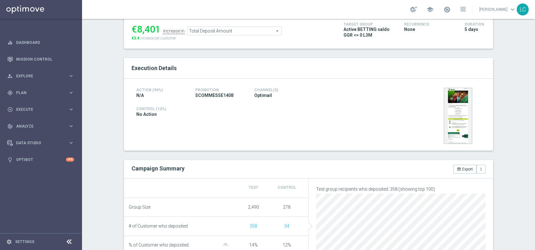
click at [255, 29] on span "Total Deposit Amount" at bounding box center [234, 31] width 94 height 8
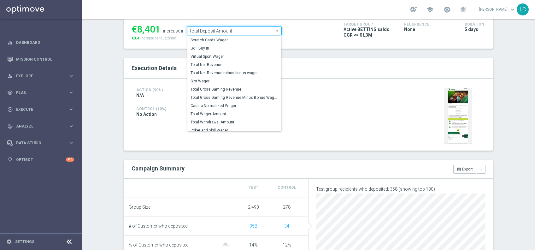
scroll to position [83, 0]
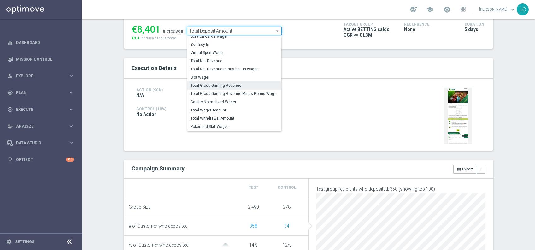
click at [233, 86] on span "Total Gross Gaming Revenue" at bounding box center [235, 85] width 88 height 5
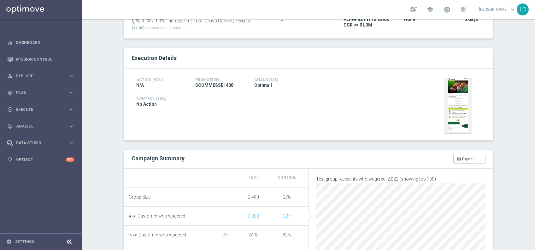
scroll to position [85, 0]
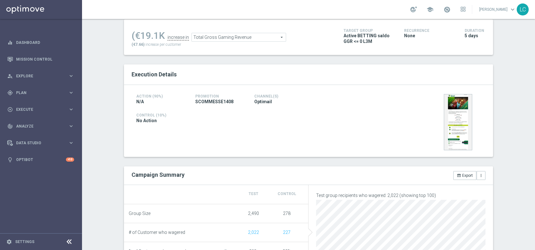
click at [268, 38] on span "Total Gross Gaming Revenue" at bounding box center [239, 37] width 94 height 8
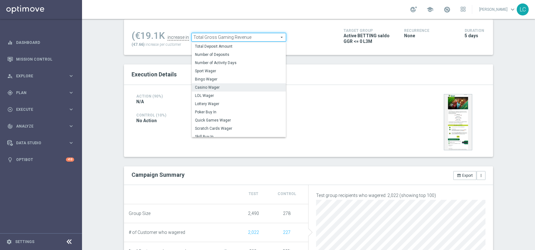
scroll to position [90, 0]
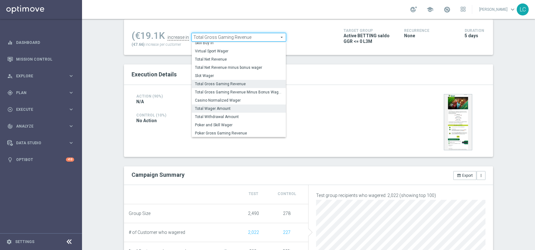
click at [228, 108] on span "Total Wager Amount" at bounding box center [239, 108] width 88 height 5
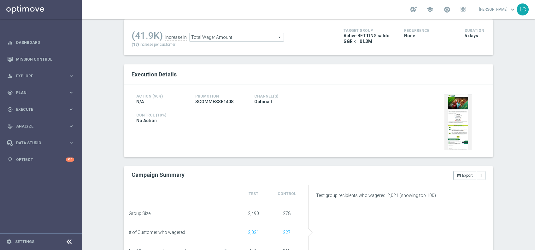
scroll to position [6, 0]
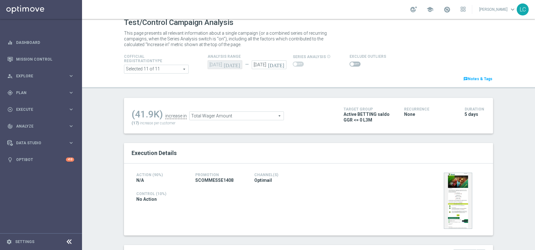
click at [247, 115] on span "Total Wager Amount" at bounding box center [237, 116] width 94 height 8
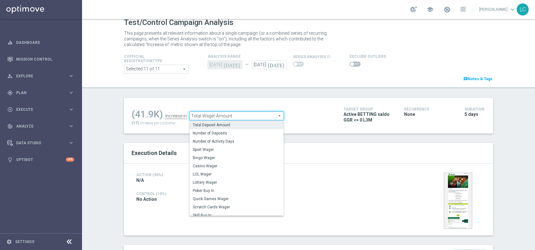
click at [242, 128] on label "Total Deposit Amount" at bounding box center [237, 125] width 94 height 8
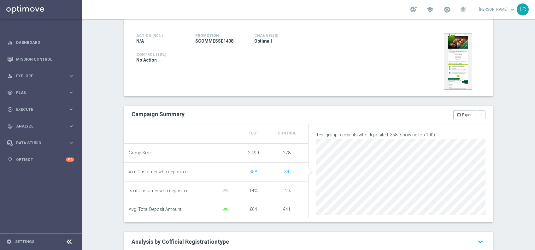
scroll to position [68, 0]
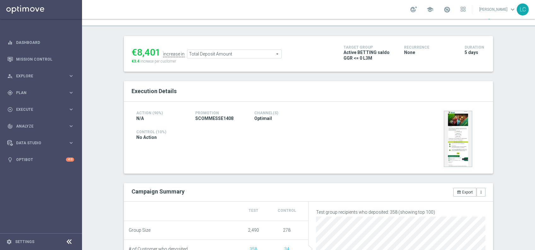
click at [250, 54] on span "Total Deposit Amount" at bounding box center [234, 54] width 94 height 8
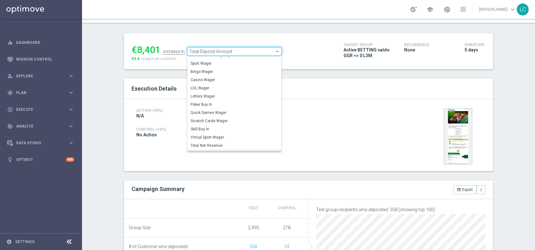
scroll to position [21, 0]
click at [215, 65] on span "Sport Wager" at bounding box center [235, 64] width 88 height 5
type input "Sport Wager"
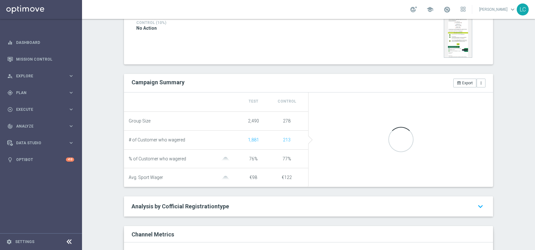
scroll to position [179, 0]
